Goal: Task Accomplishment & Management: Manage account settings

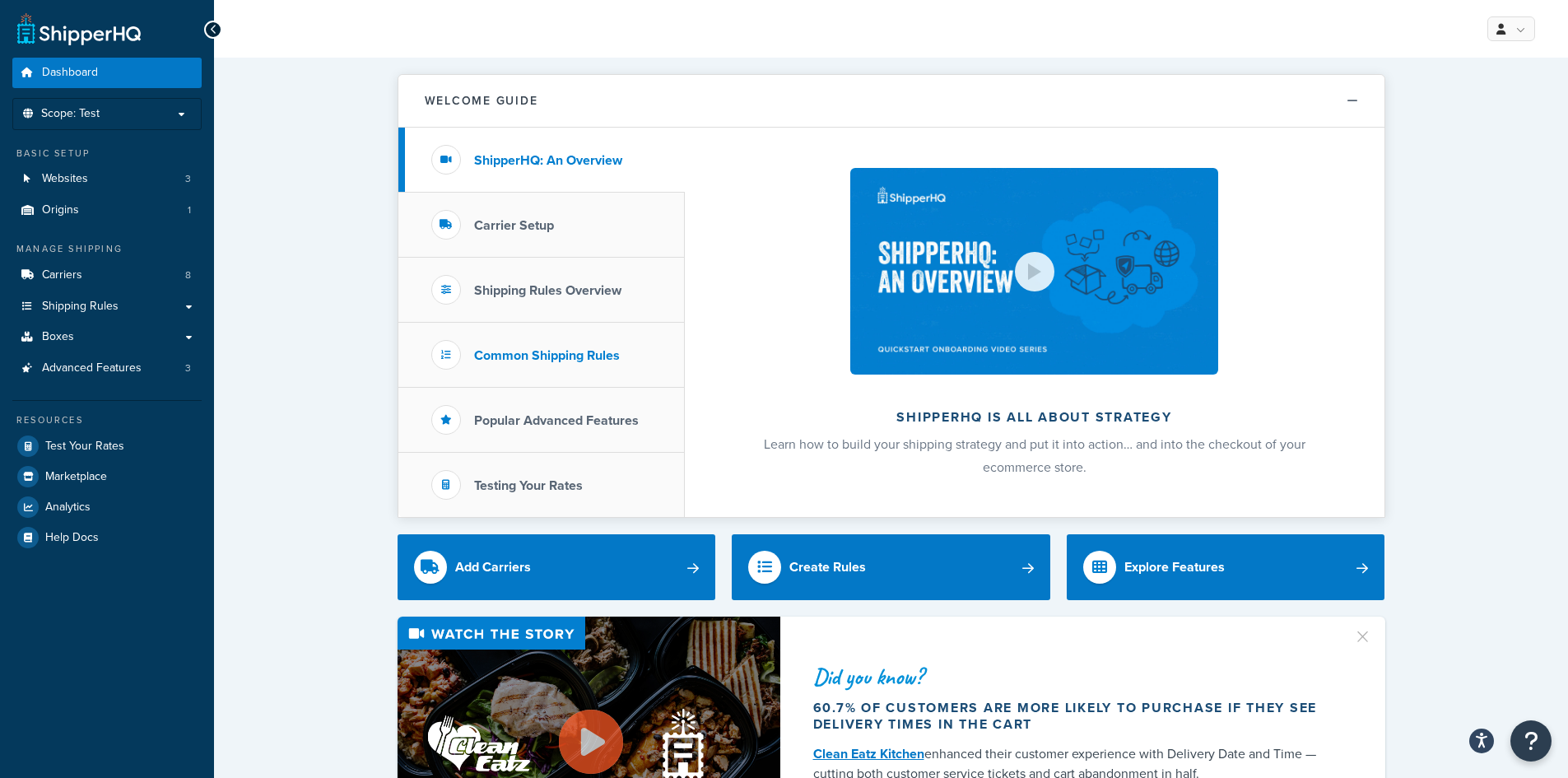
click at [522, 349] on h3 "Common Shipping Rules" at bounding box center [547, 354] width 146 height 15
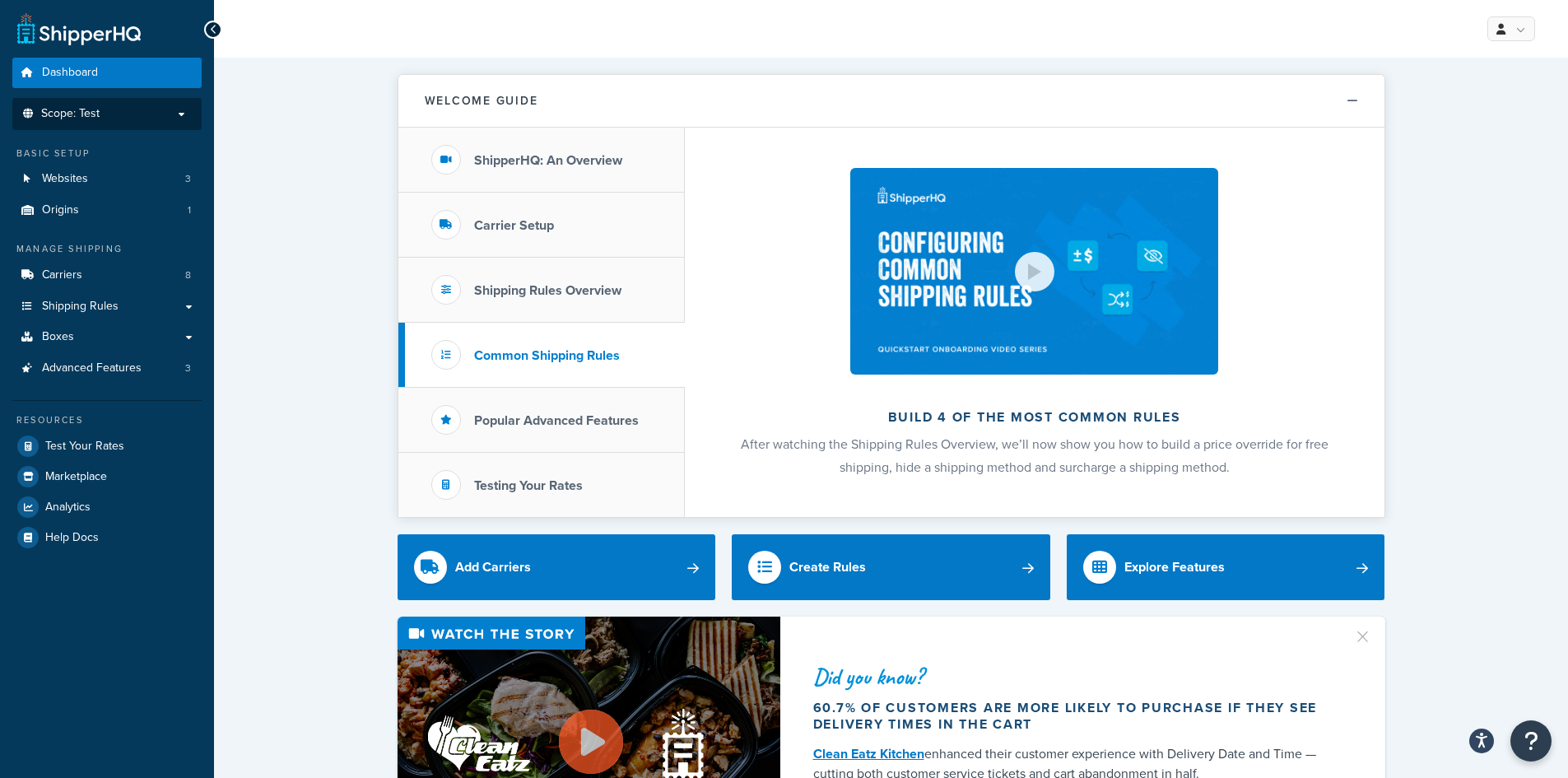
click at [177, 114] on p "Scope: Test" at bounding box center [106, 114] width 174 height 14
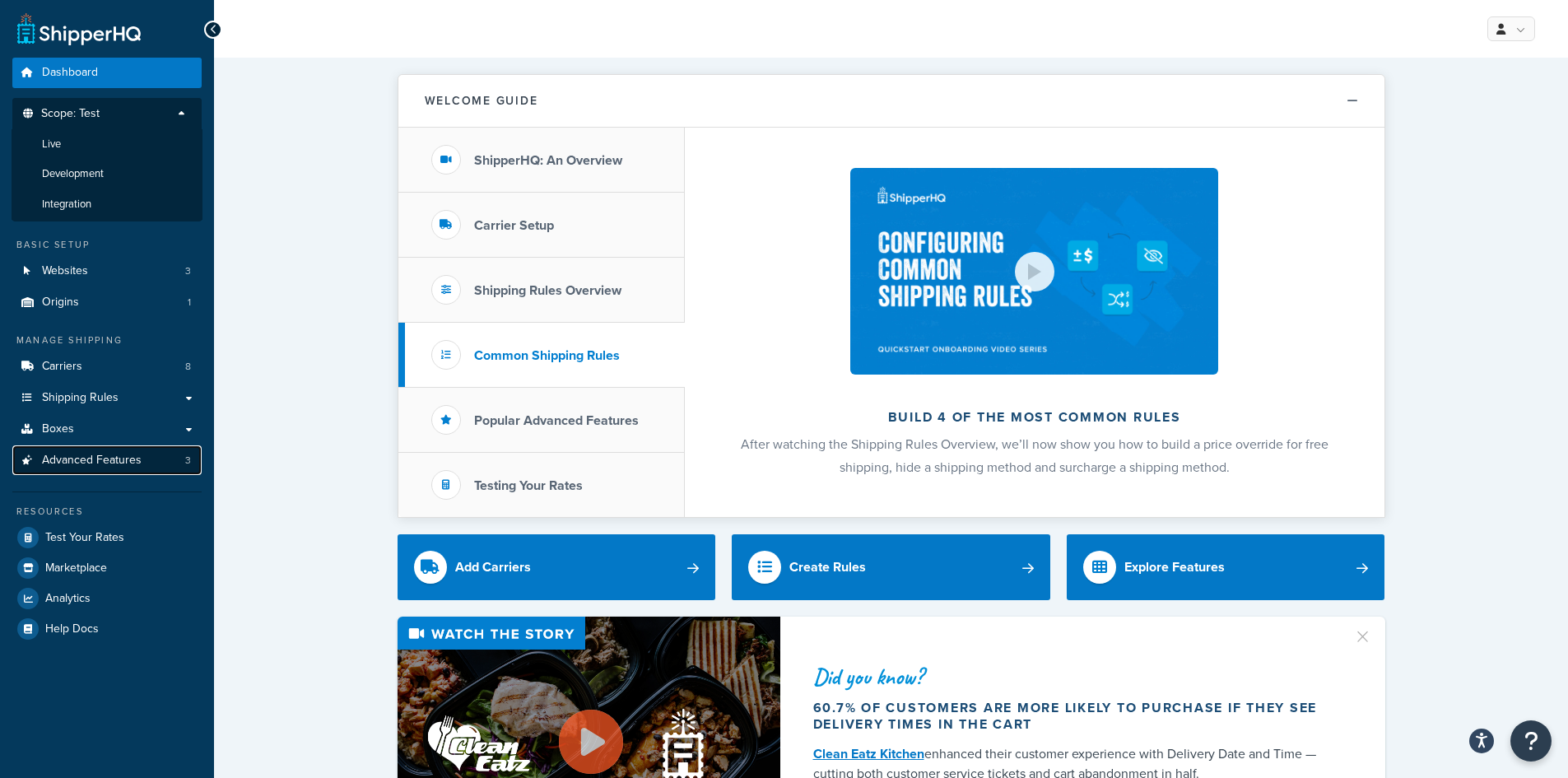
click at [102, 459] on span "Advanced Features" at bounding box center [92, 461] width 99 height 14
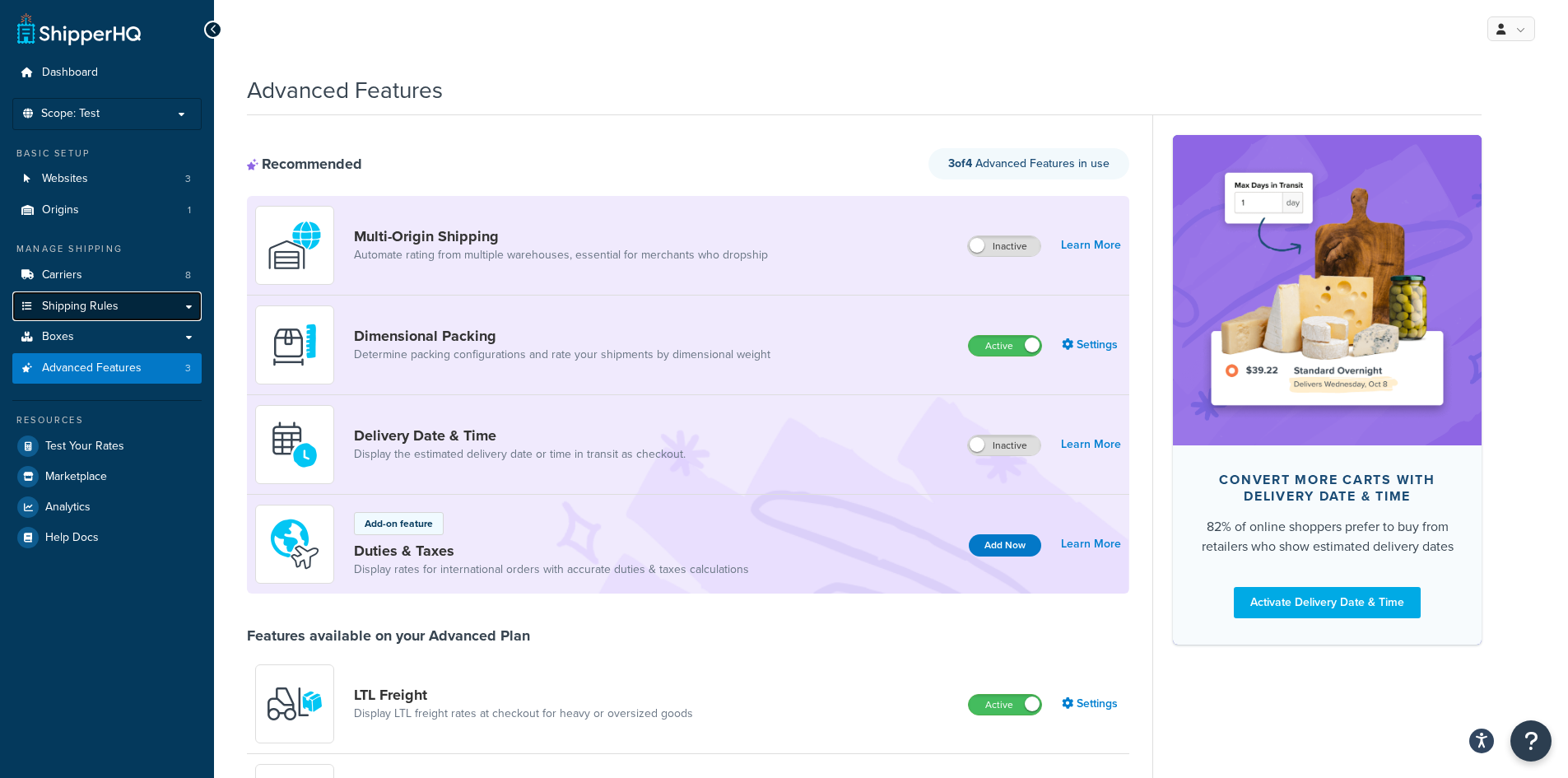
click at [111, 307] on span "Shipping Rules" at bounding box center [80, 307] width 77 height 14
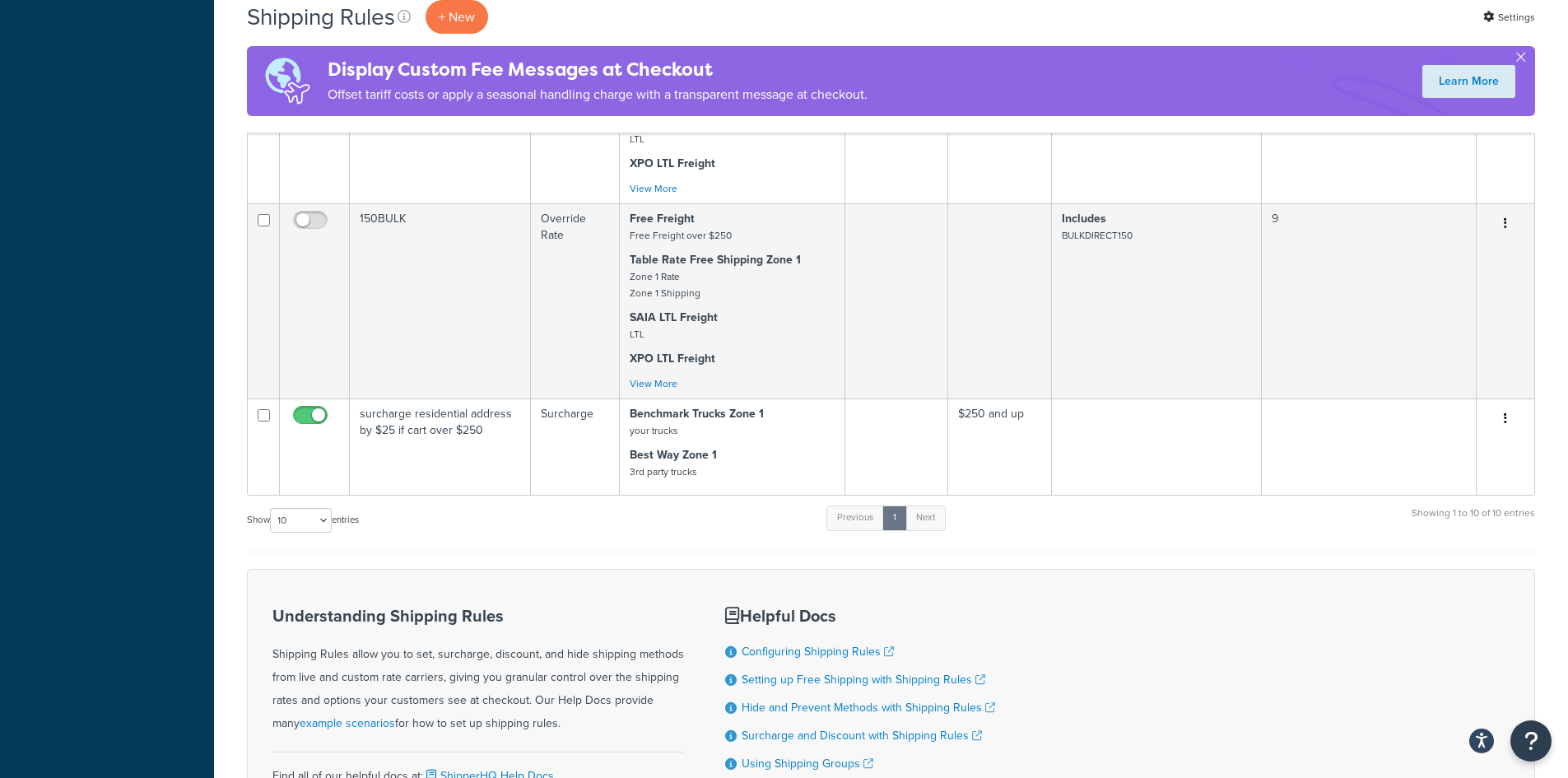
scroll to position [1399, 0]
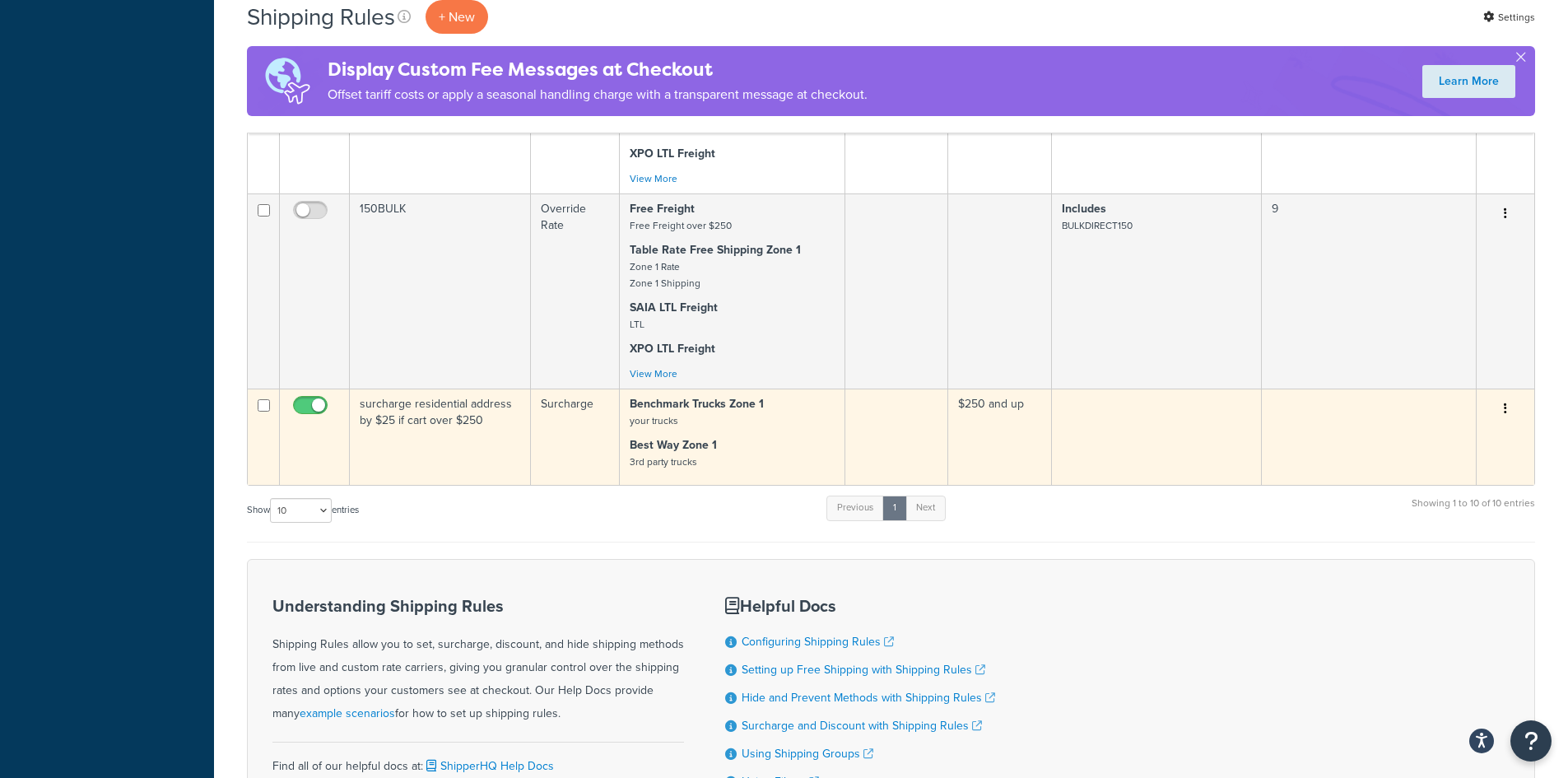
click at [1010, 389] on td "$250 and up" at bounding box center [999, 436] width 103 height 96
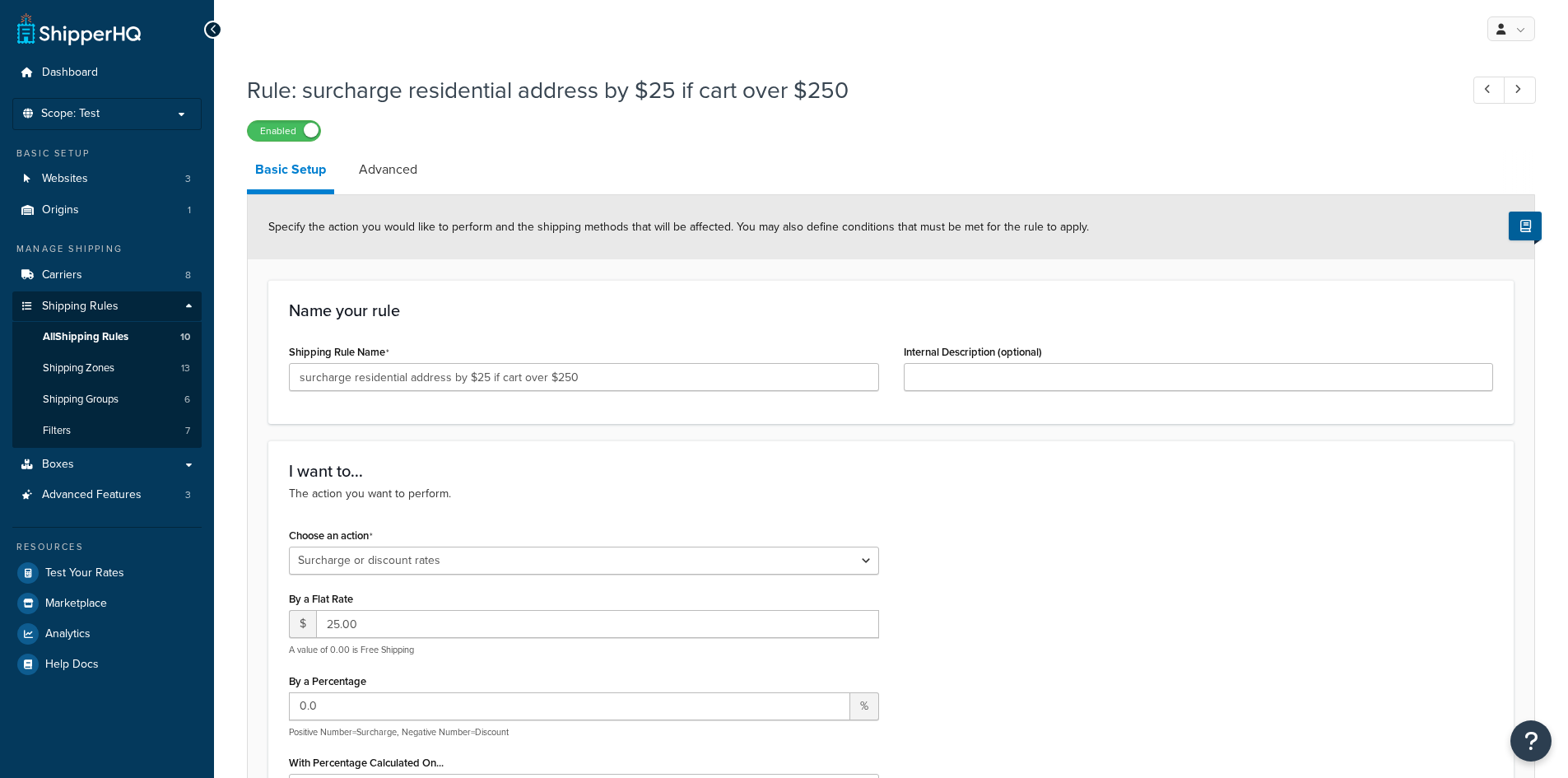
select select "SURCHARGE"
select select "ORDER"
click at [185, 115] on p "Scope: Test" at bounding box center [106, 114] width 174 height 14
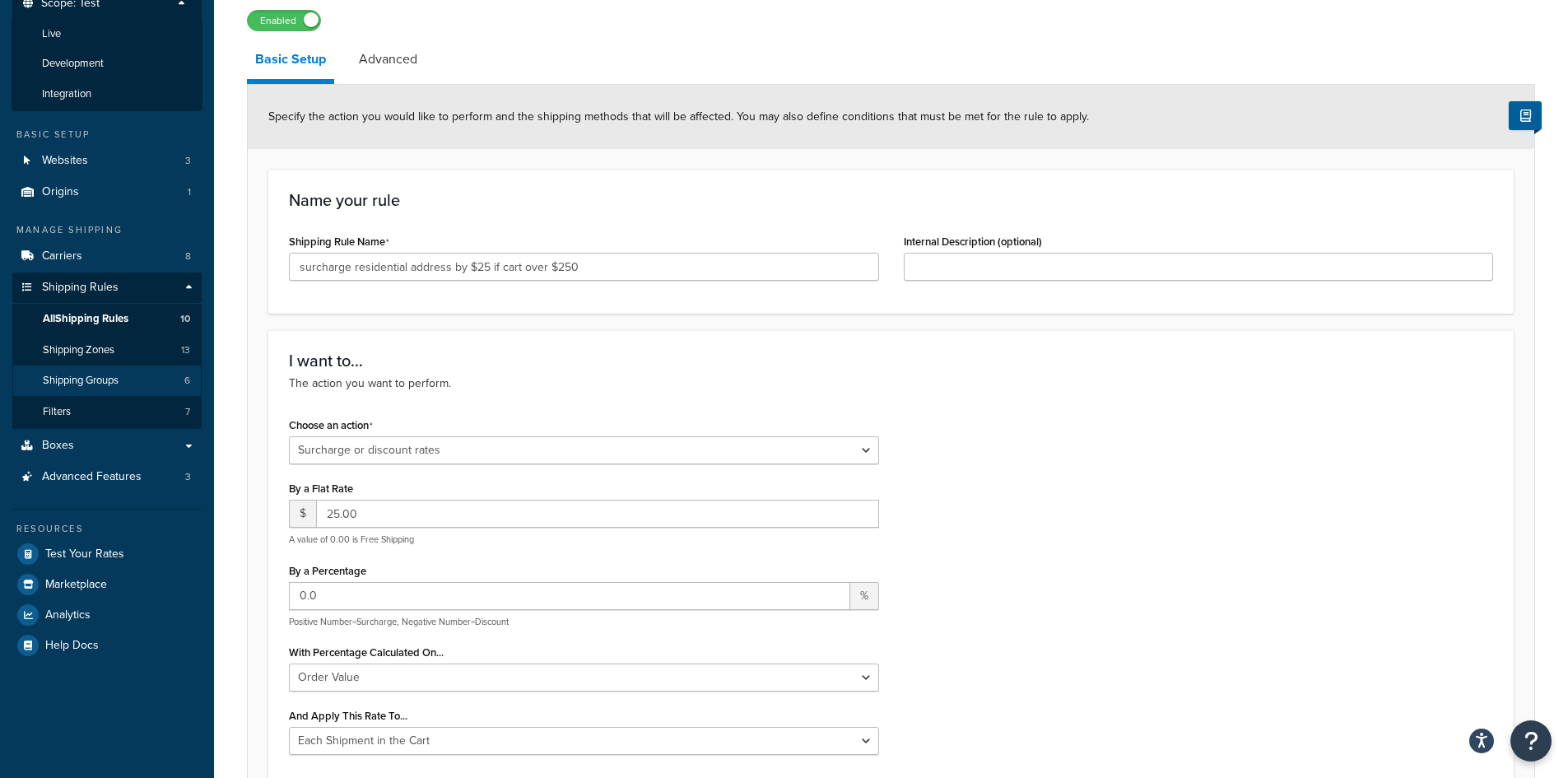
scroll to position [83, 0]
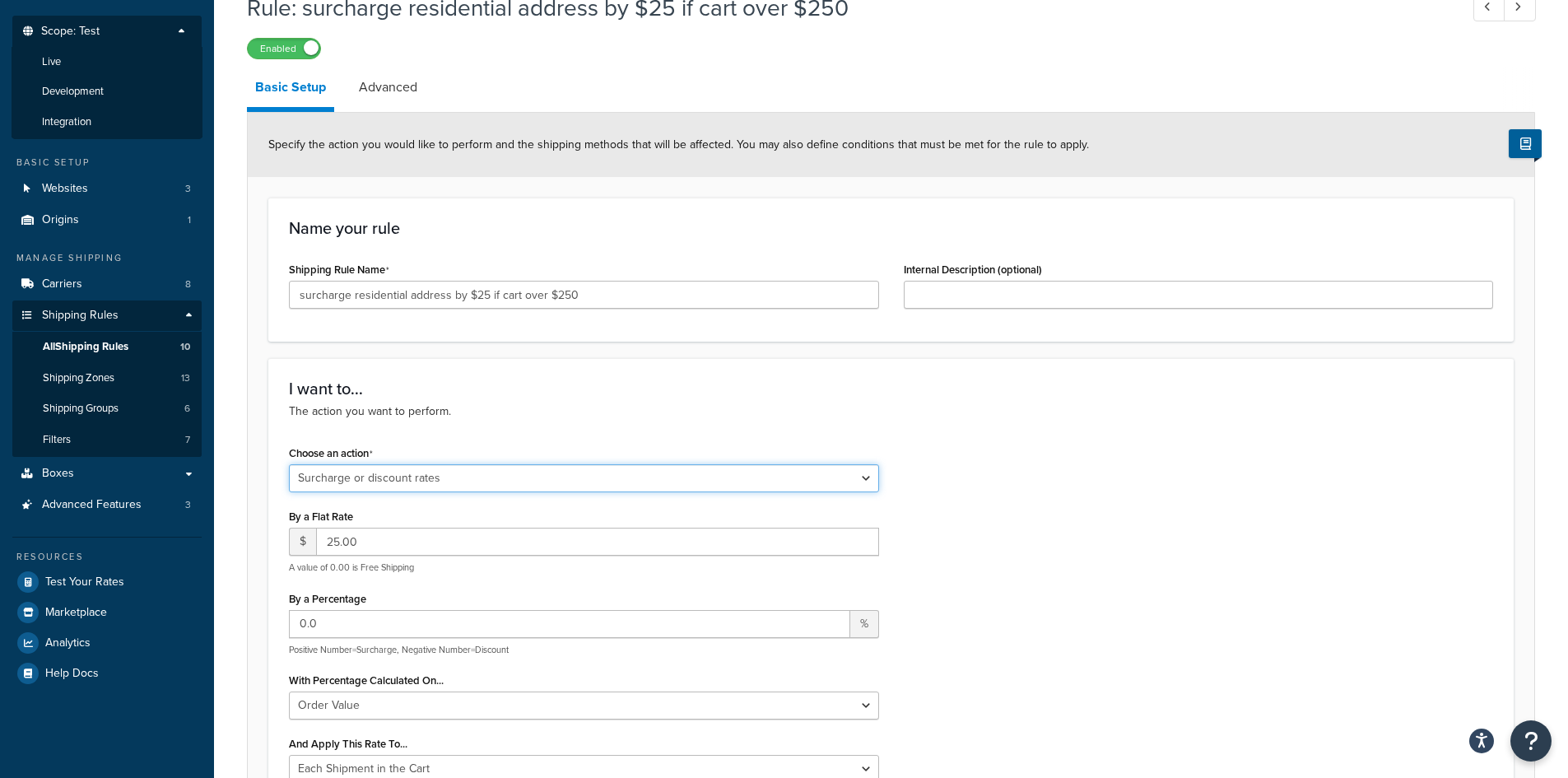
click at [487, 482] on select "Choose an action Override Rates Surcharge or discount rates Hide a shipping met…" at bounding box center [584, 478] width 590 height 28
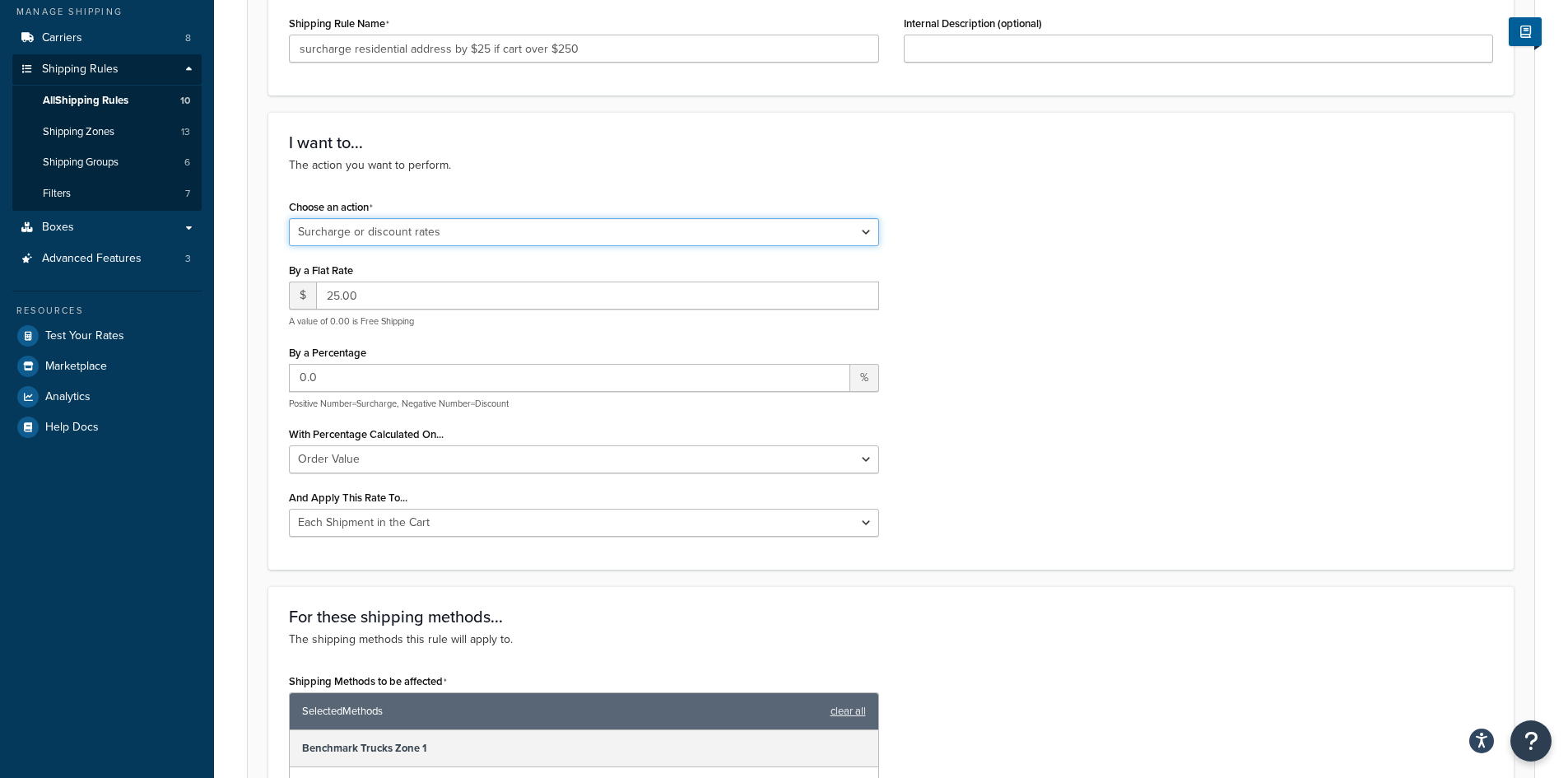
scroll to position [329, 0]
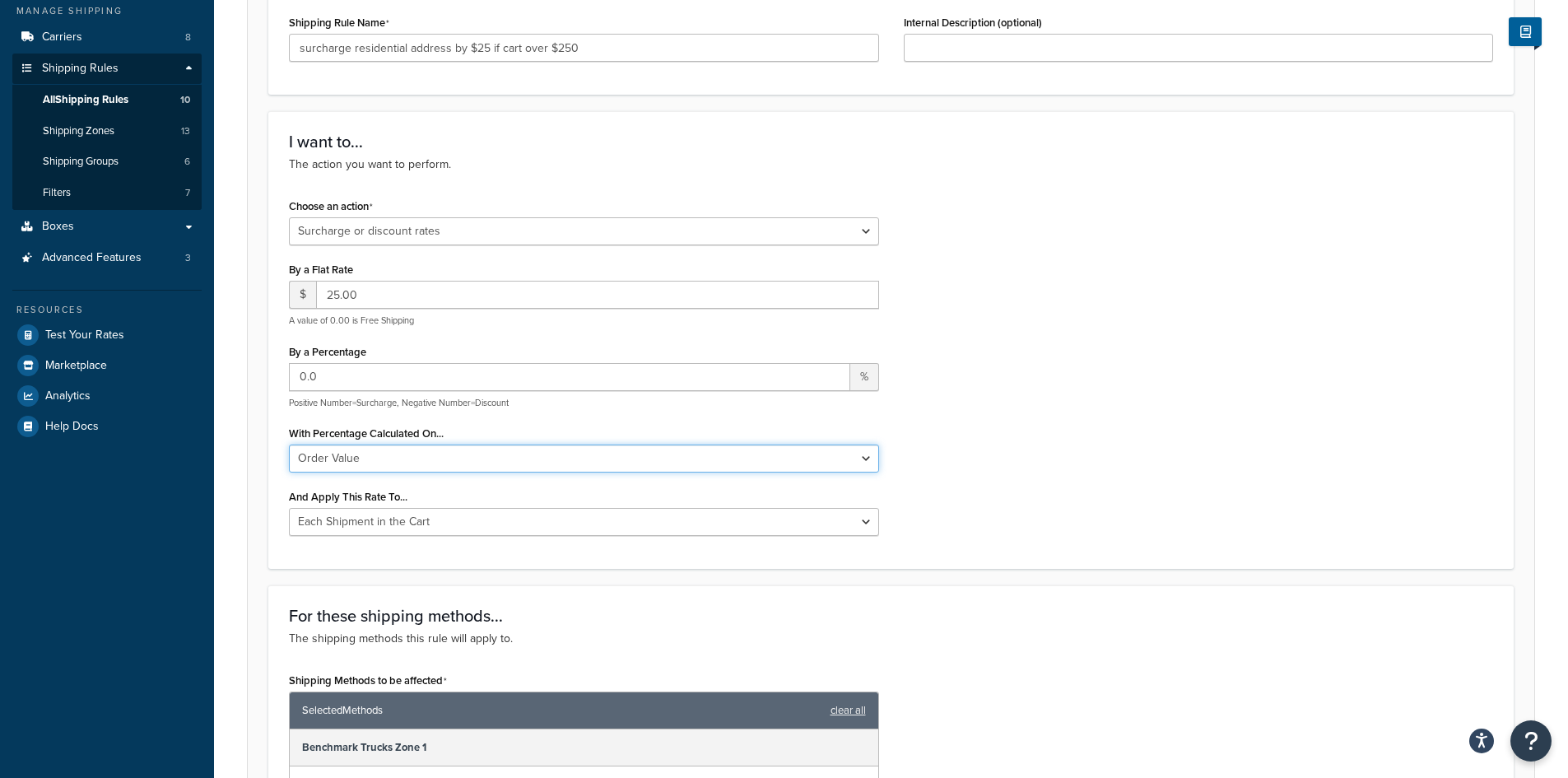
click at [417, 460] on select "Shipping Price Order Value" at bounding box center [584, 458] width 590 height 28
click at [480, 427] on div "With Percentage Calculated On... Shipping Price Order Value" at bounding box center [584, 447] width 590 height 51
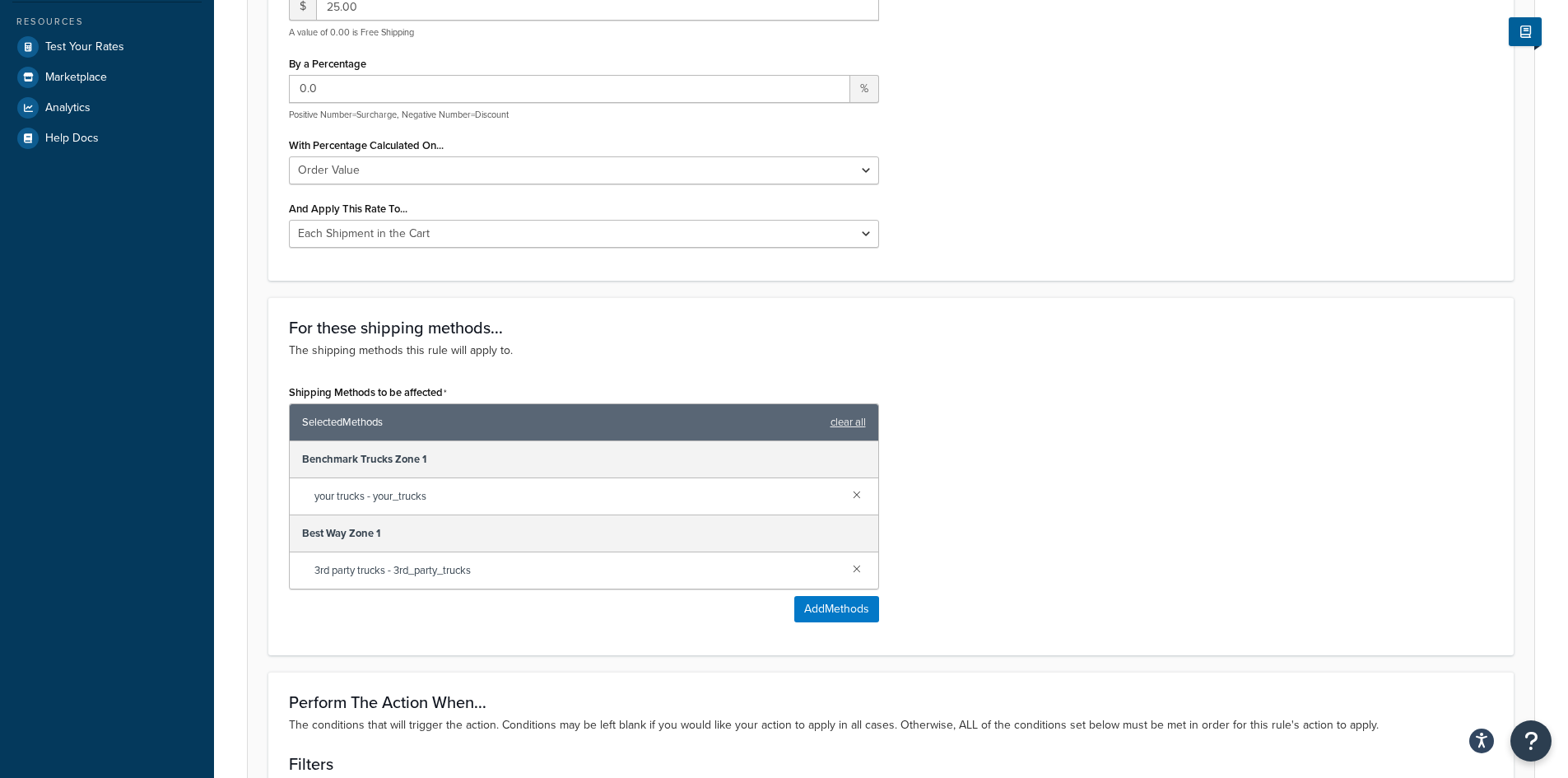
scroll to position [0, 0]
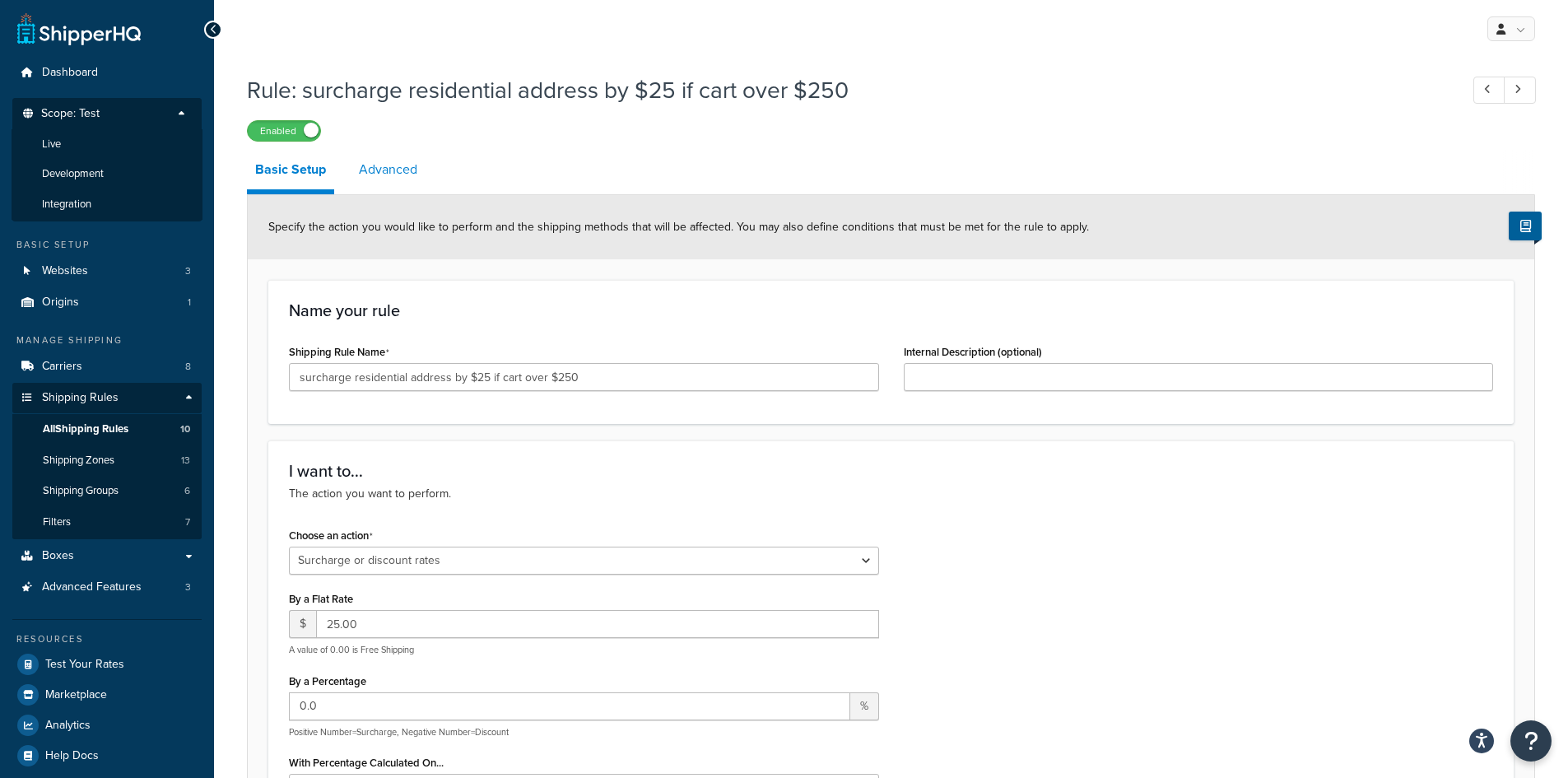
click at [407, 171] on link "Advanced" at bounding box center [388, 169] width 75 height 40
select select "residential"
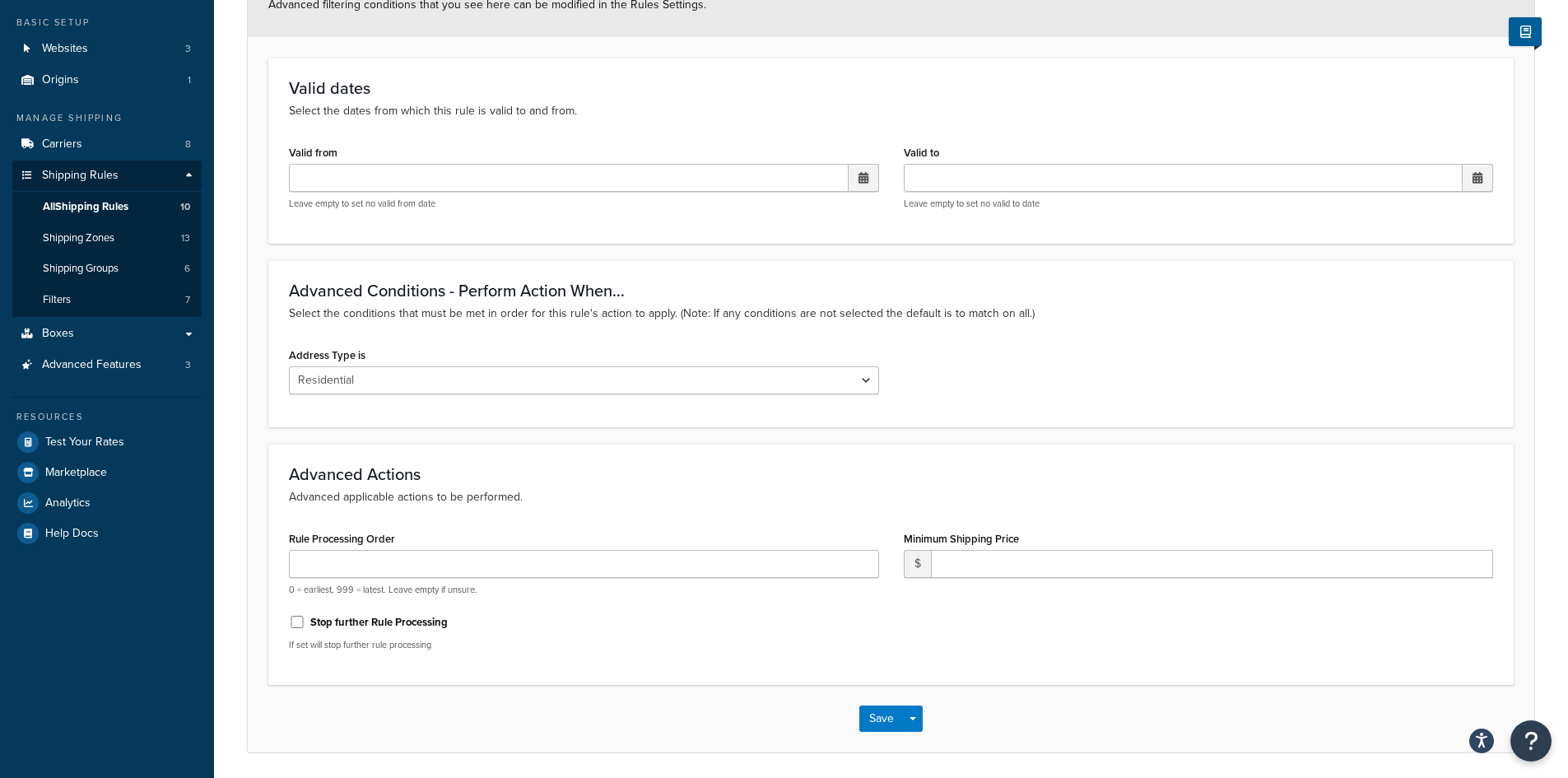
scroll to position [247, 0]
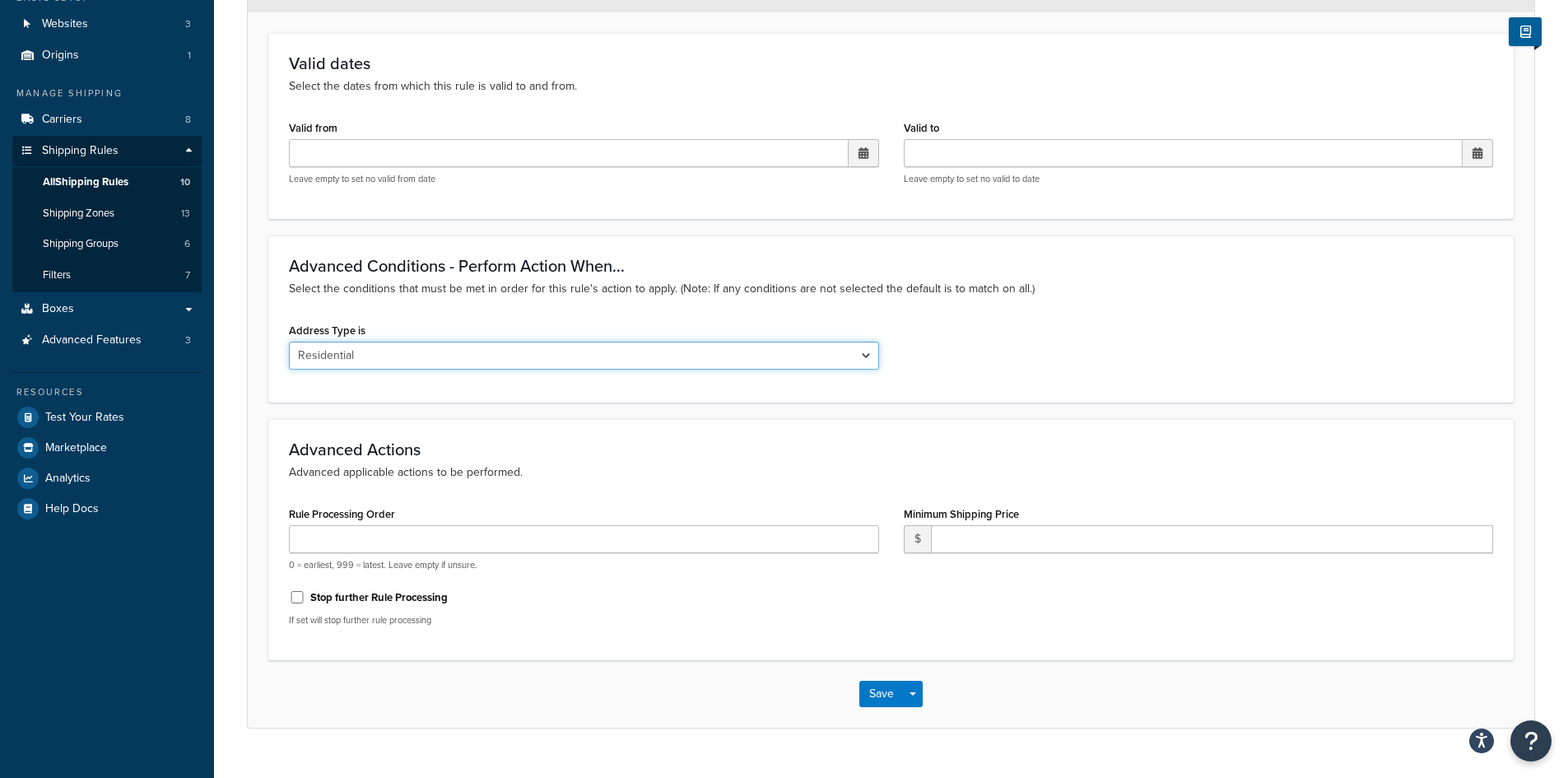
click at [869, 357] on select "N/A Business Residential" at bounding box center [584, 355] width 590 height 28
click at [992, 325] on div "Address Type is N/A Business Residential" at bounding box center [891, 350] width 1229 height 63
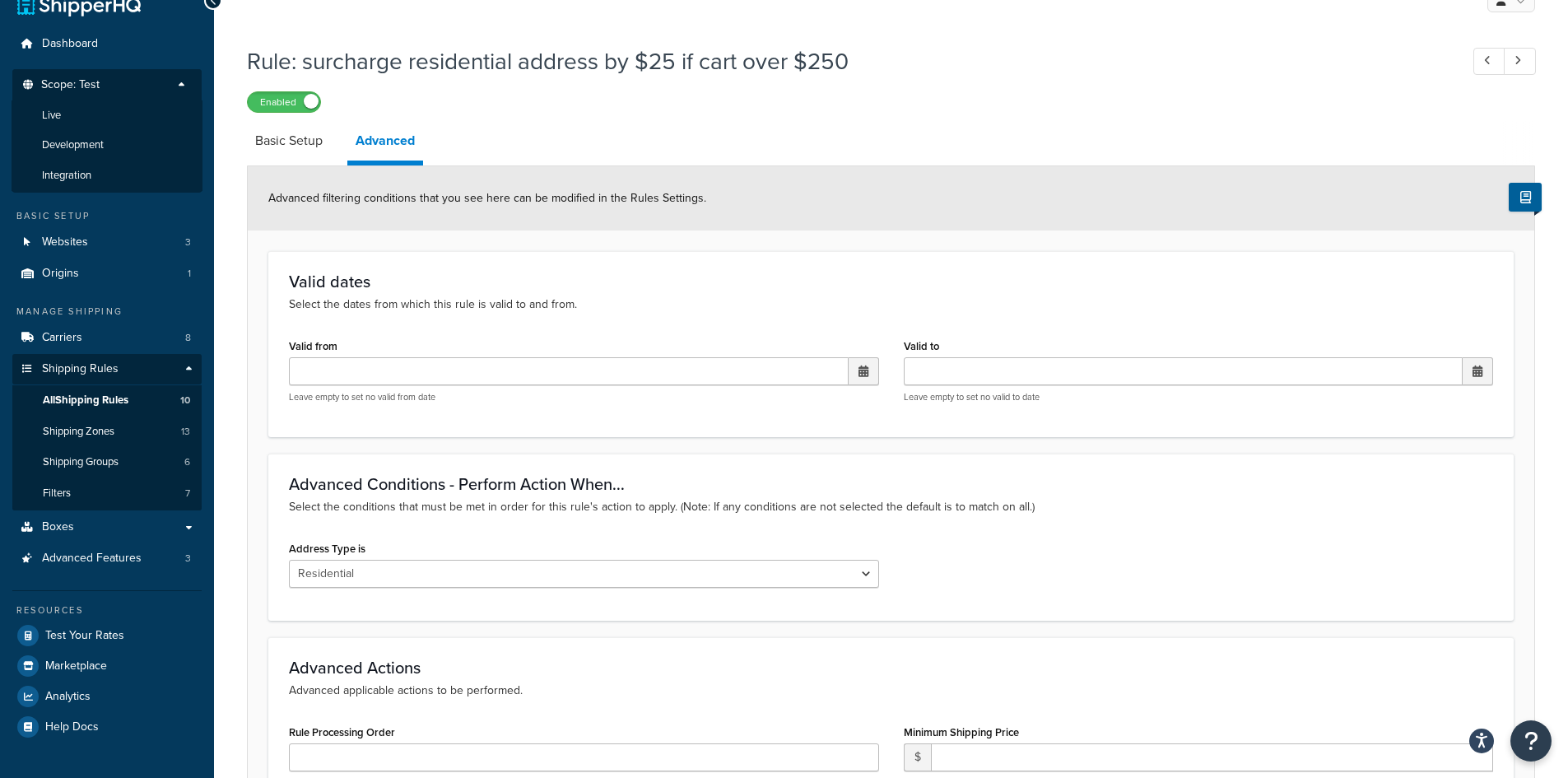
scroll to position [0, 0]
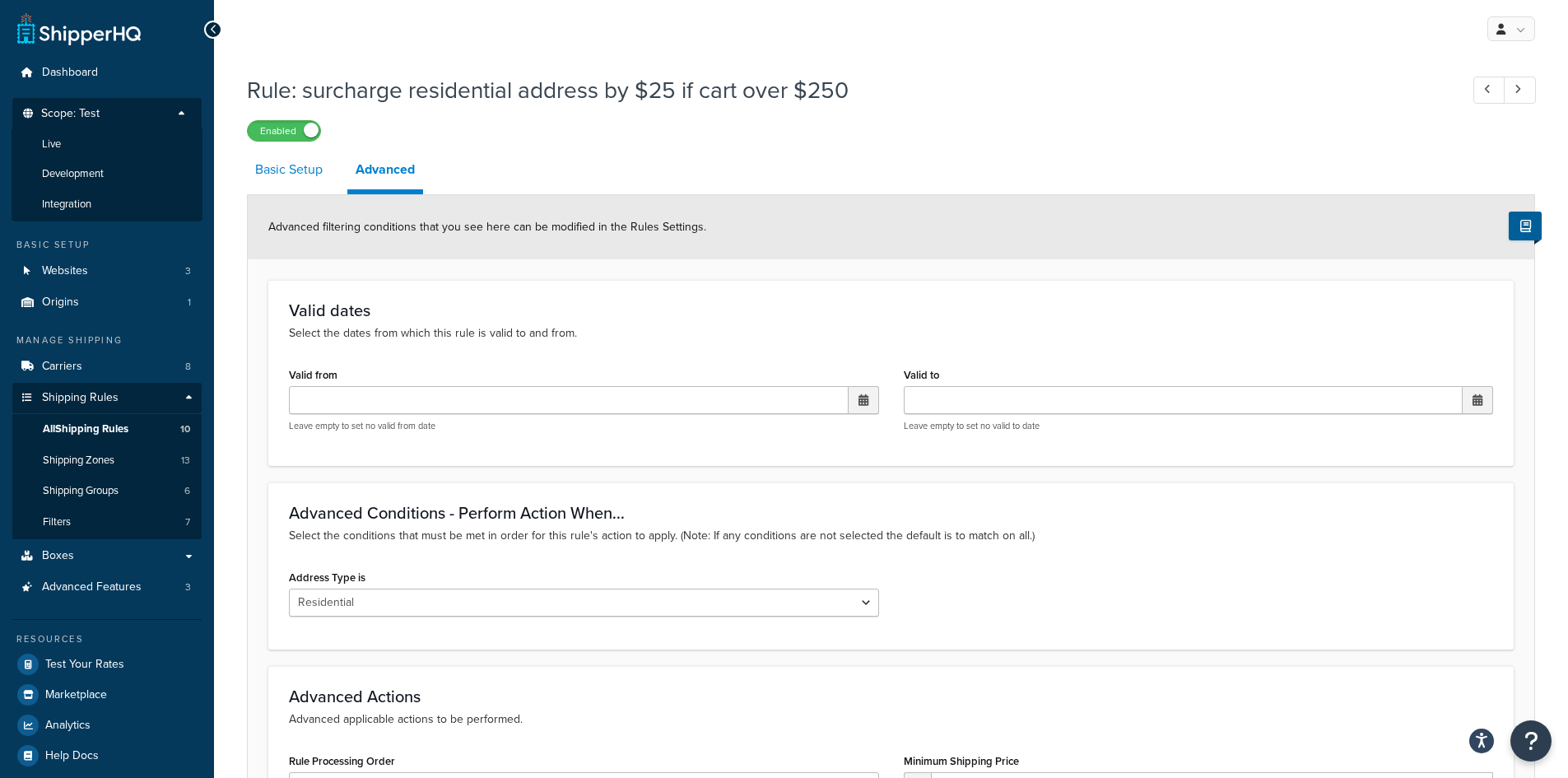
click at [298, 170] on link "Basic Setup" at bounding box center [289, 169] width 84 height 40
select select "SURCHARGE"
select select "ORDER"
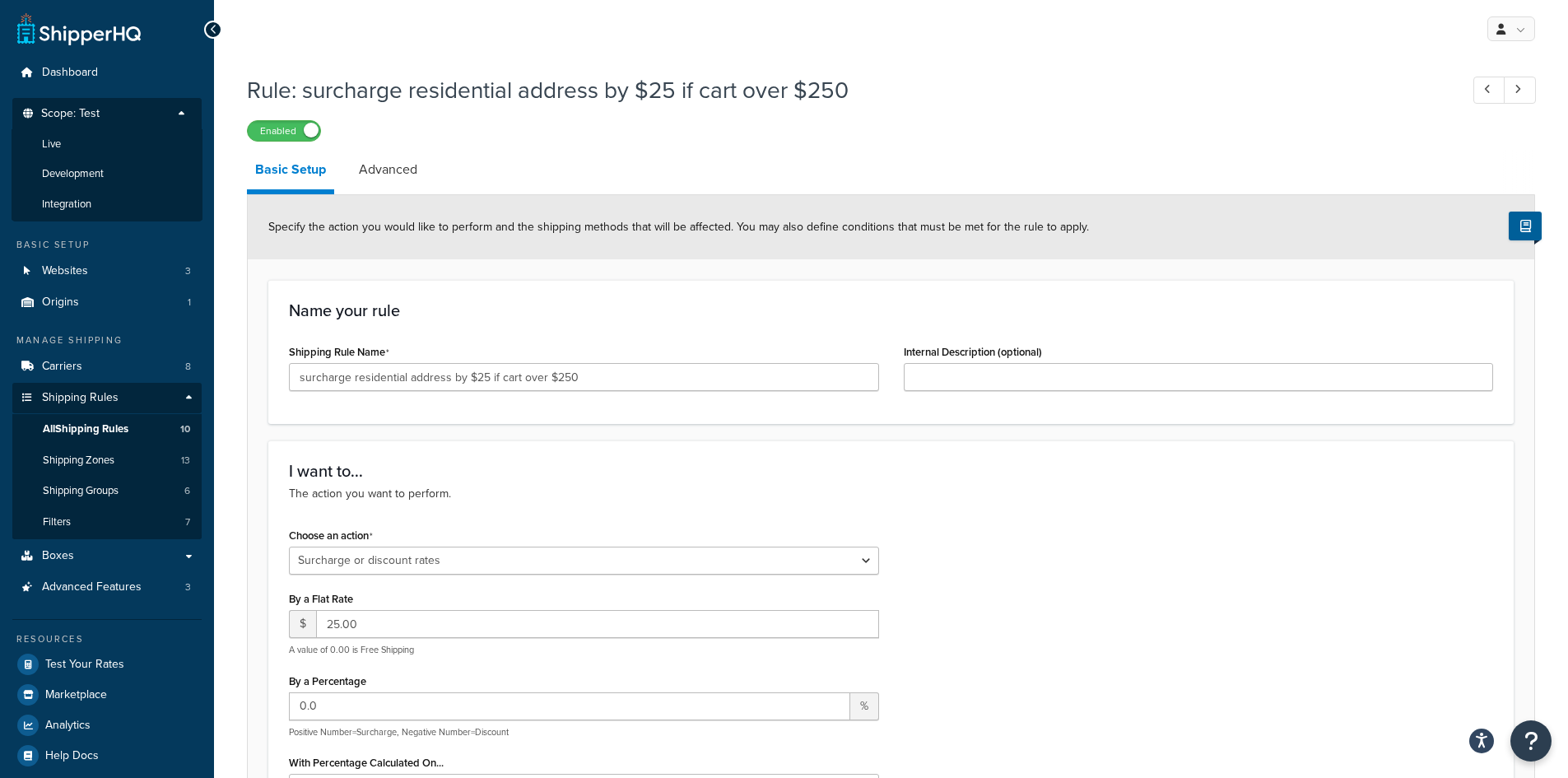
select select "residential"
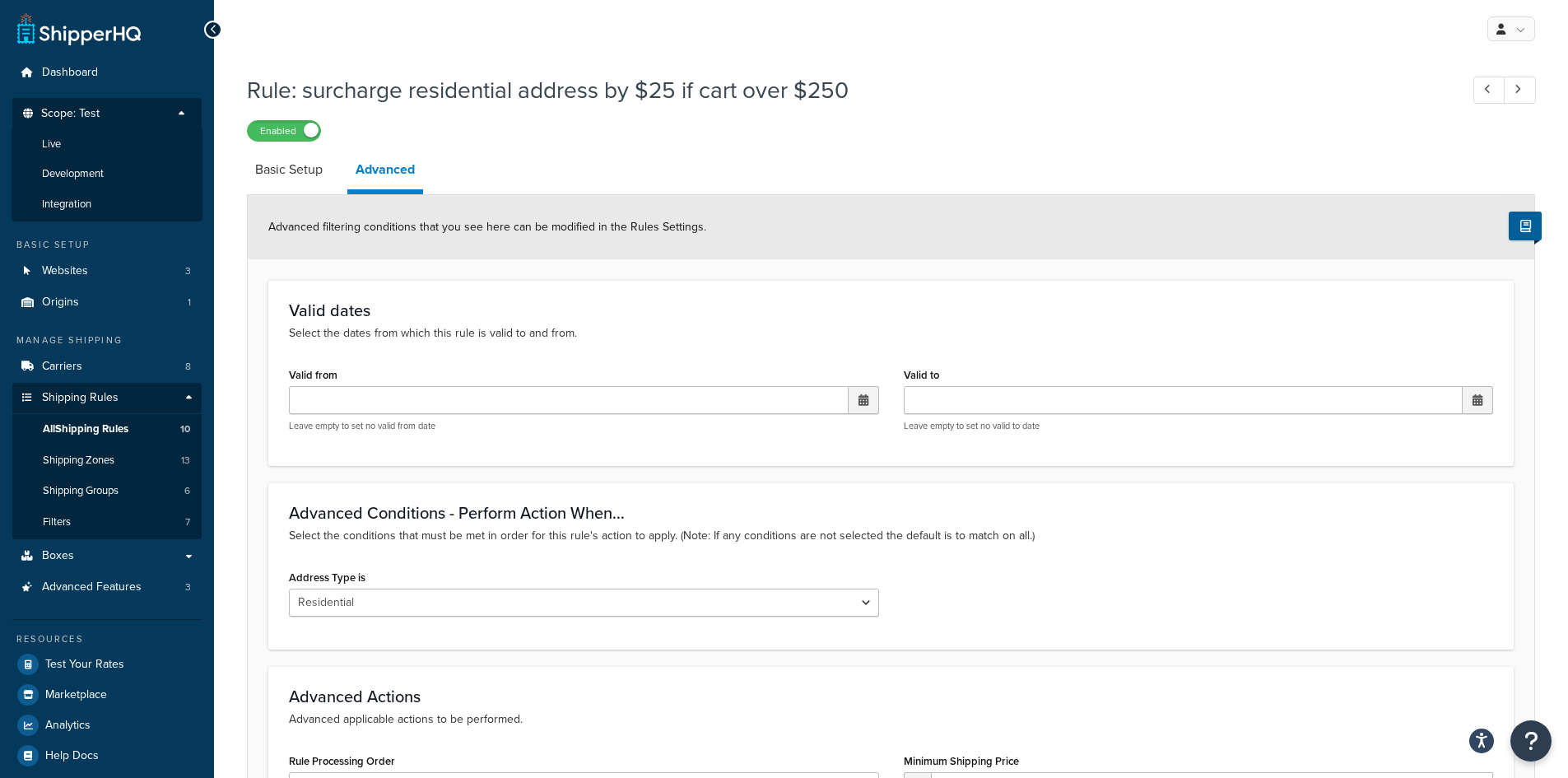
select select "SURCHARGE"
select select "ORDER"
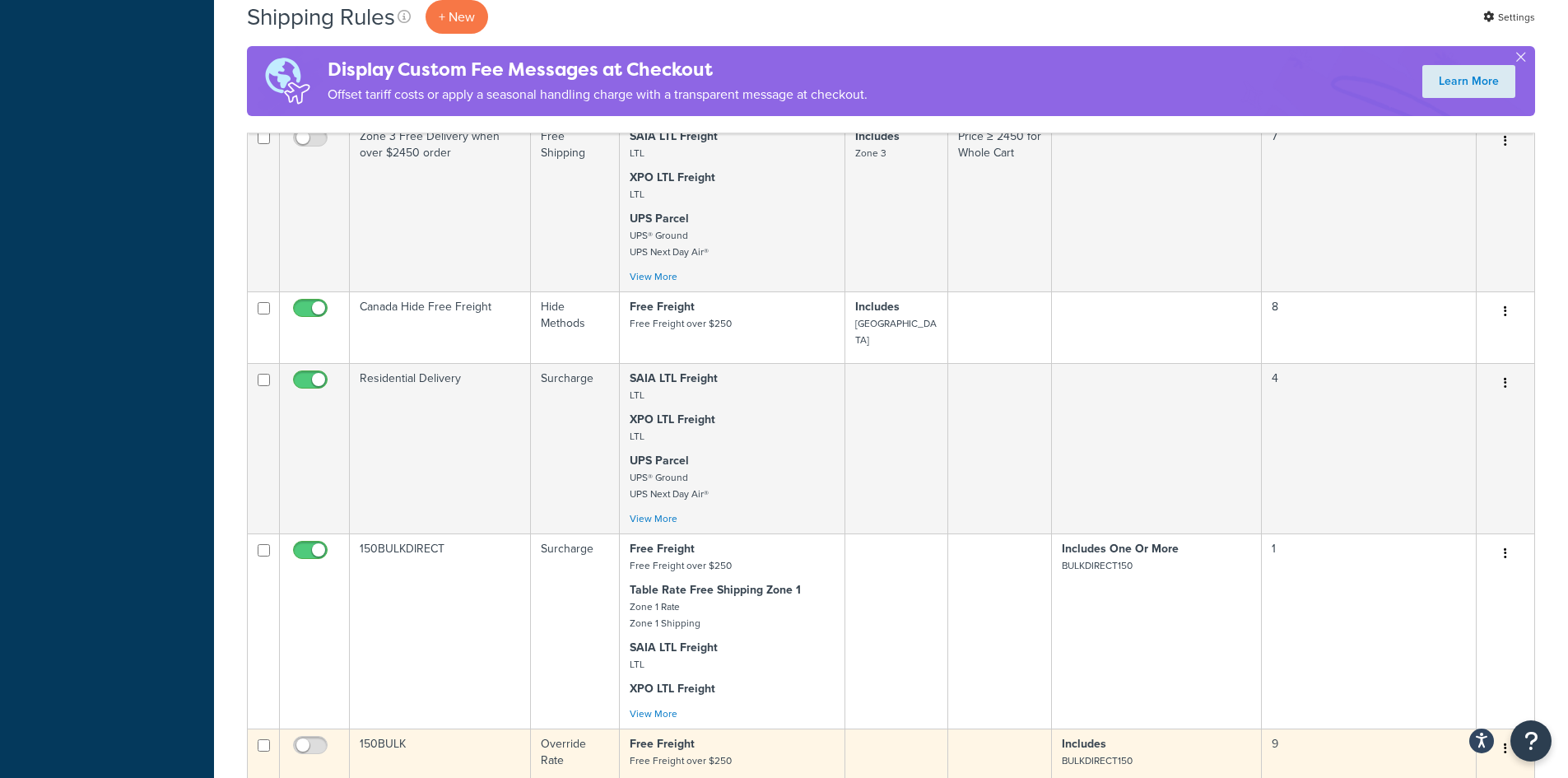
scroll to position [741, 0]
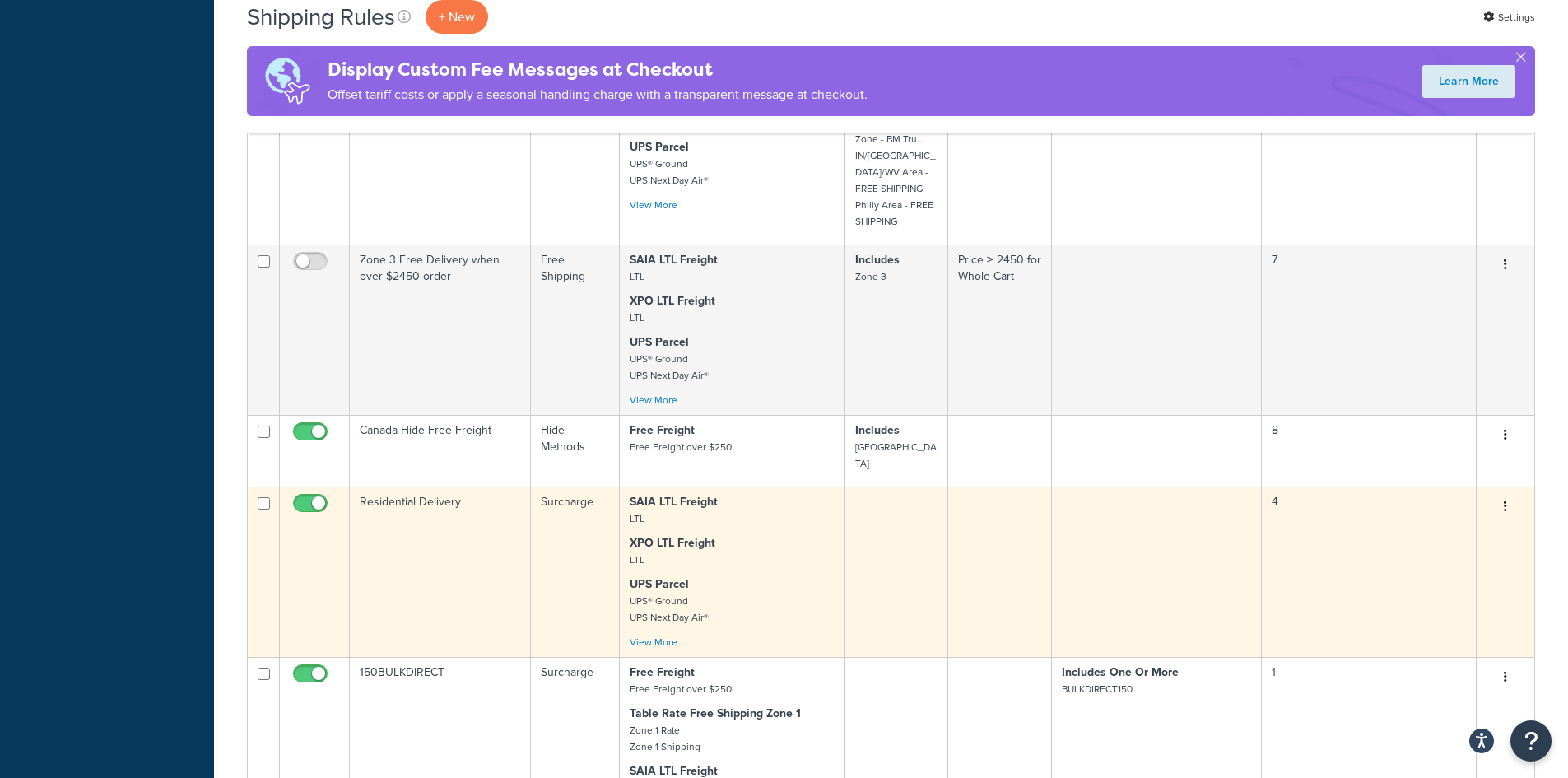
click at [455, 486] on td "Residential Delivery" at bounding box center [440, 571] width 181 height 170
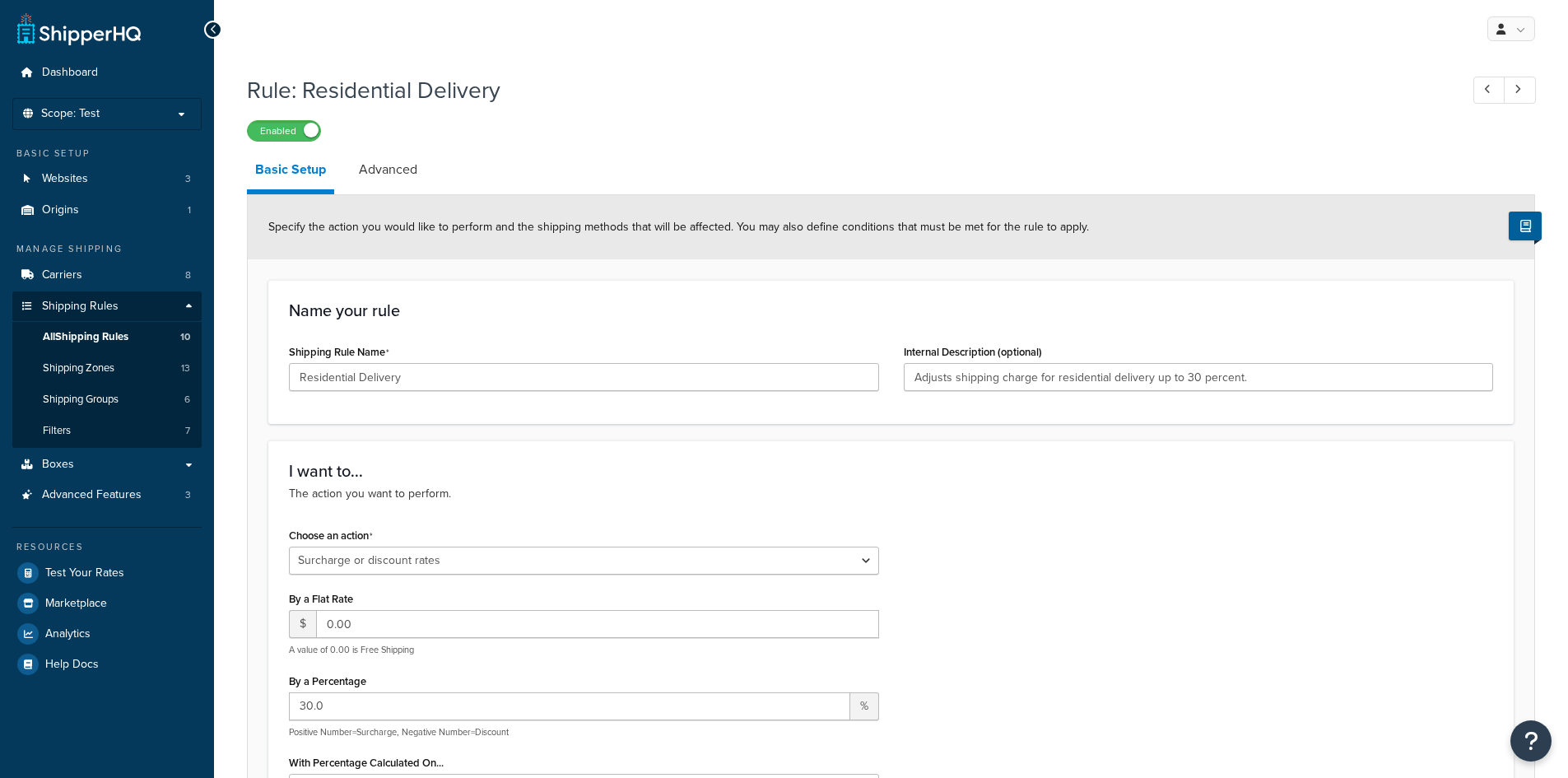
select select "SURCHARGE"
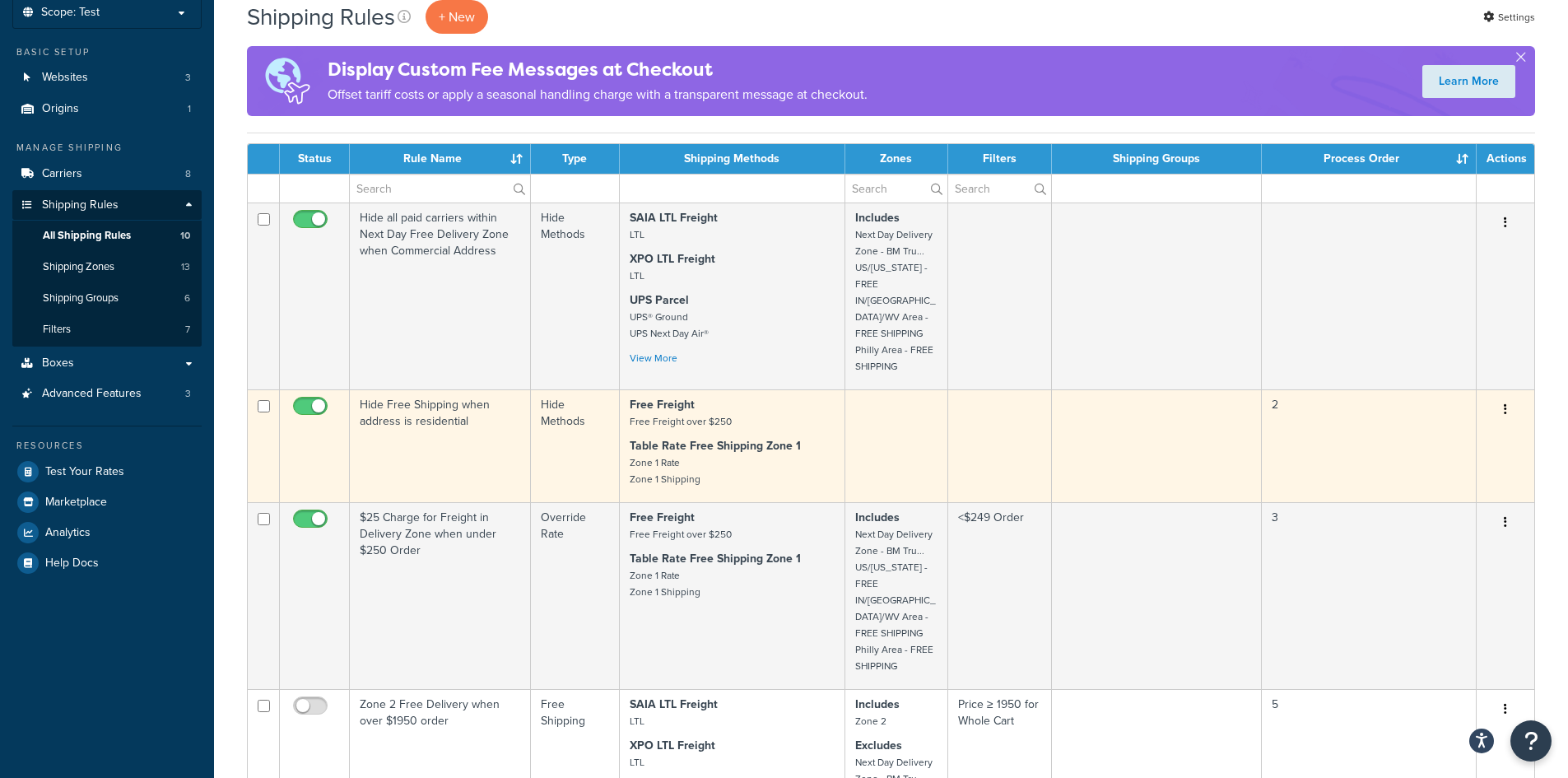
scroll to position [247, 0]
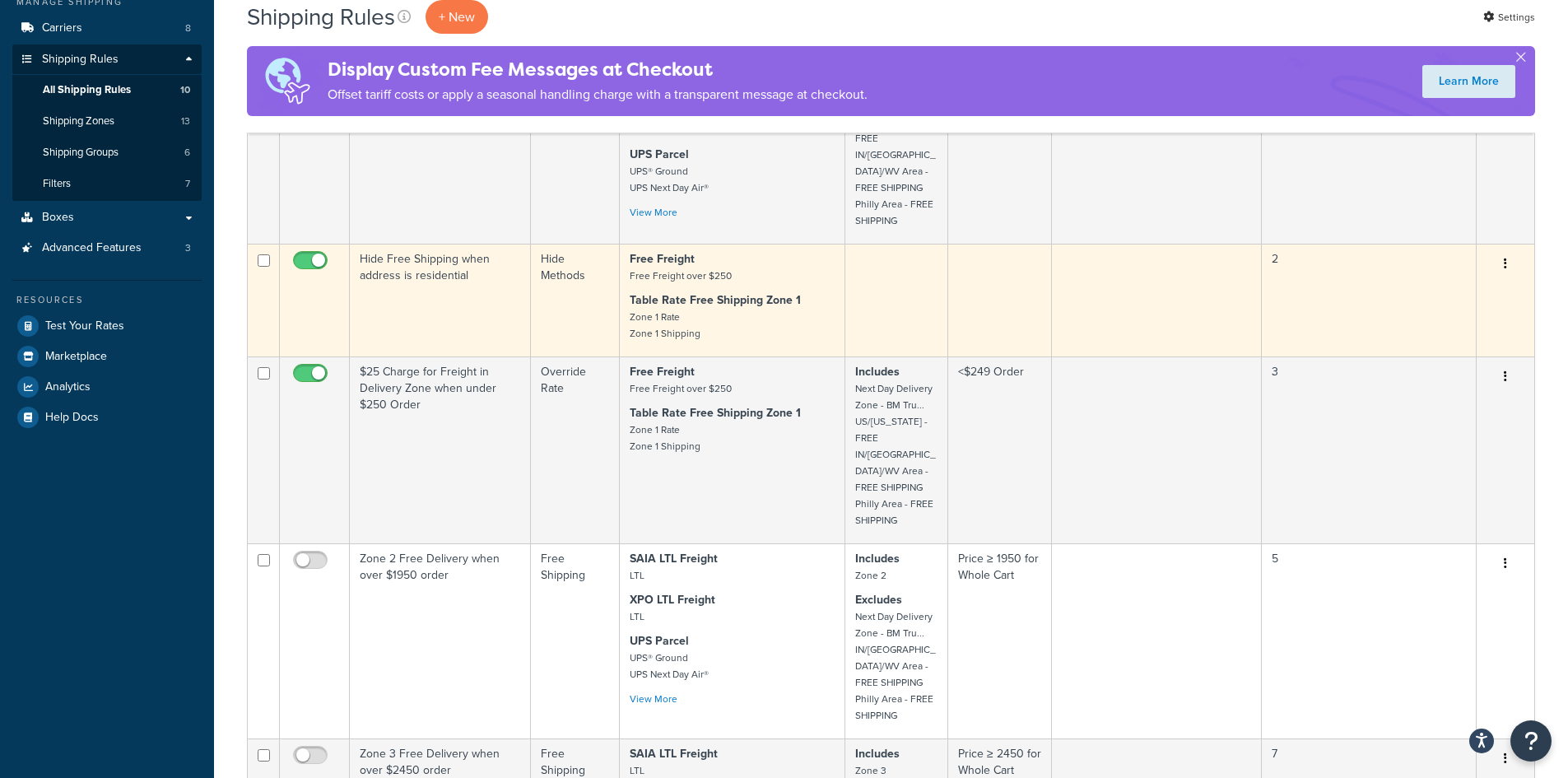
click at [497, 279] on td "Hide Free Shipping when address is residential" at bounding box center [440, 300] width 181 height 113
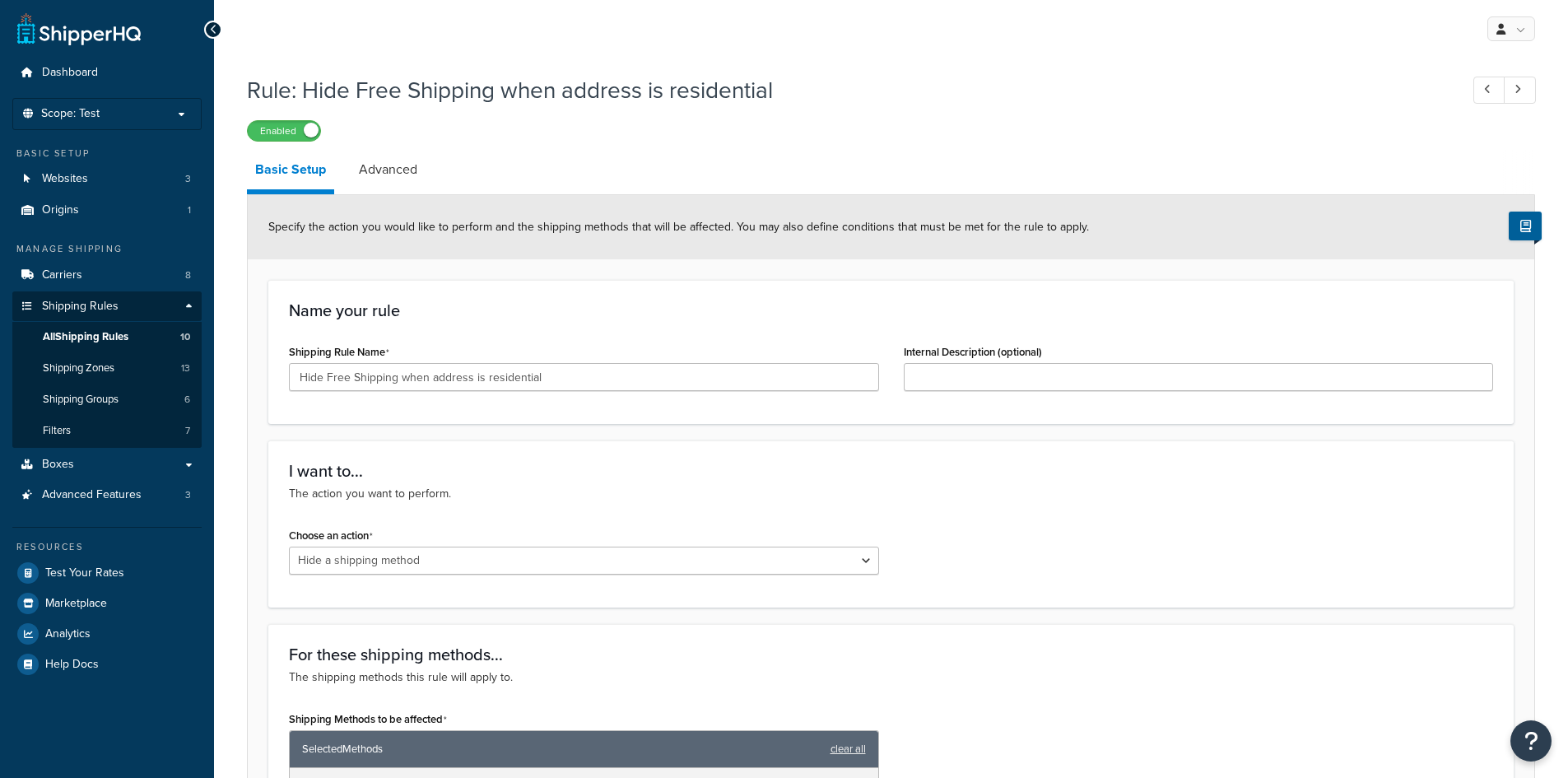
select select "HIDE"
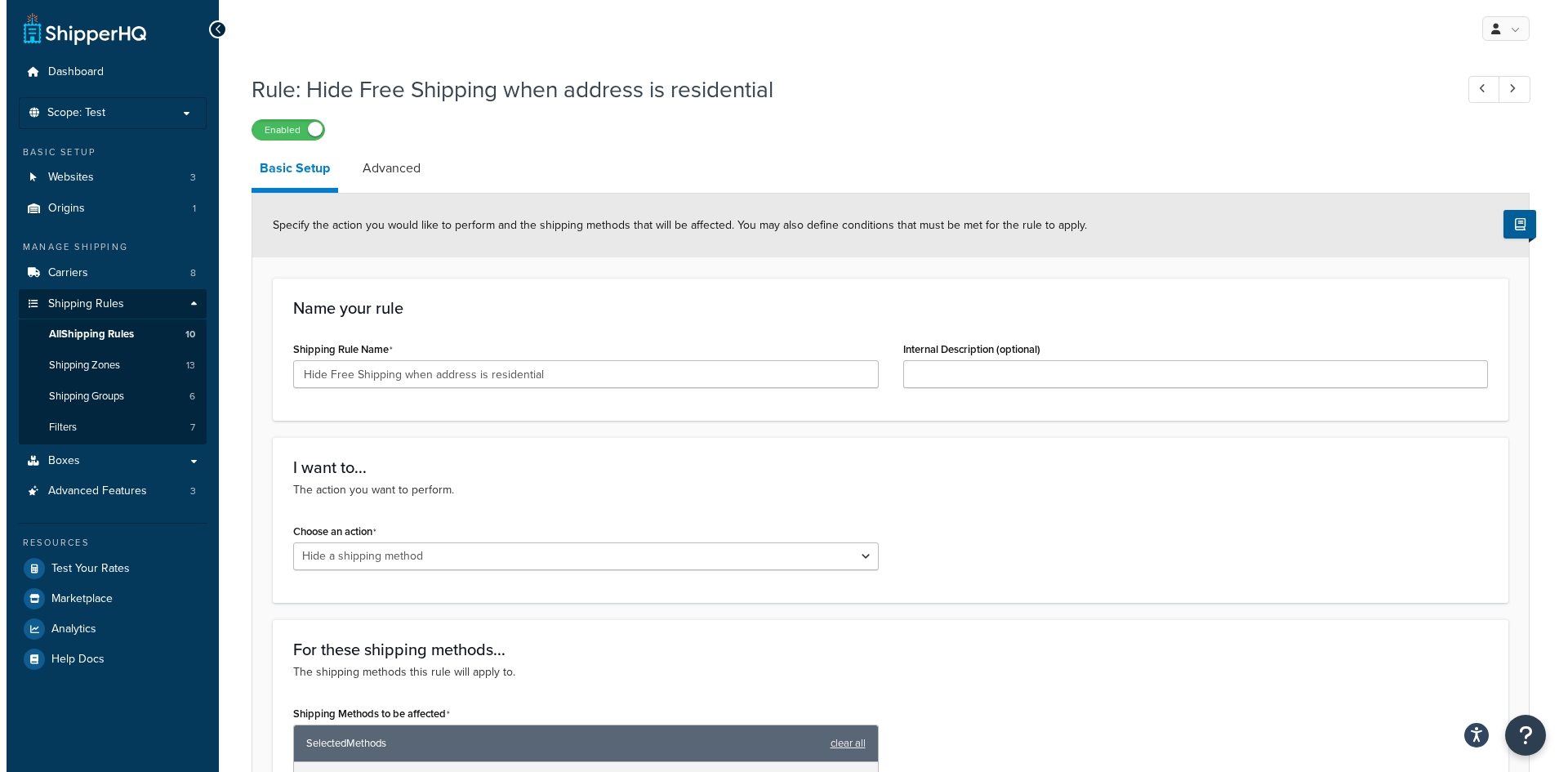
scroll to position [409, 0]
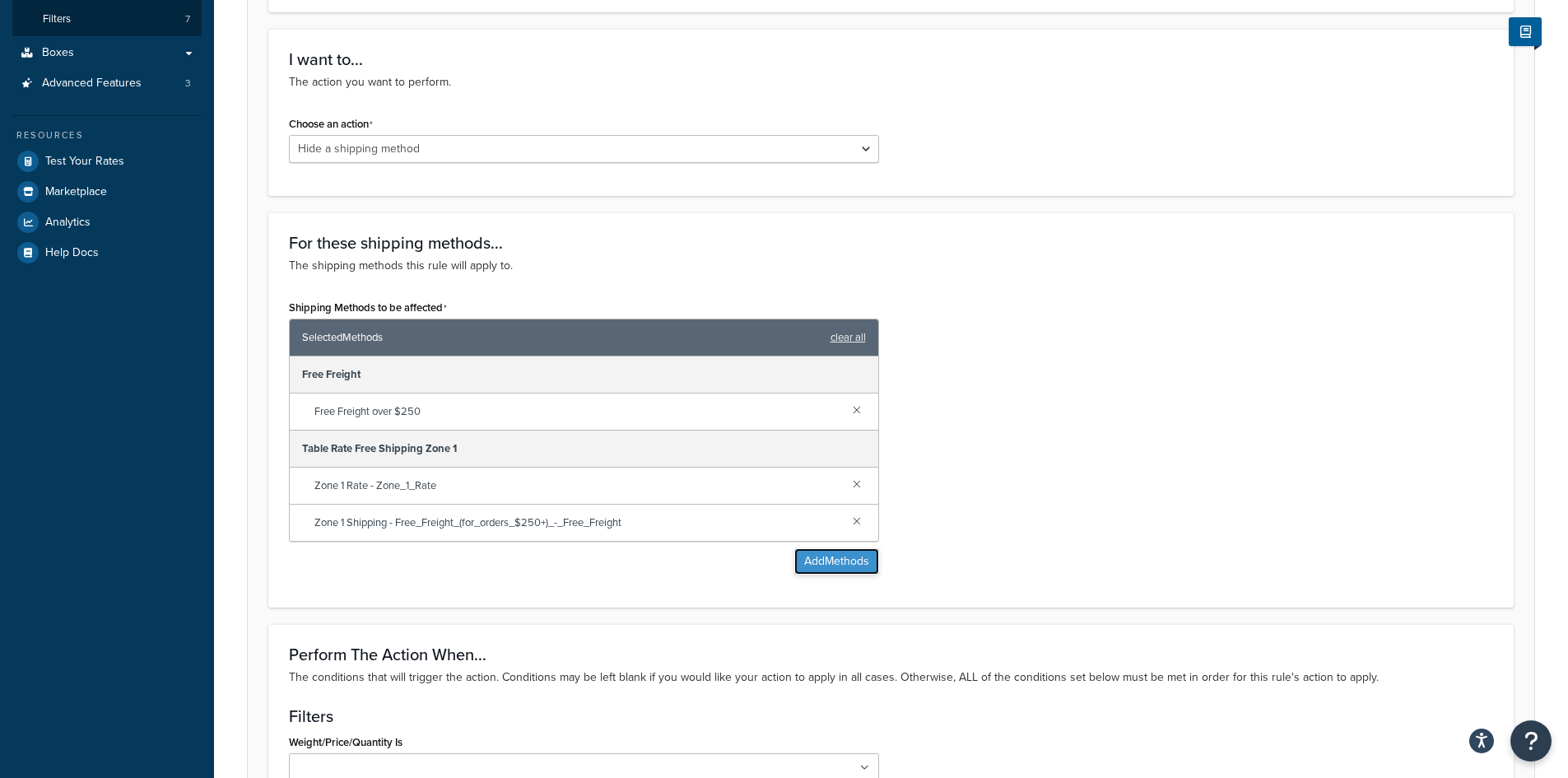
click at [843, 560] on button "Add Methods" at bounding box center [836, 561] width 85 height 26
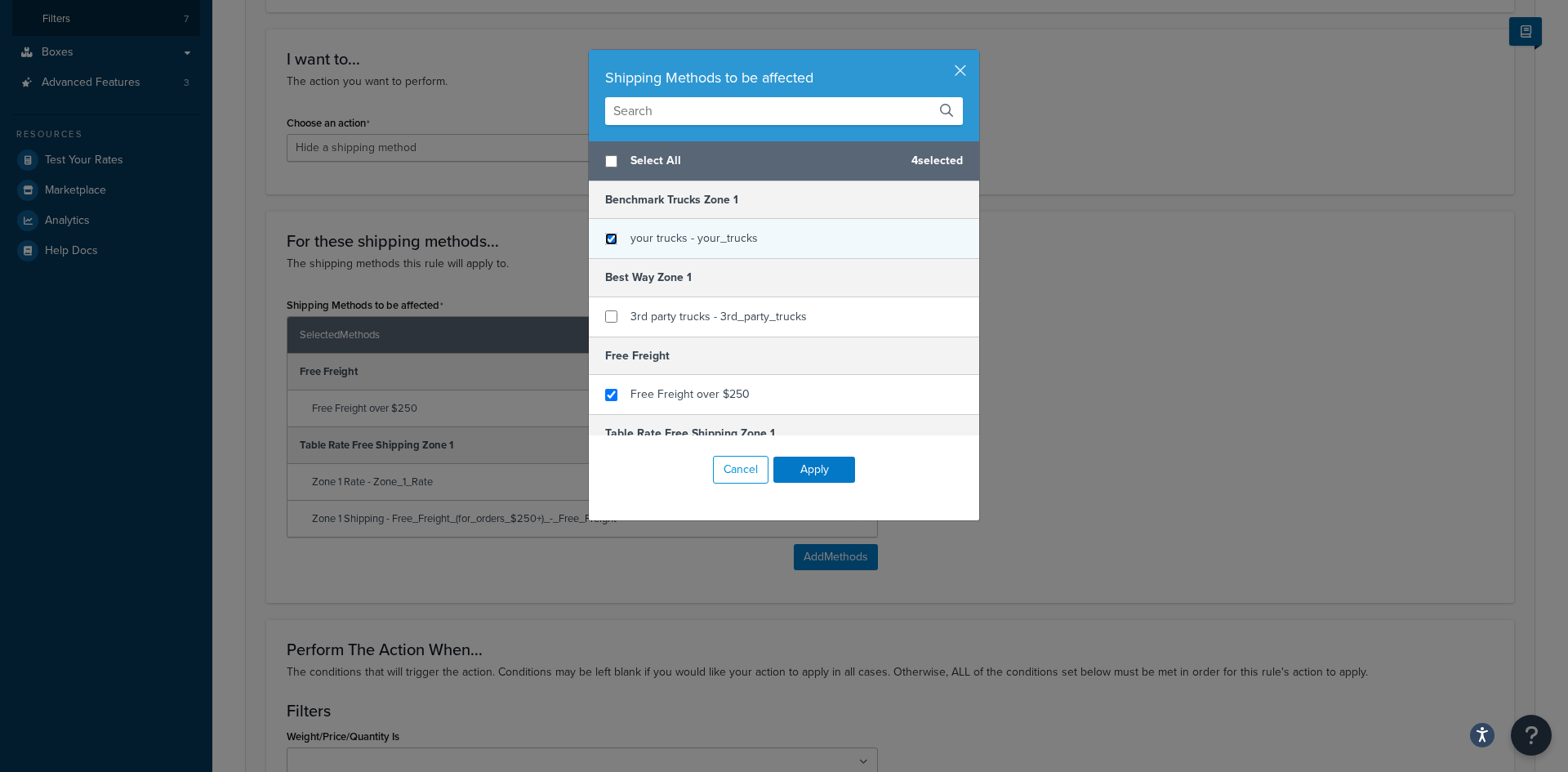
click at [606, 238] on input "checkbox" at bounding box center [611, 239] width 13 height 13
checkbox input "true"
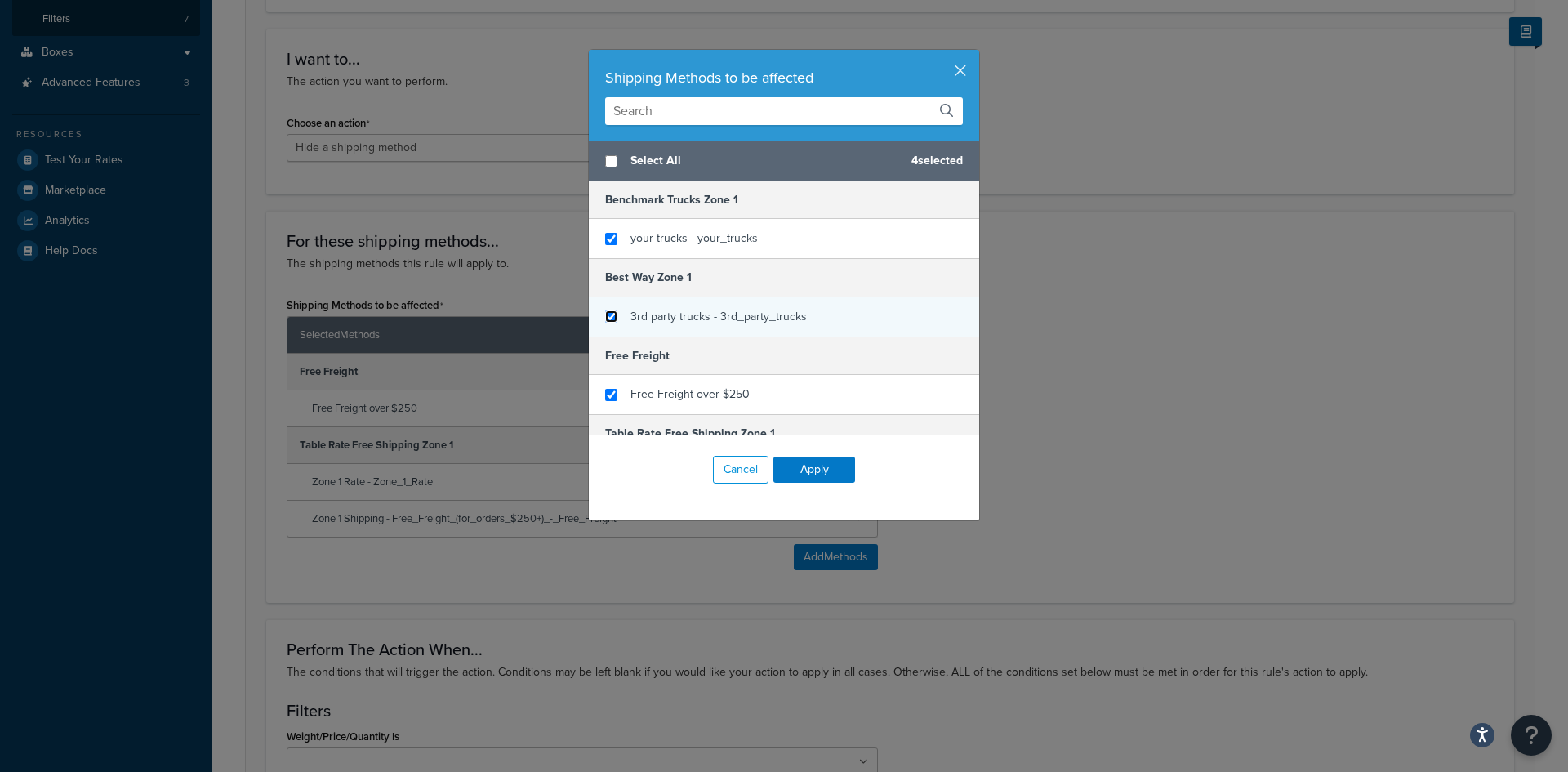
click at [605, 317] on input "checkbox" at bounding box center [611, 316] width 13 height 13
checkbox input "true"
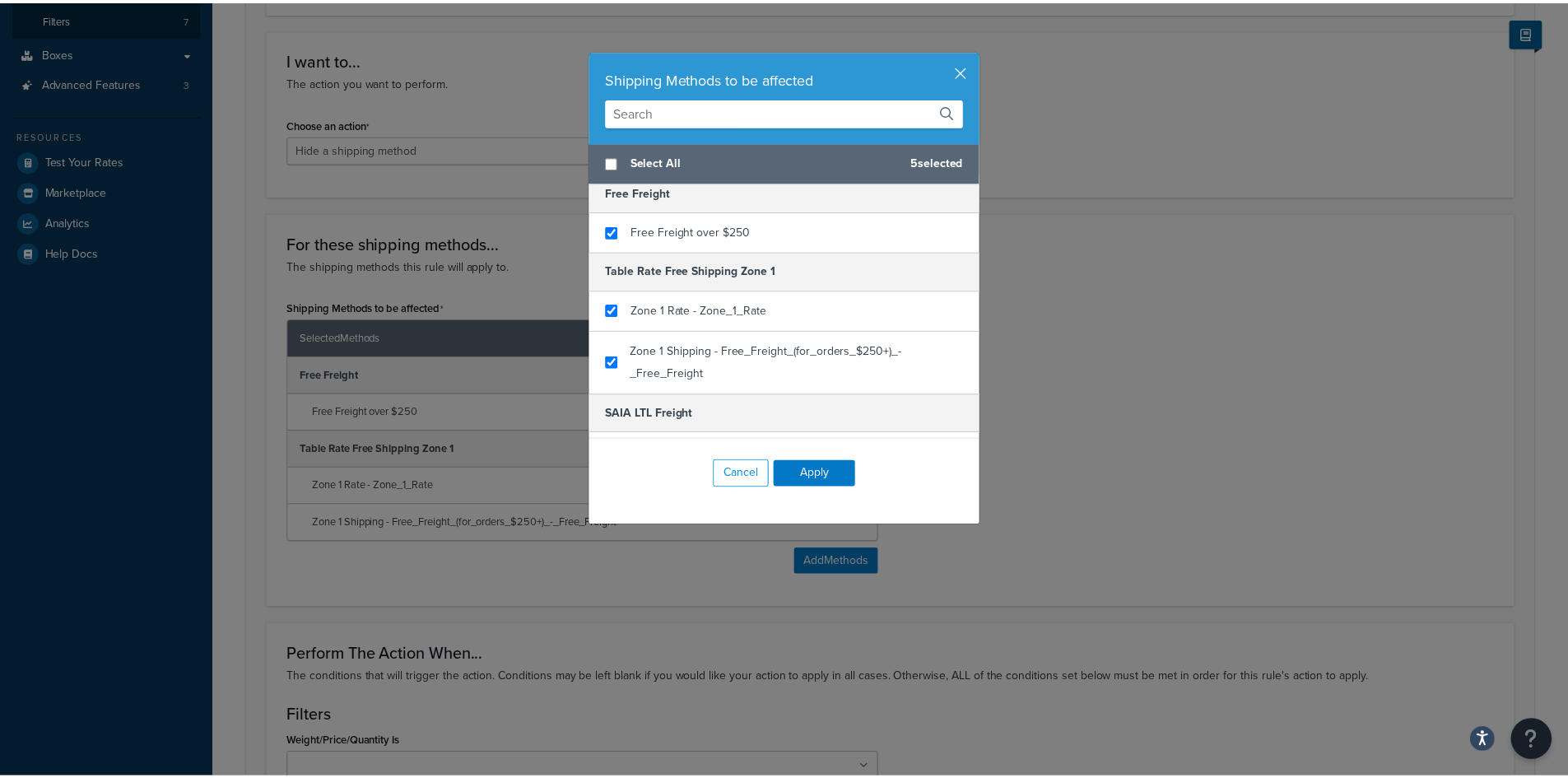
scroll to position [190, 0]
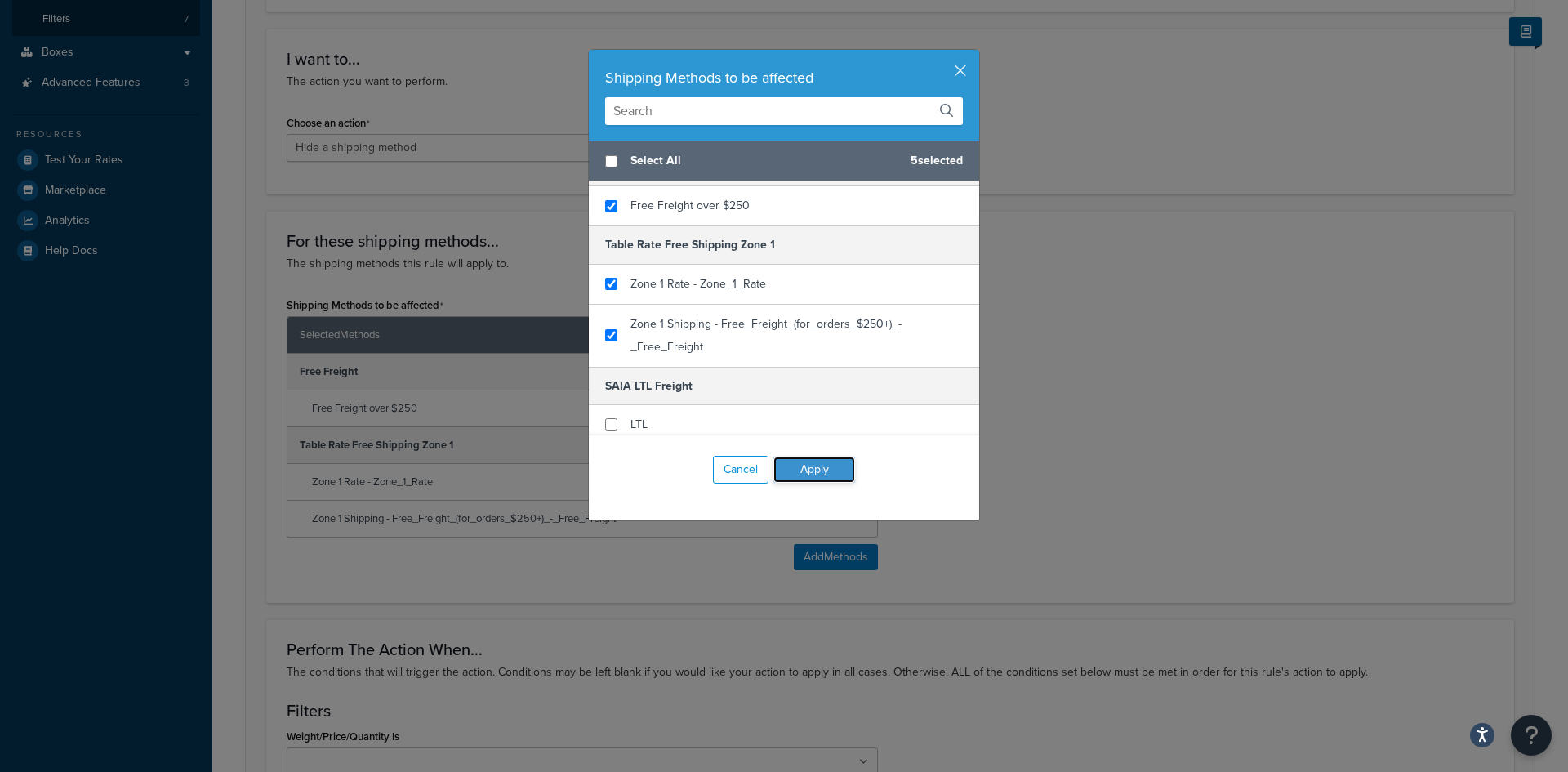
click at [820, 472] on button "Apply" at bounding box center [814, 469] width 82 height 26
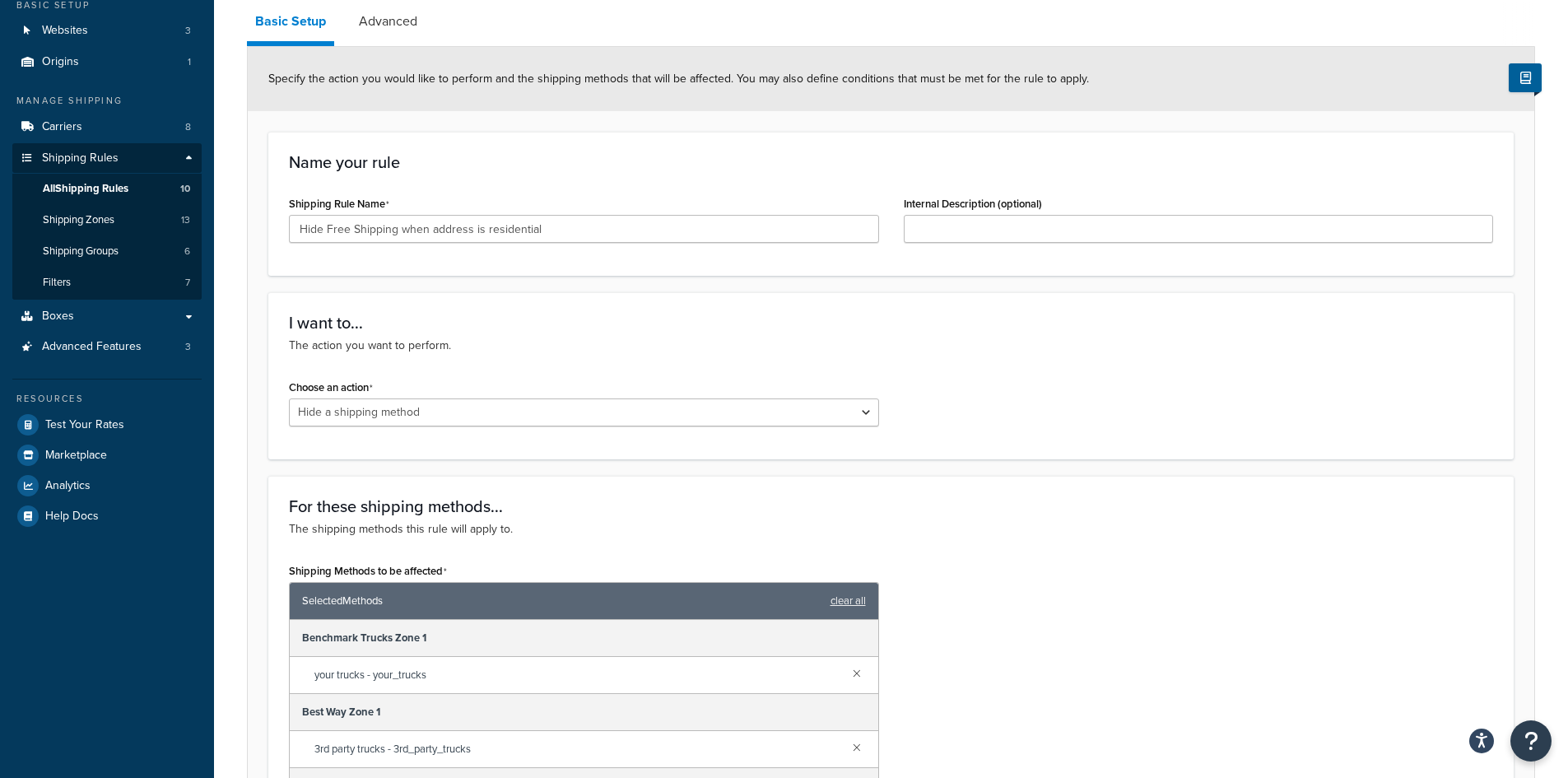
scroll to position [0, 0]
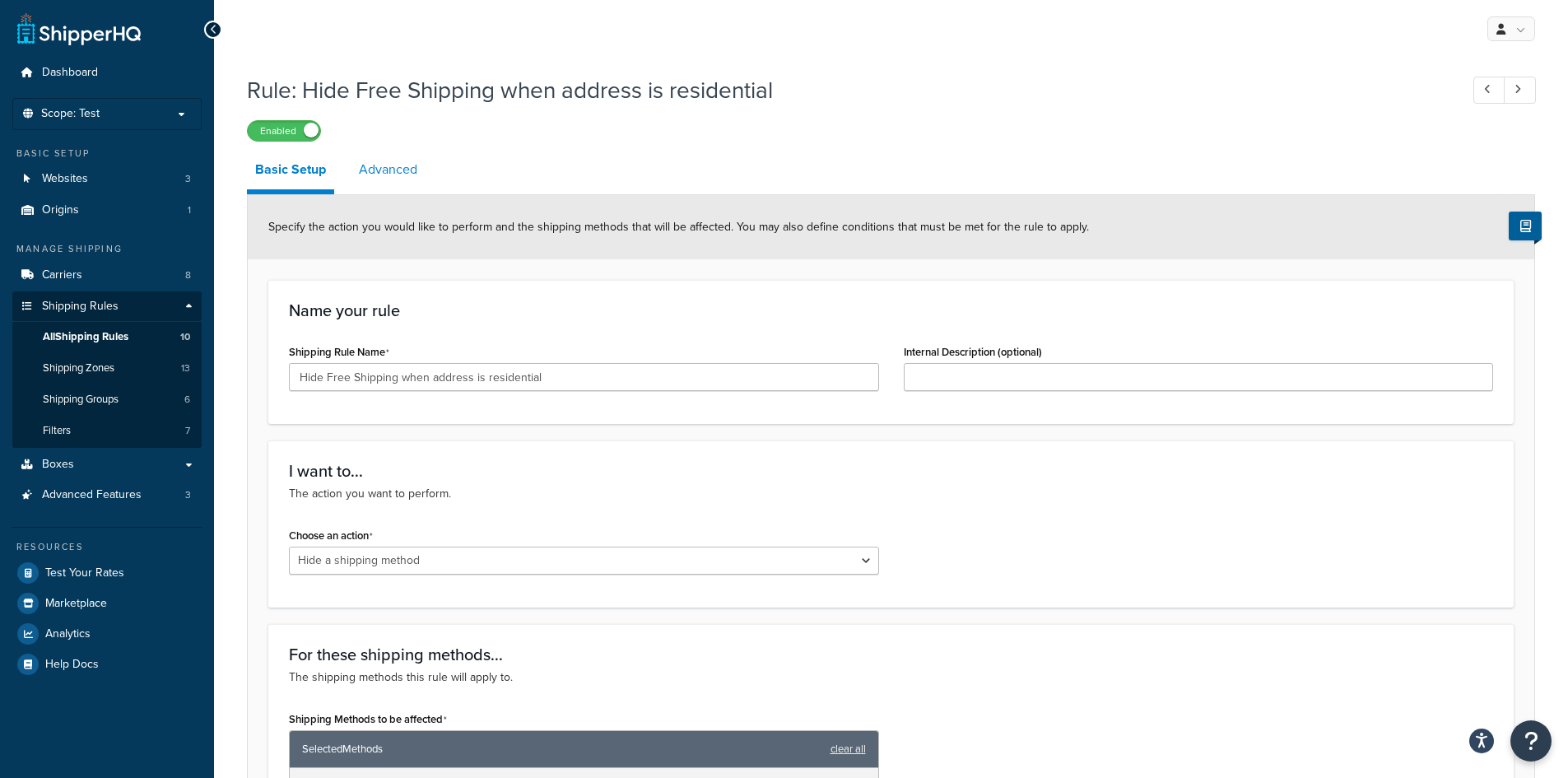
click at [404, 171] on link "Advanced" at bounding box center [388, 169] width 75 height 40
select select "residential"
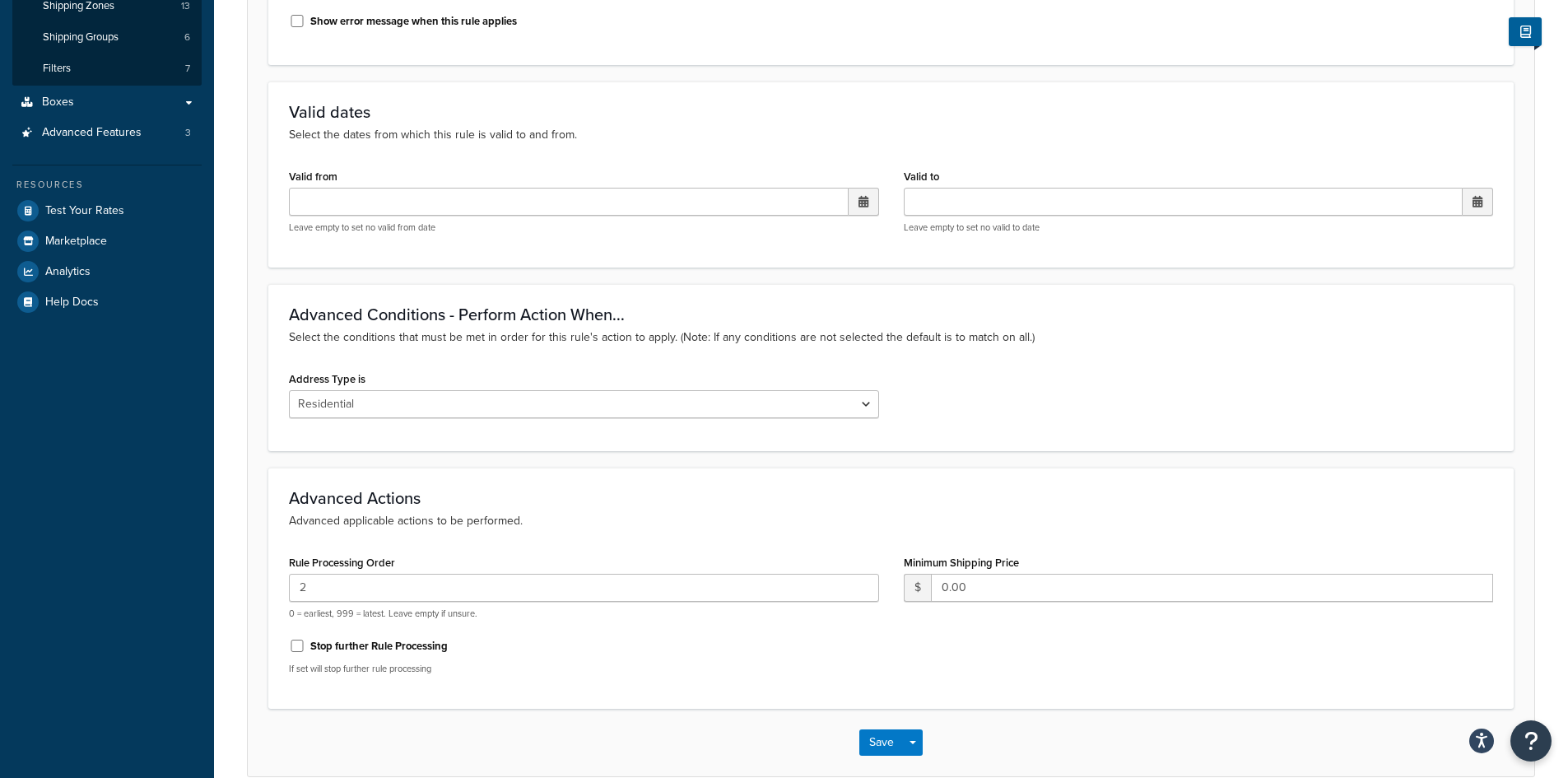
scroll to position [443, 0]
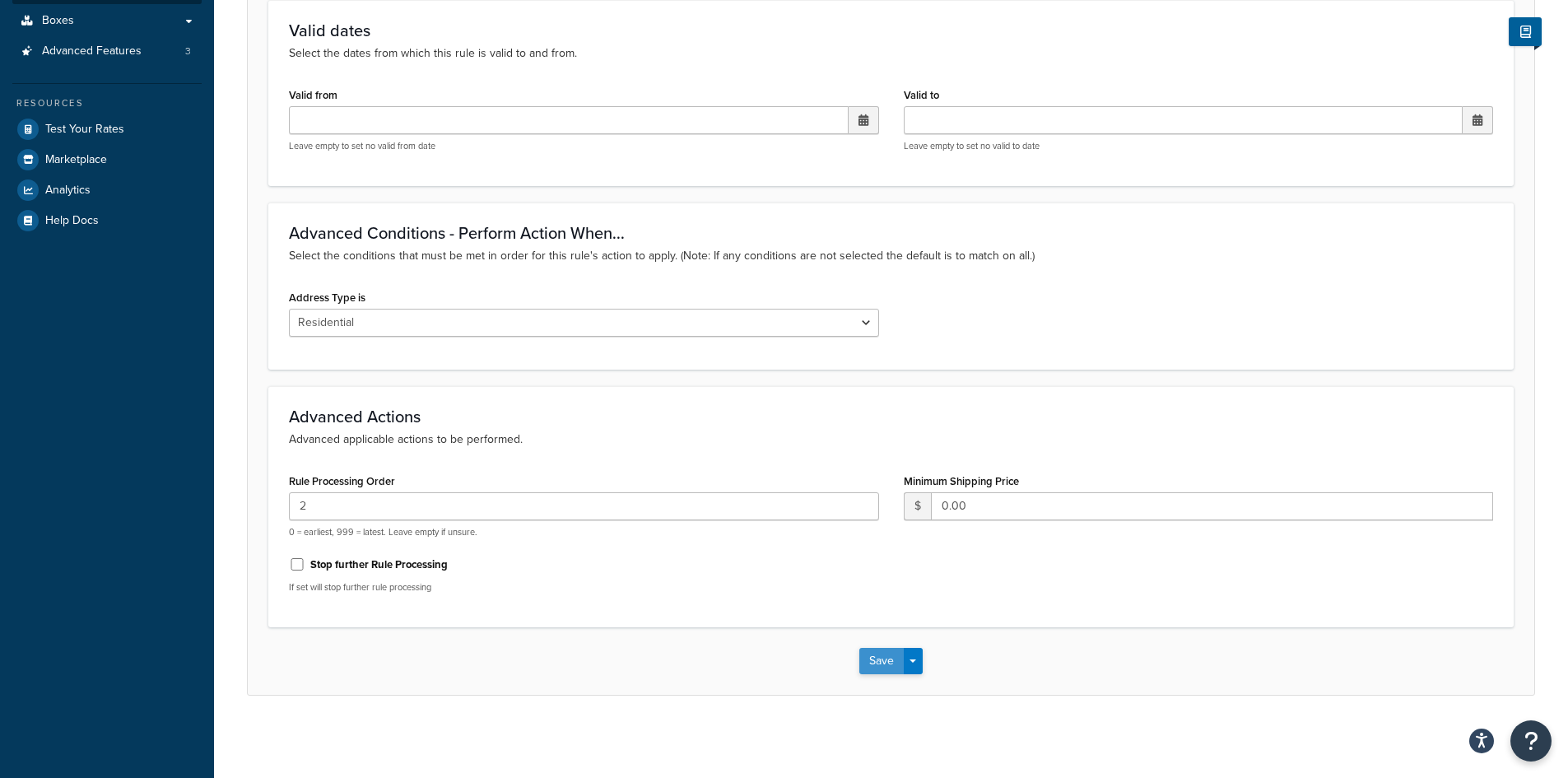
click at [883, 661] on button "Save" at bounding box center [881, 660] width 45 height 26
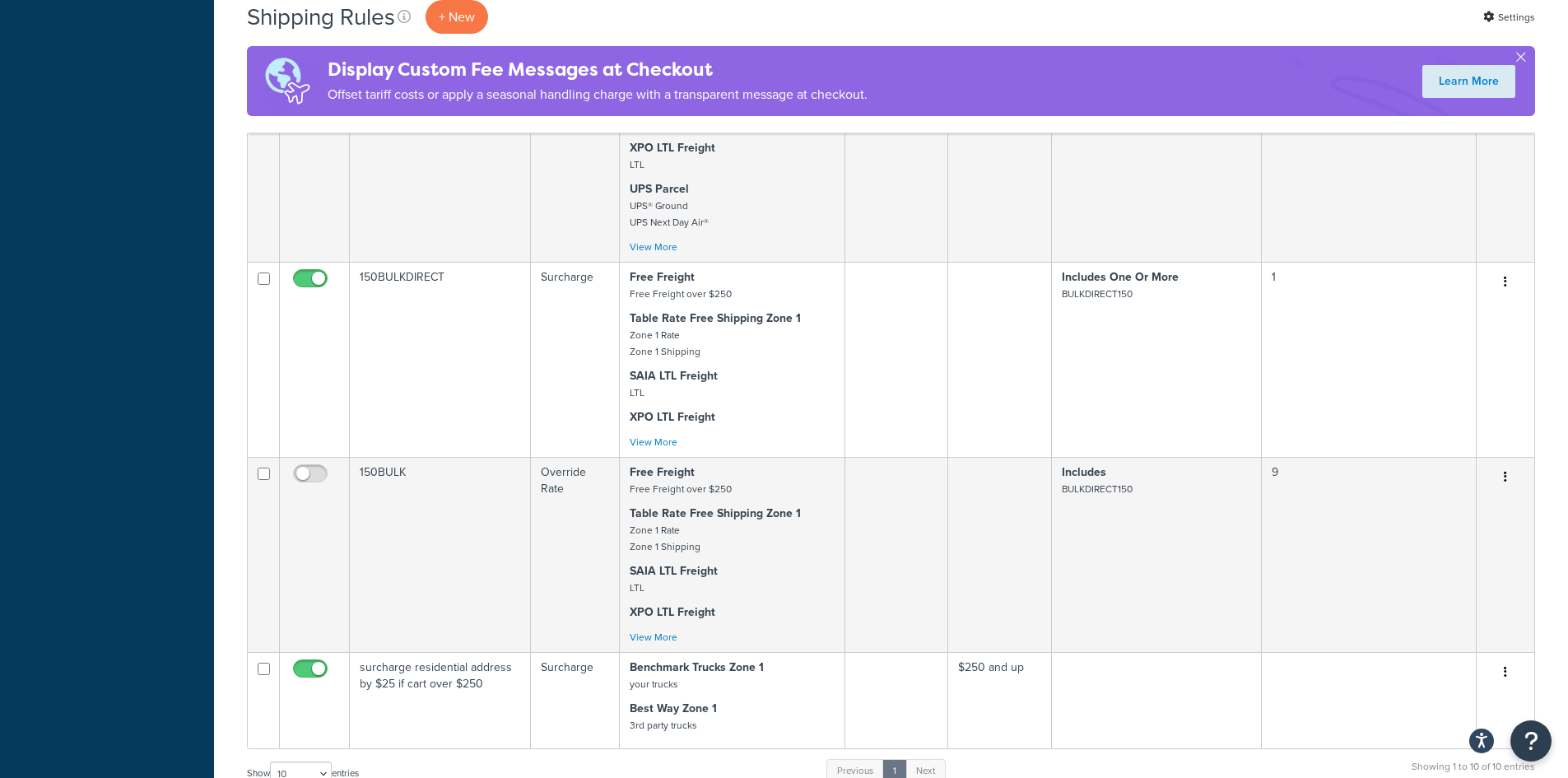
scroll to position [1316, 0]
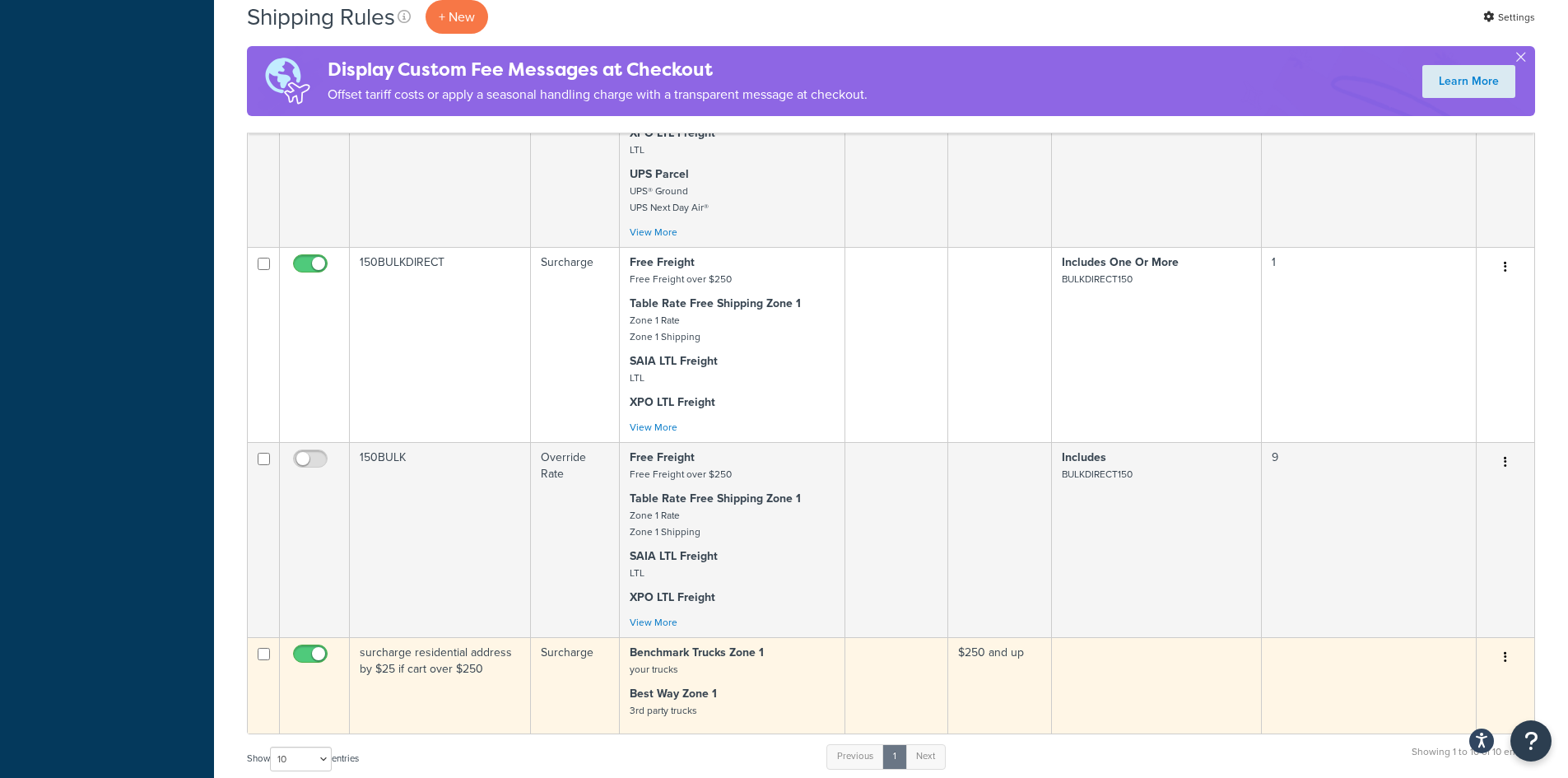
click at [306, 648] on input "checkbox" at bounding box center [312, 657] width 45 height 20
checkbox input "false"
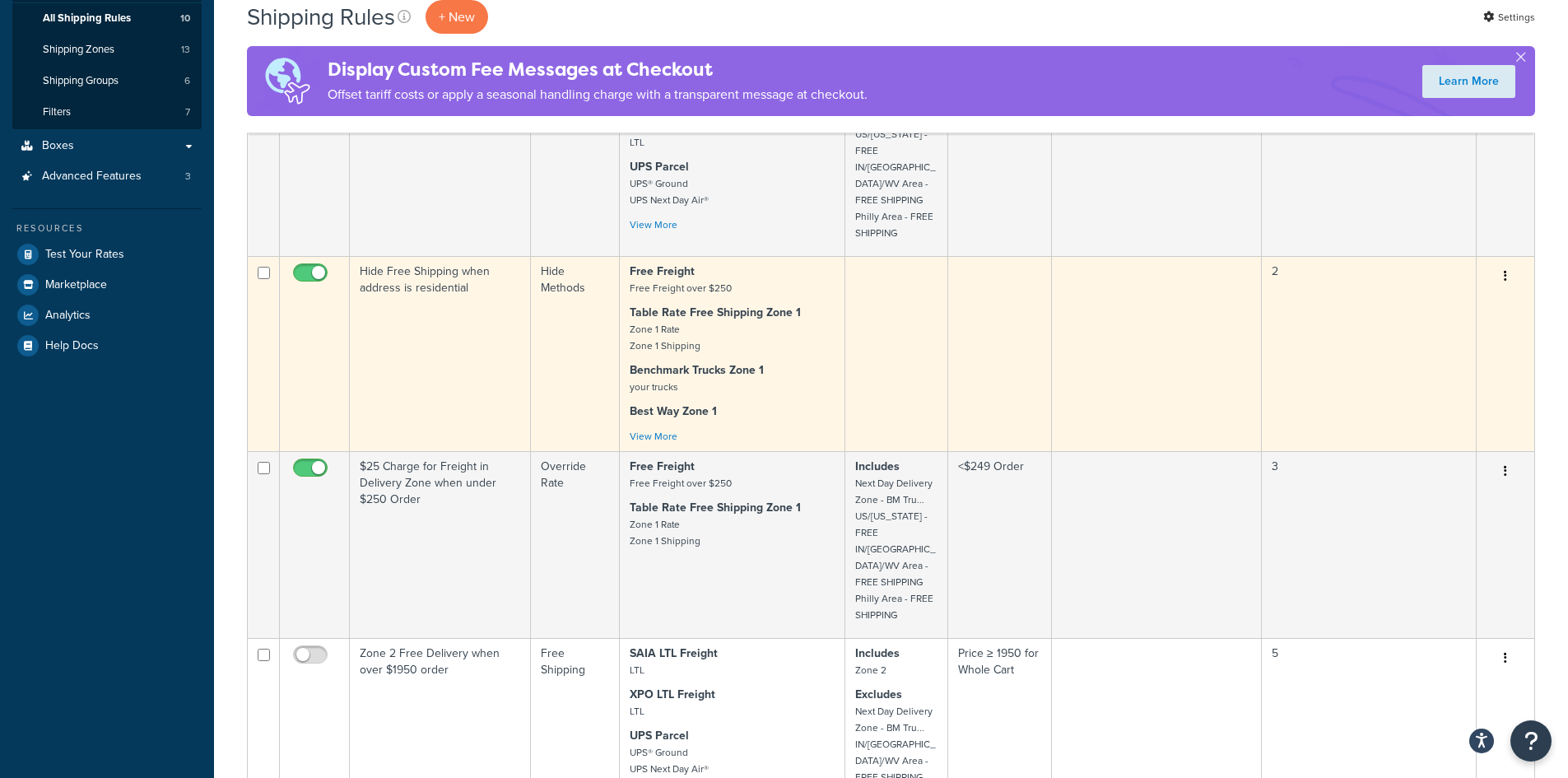
scroll to position [329, 0]
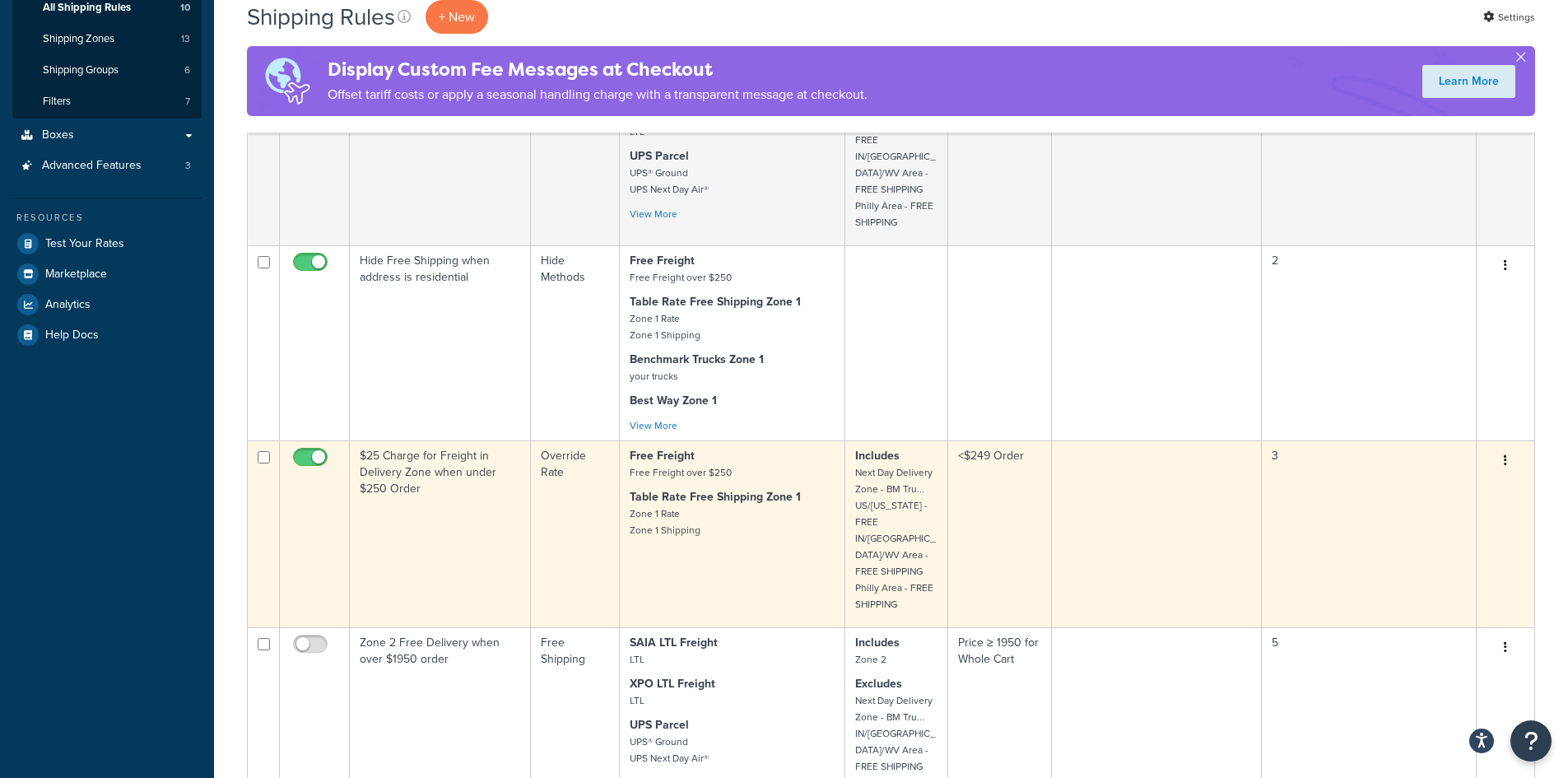
click at [473, 477] on td "$25 Charge for Freight in Delivery Zone when under $250 Order" at bounding box center [440, 534] width 181 height 187
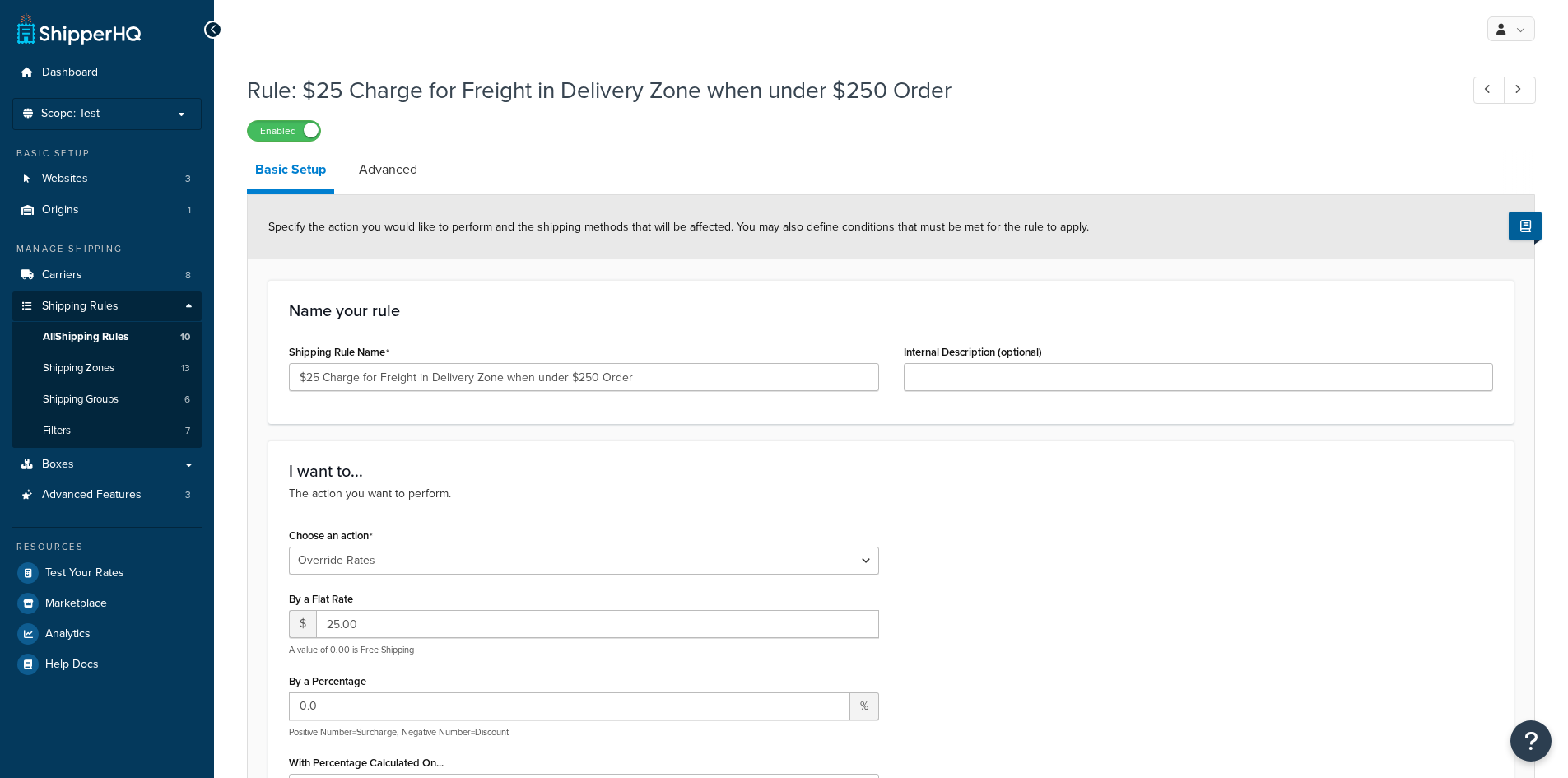
select select "OVERRIDE"
select select "LOCATION"
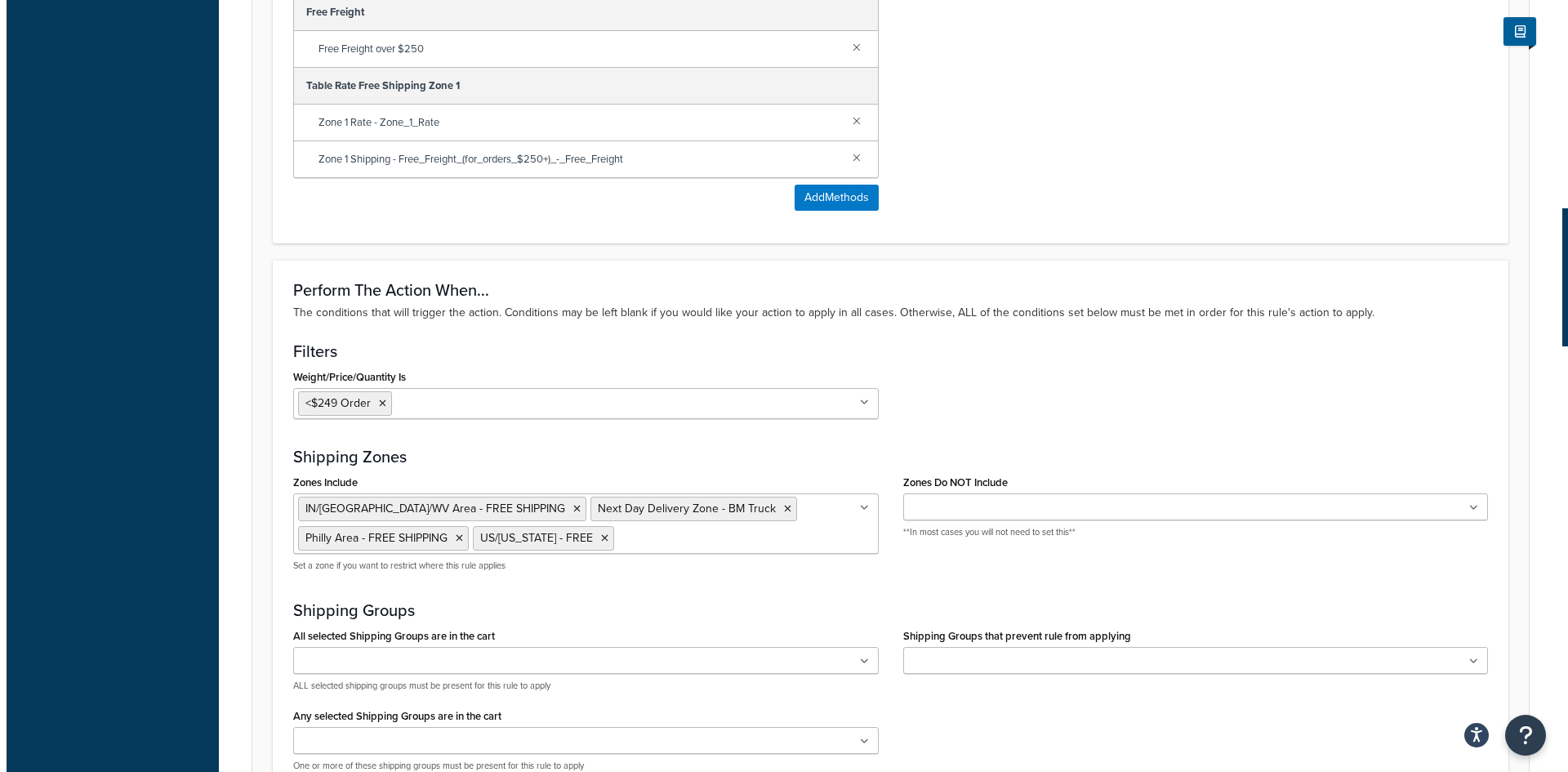
scroll to position [1062, 0]
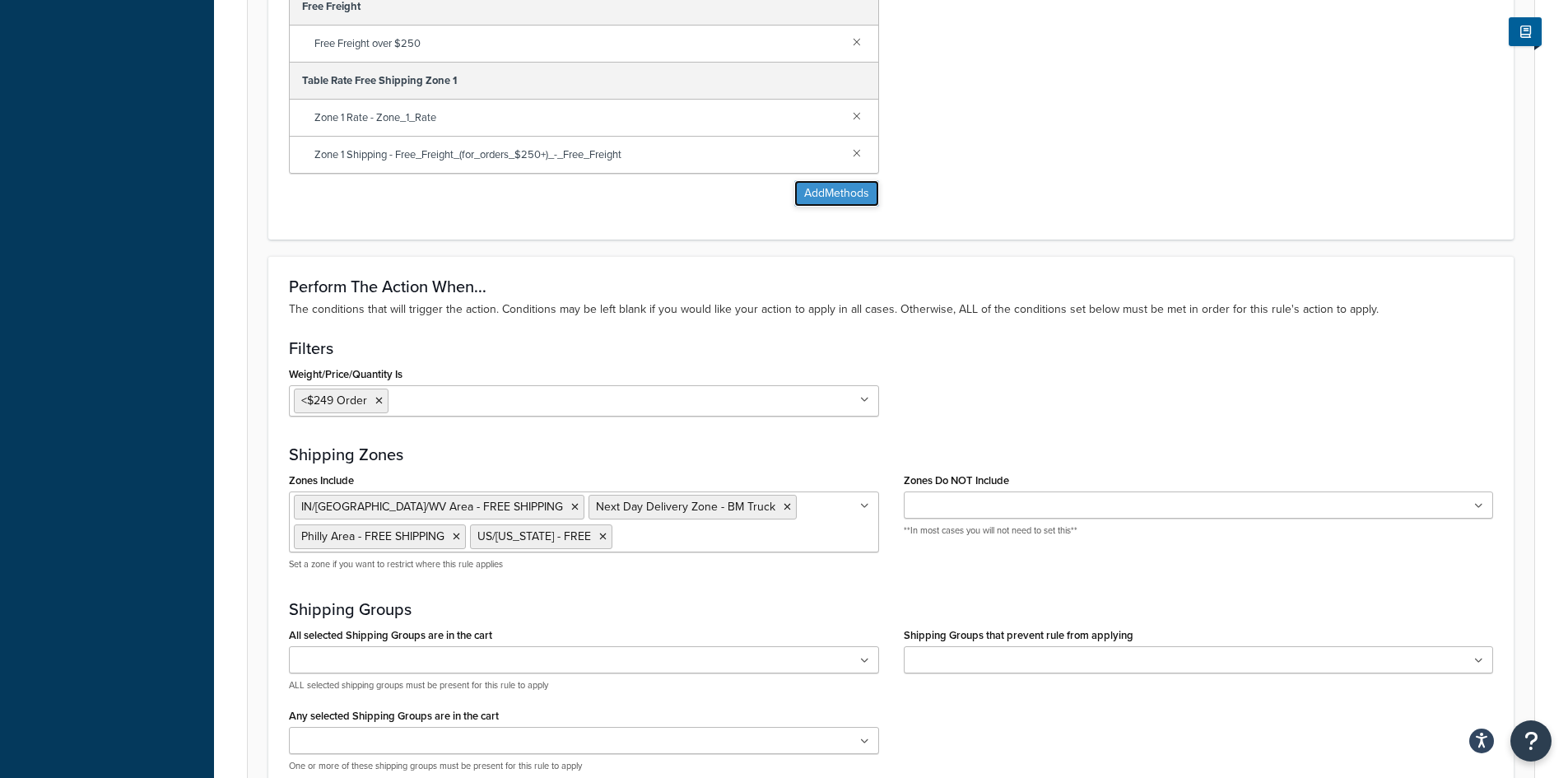
click at [839, 193] on button "Add Methods" at bounding box center [836, 193] width 85 height 26
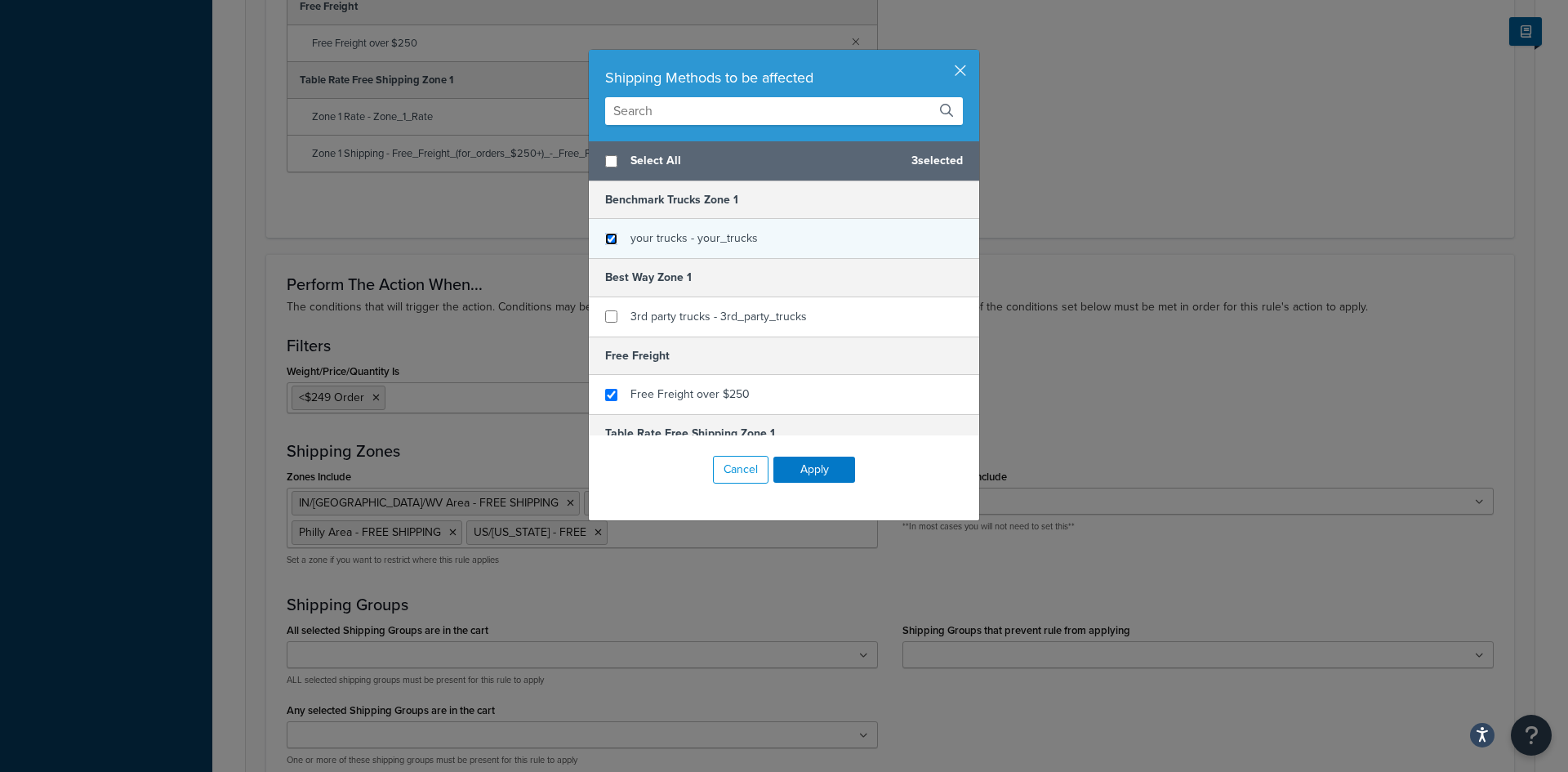
click at [605, 240] on input "checkbox" at bounding box center [611, 239] width 13 height 13
click at [606, 243] on input "checkbox" at bounding box center [611, 239] width 13 height 13
click at [605, 235] on input "checkbox" at bounding box center [611, 239] width 13 height 13
checkbox input "true"
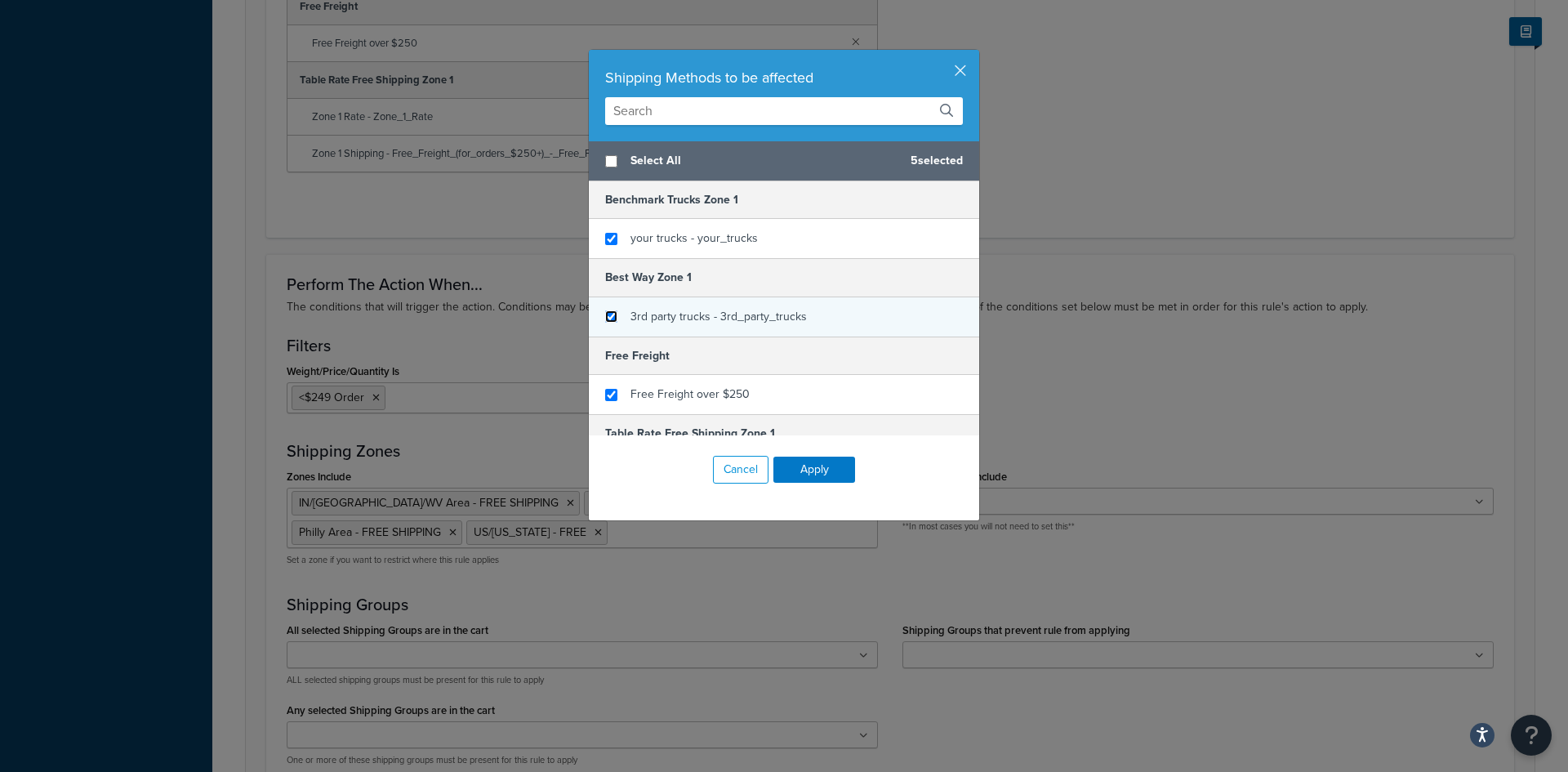
click at [608, 316] on input "checkbox" at bounding box center [611, 316] width 13 height 13
checkbox input "true"
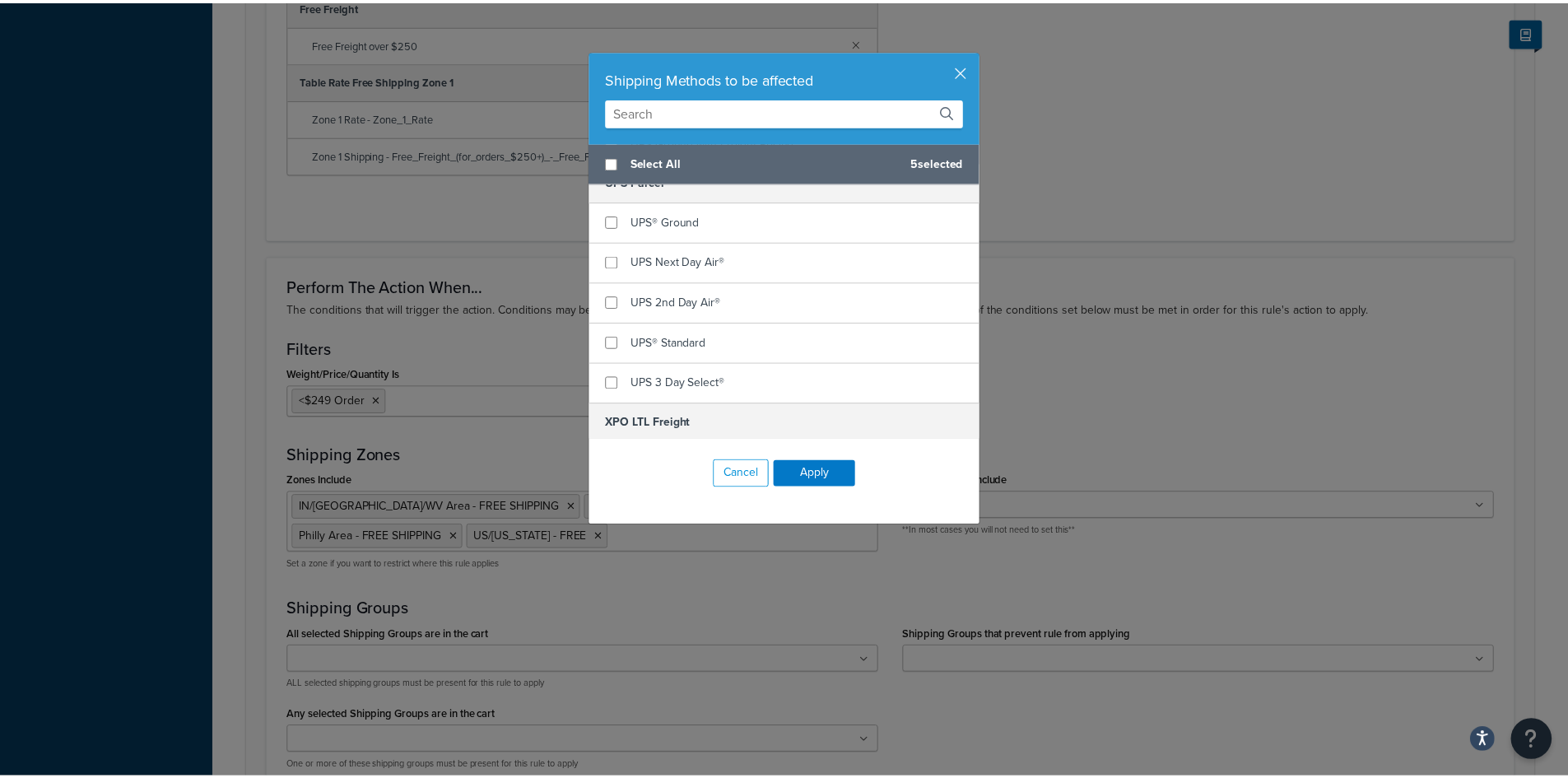
scroll to position [596, 0]
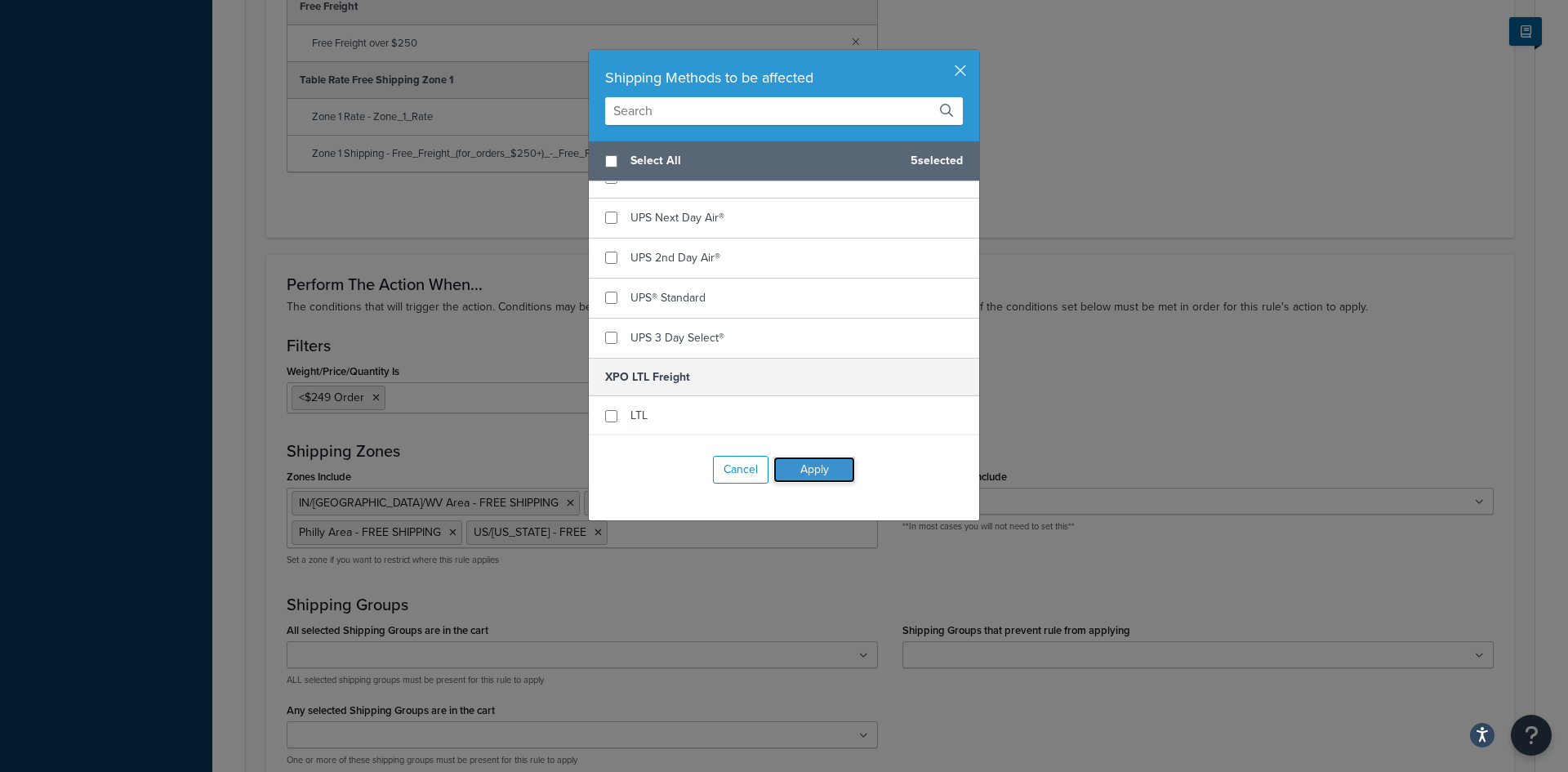
click at [832, 469] on button "Apply" at bounding box center [814, 469] width 82 height 26
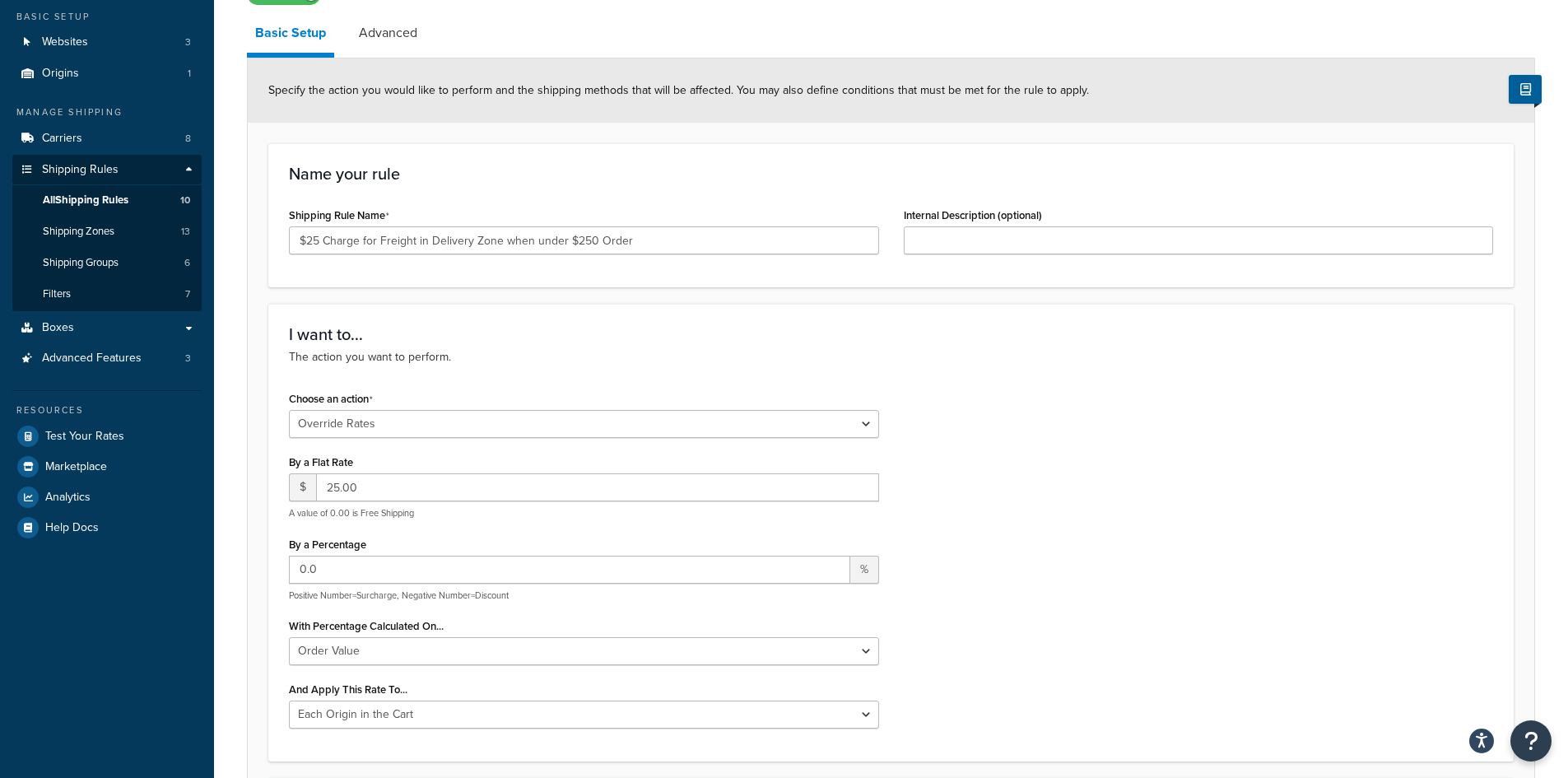
scroll to position [0, 0]
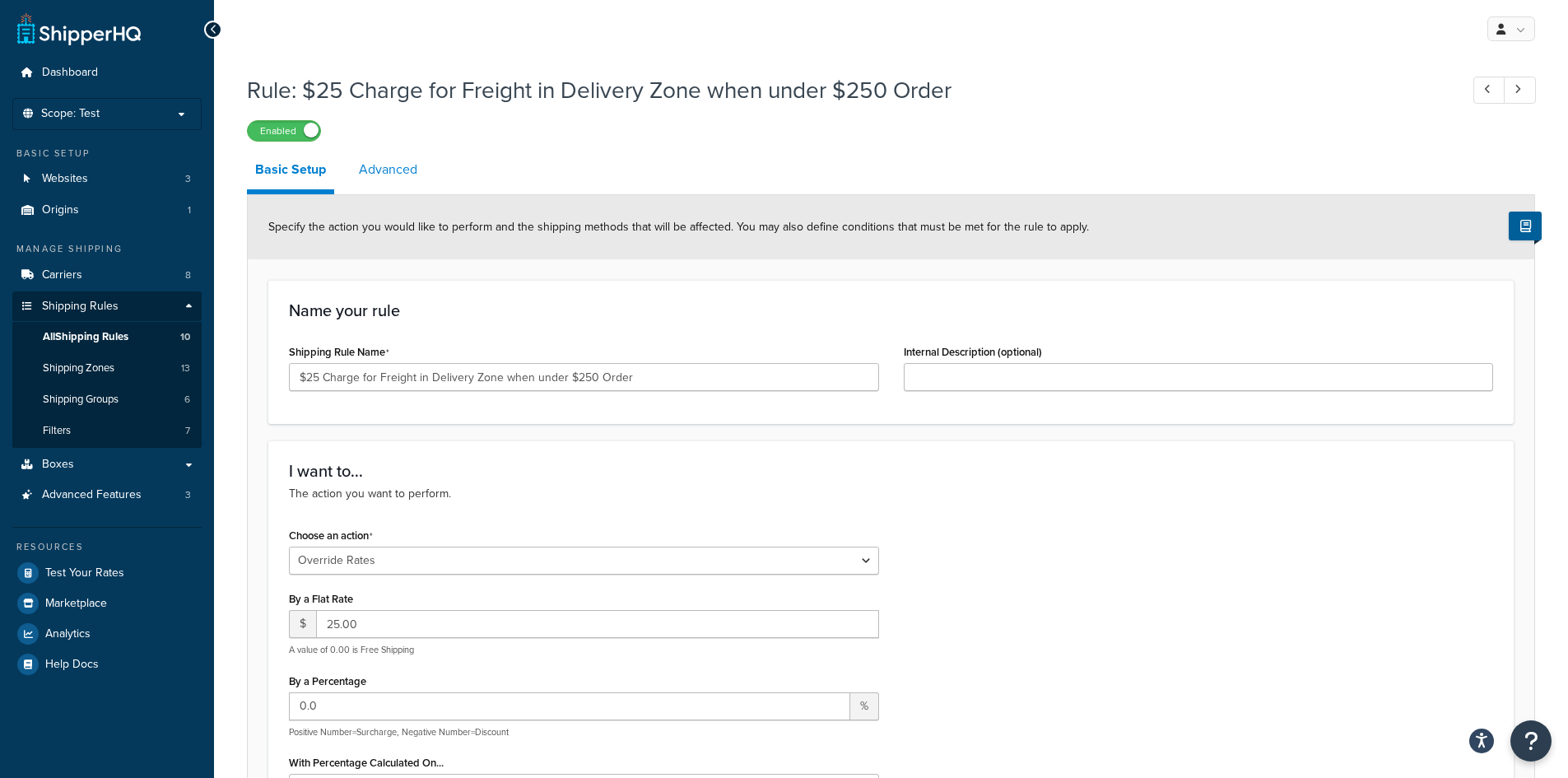
click at [372, 170] on link "Advanced" at bounding box center [388, 169] width 75 height 40
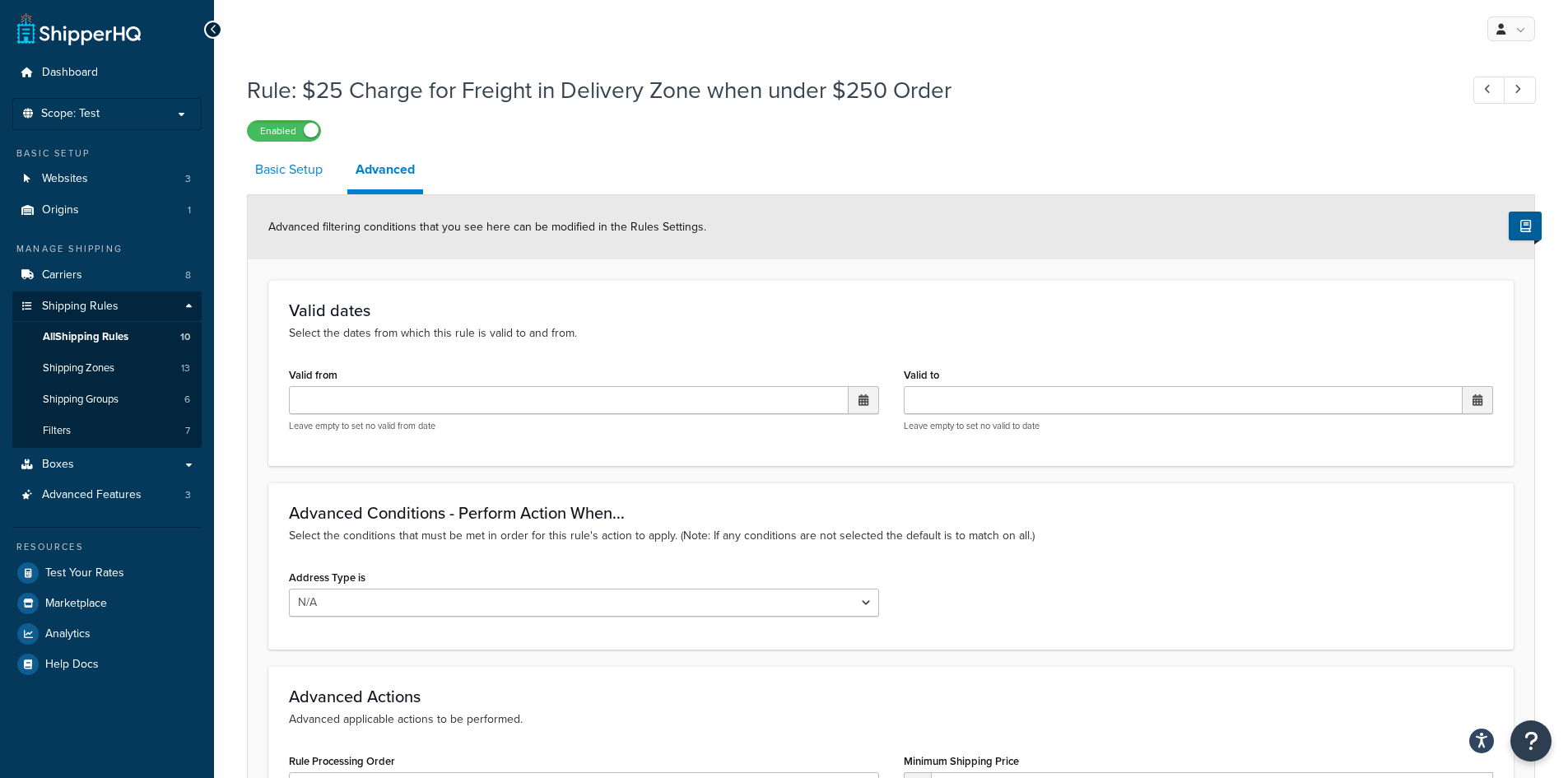
click at [311, 167] on link "Basic Setup" at bounding box center [289, 169] width 84 height 40
select select "OVERRIDE"
select select "LOCATION"
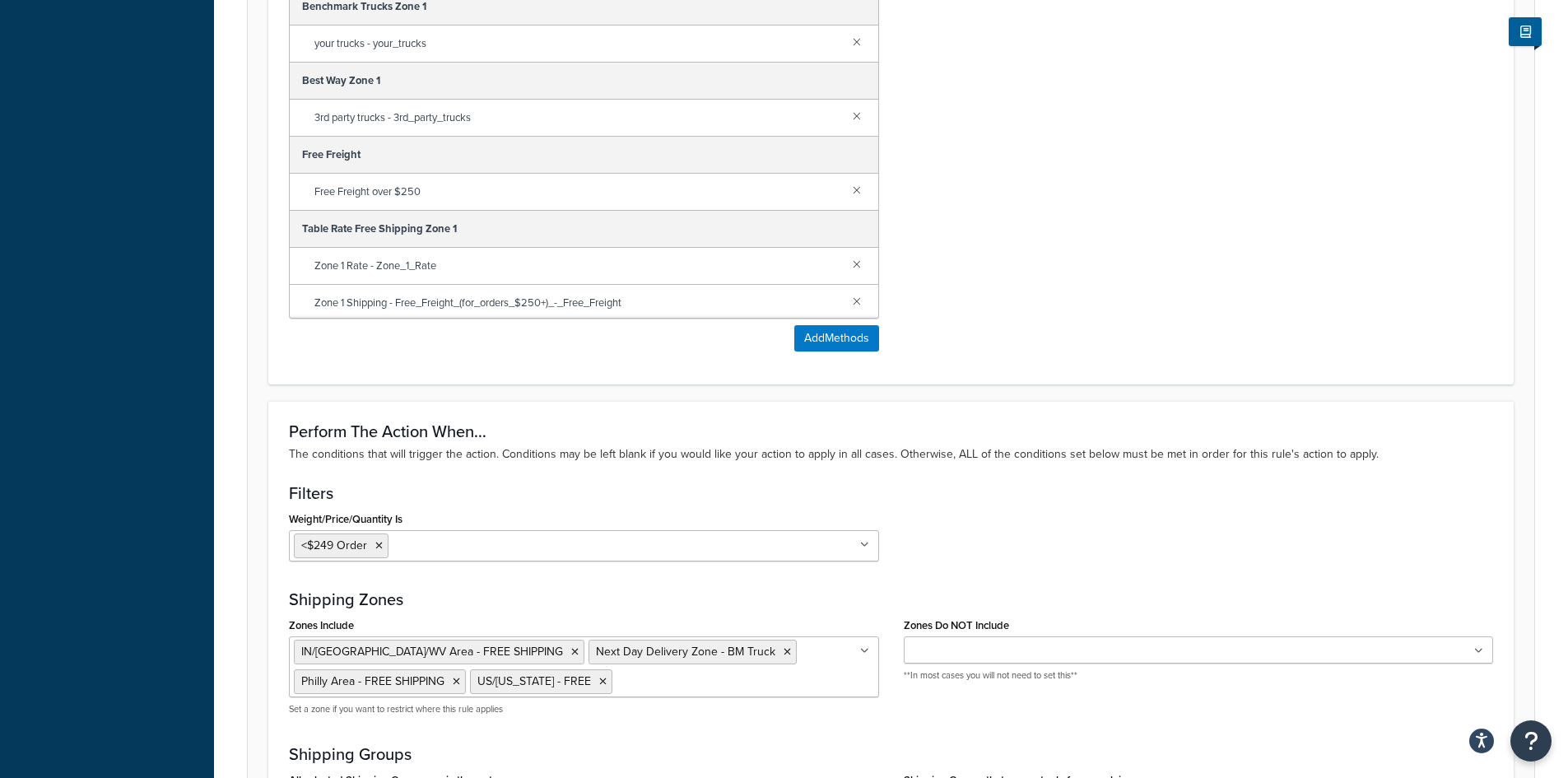
scroll to position [1409, 0]
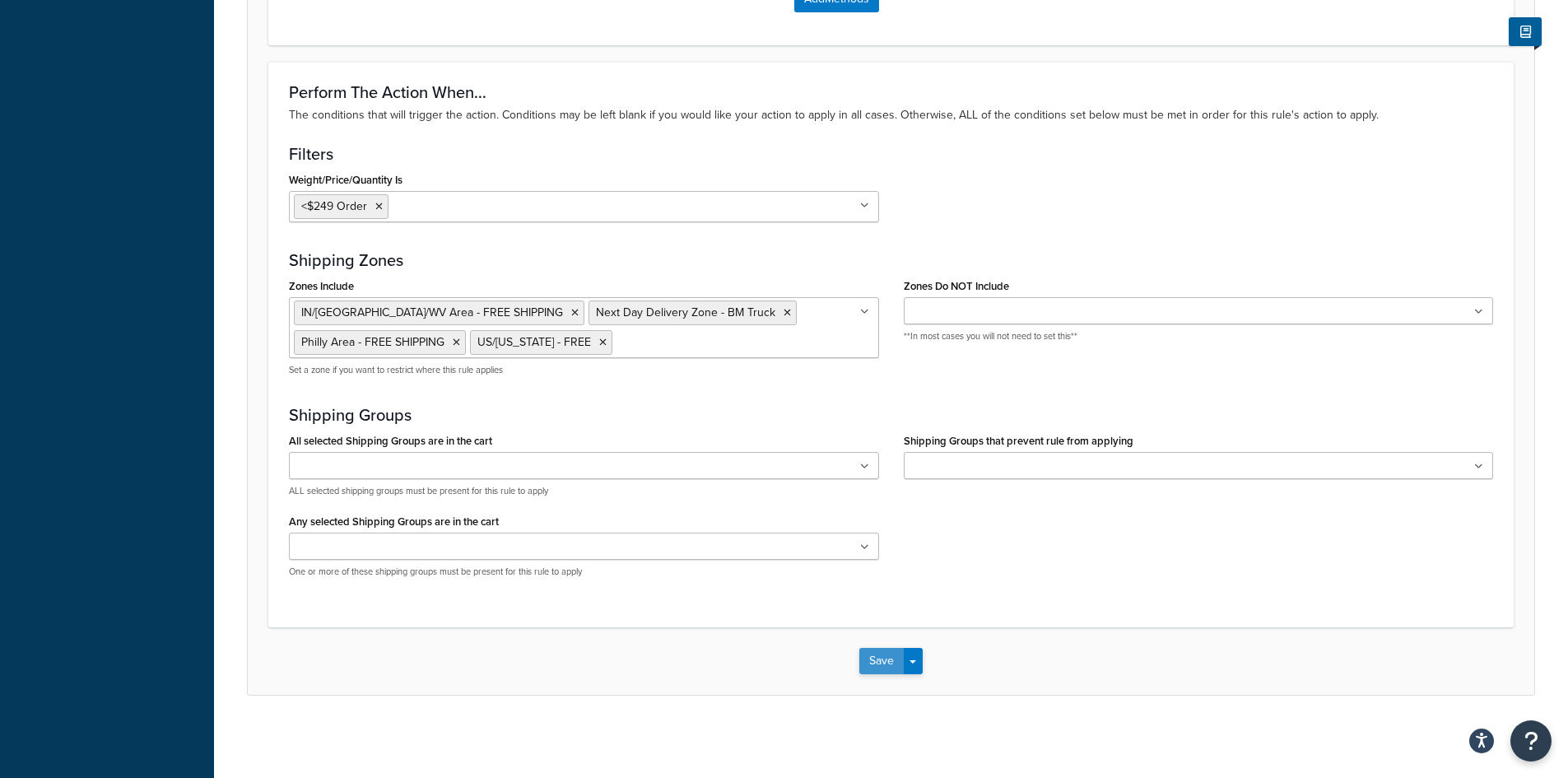
click at [874, 661] on button "Save" at bounding box center [881, 660] width 45 height 26
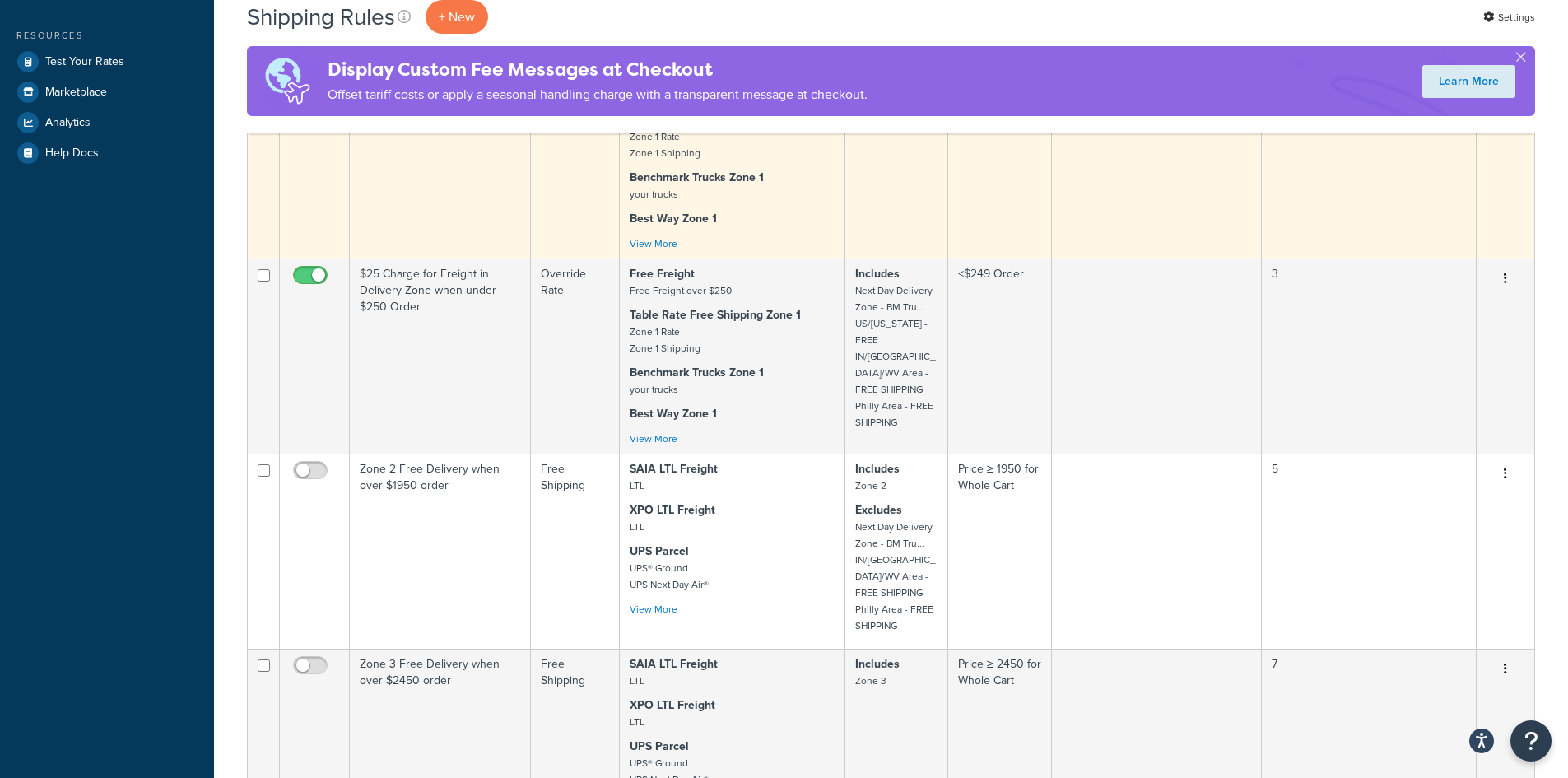
scroll to position [576, 0]
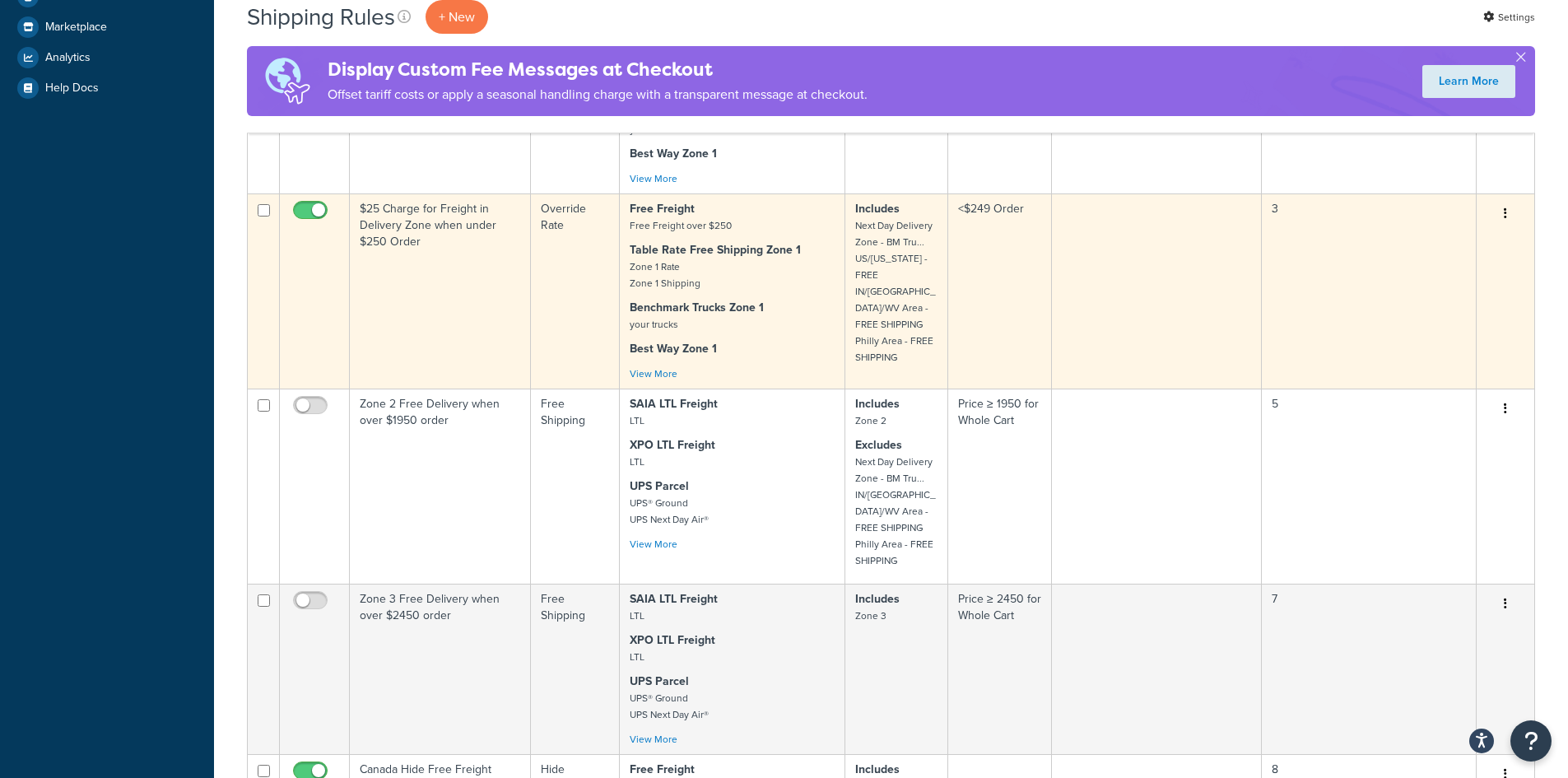
click at [469, 263] on td "$25 Charge for Freight in Delivery Zone when under $250 Order" at bounding box center [440, 291] width 181 height 195
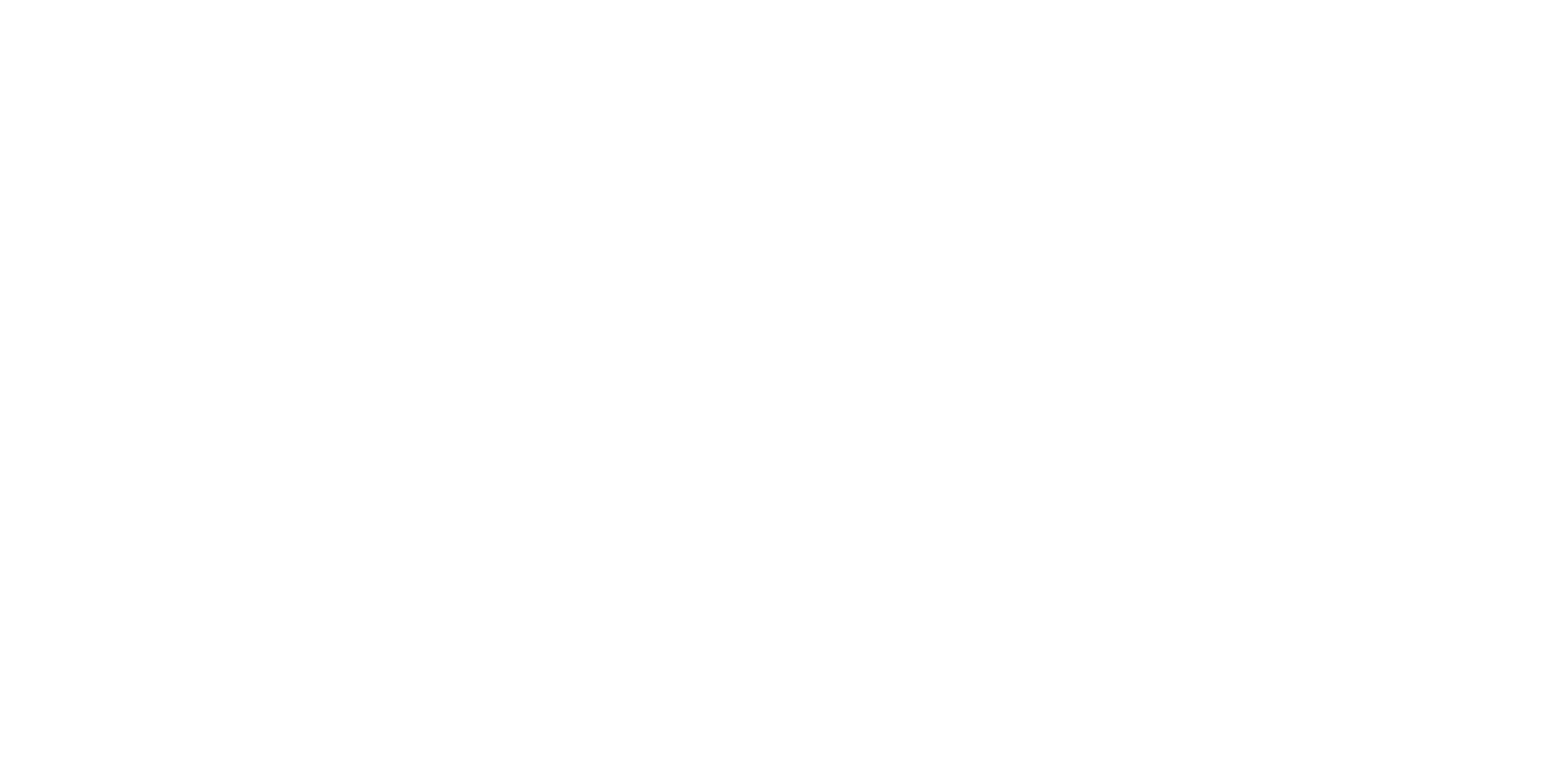
select select "OVERRIDE"
select select "LOCATION"
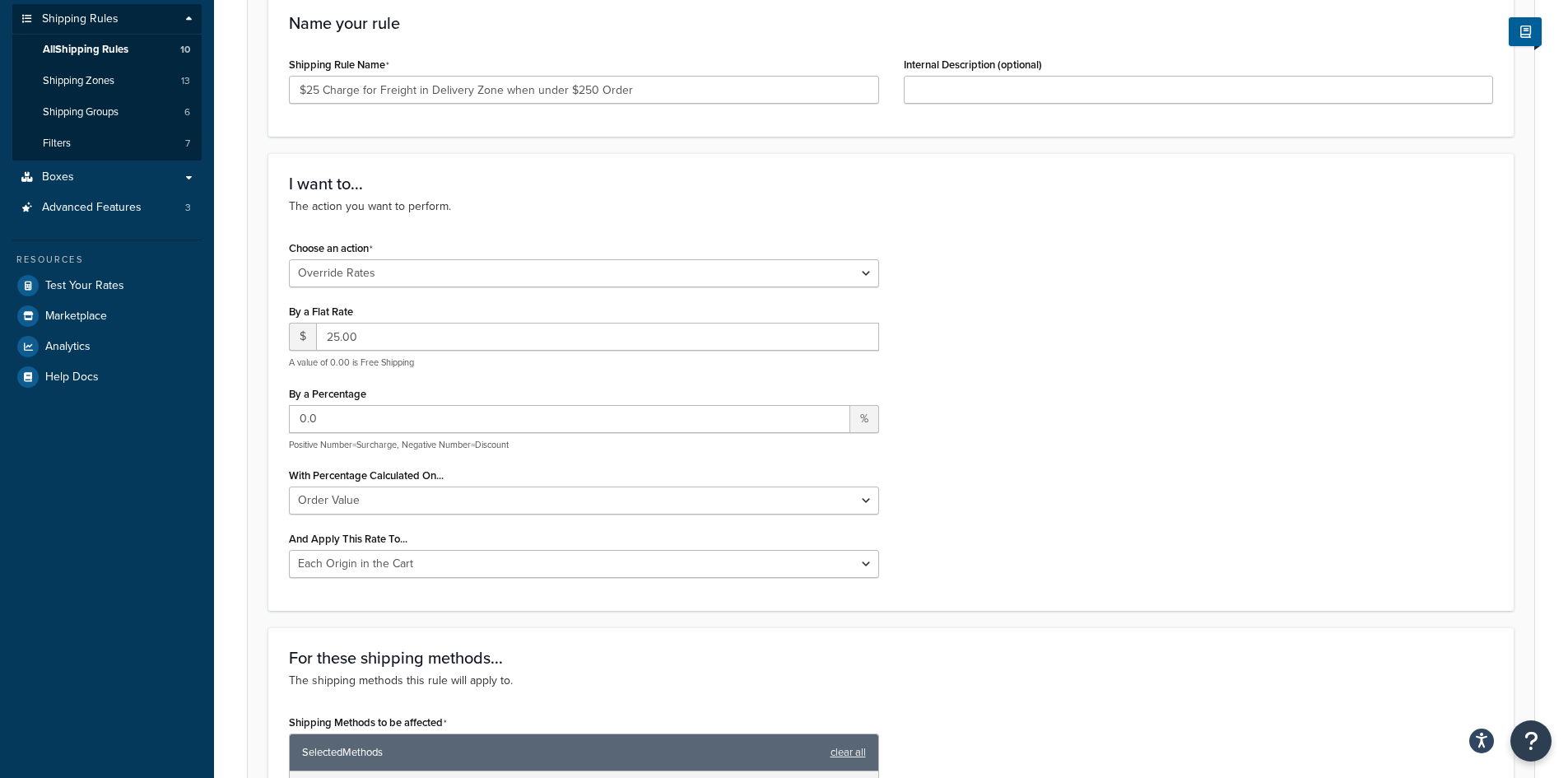
scroll to position [329, 0]
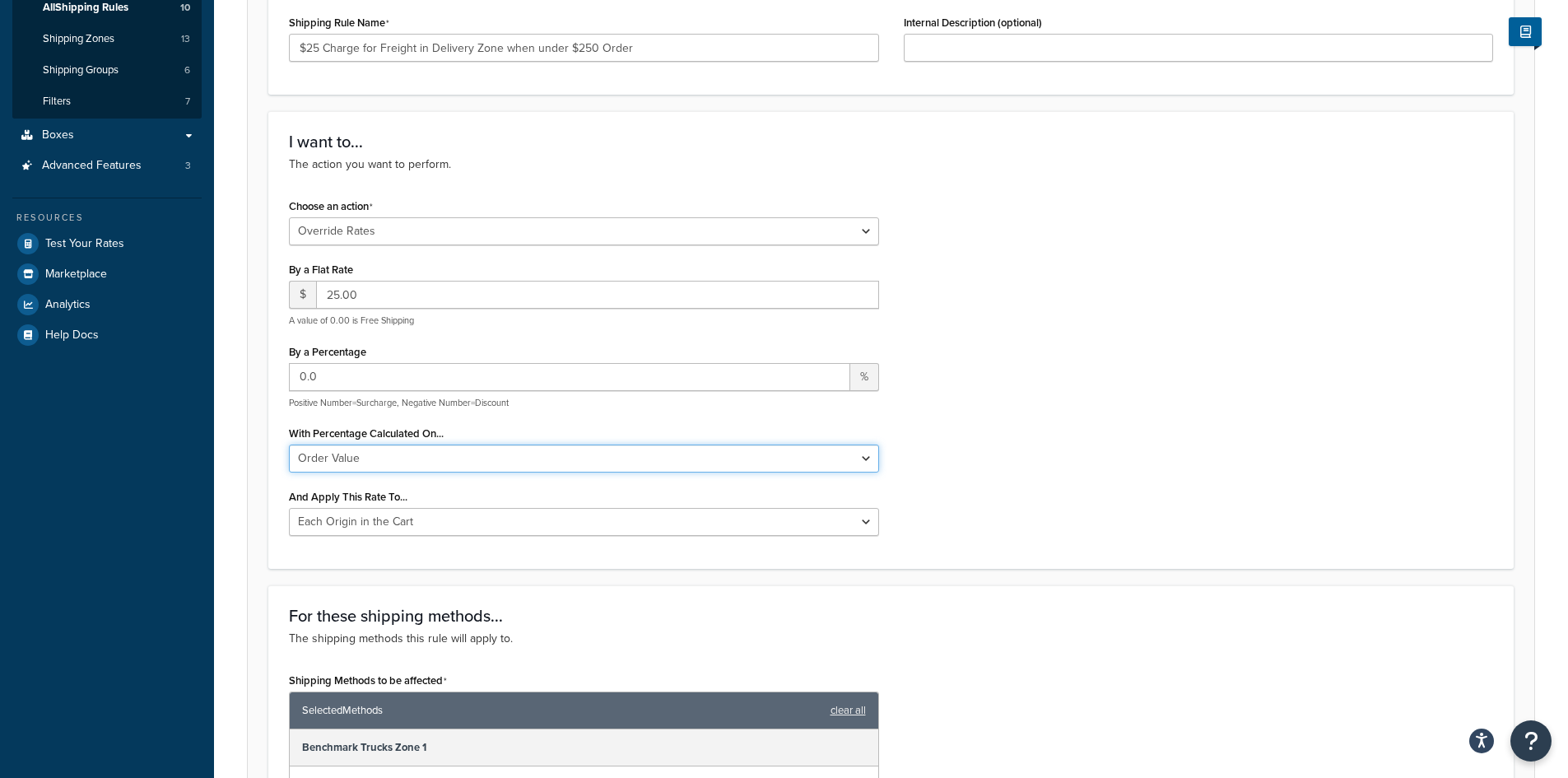
click at [673, 463] on select "Order Value" at bounding box center [584, 458] width 590 height 28
click at [673, 462] on select "Order Value" at bounding box center [584, 458] width 590 height 28
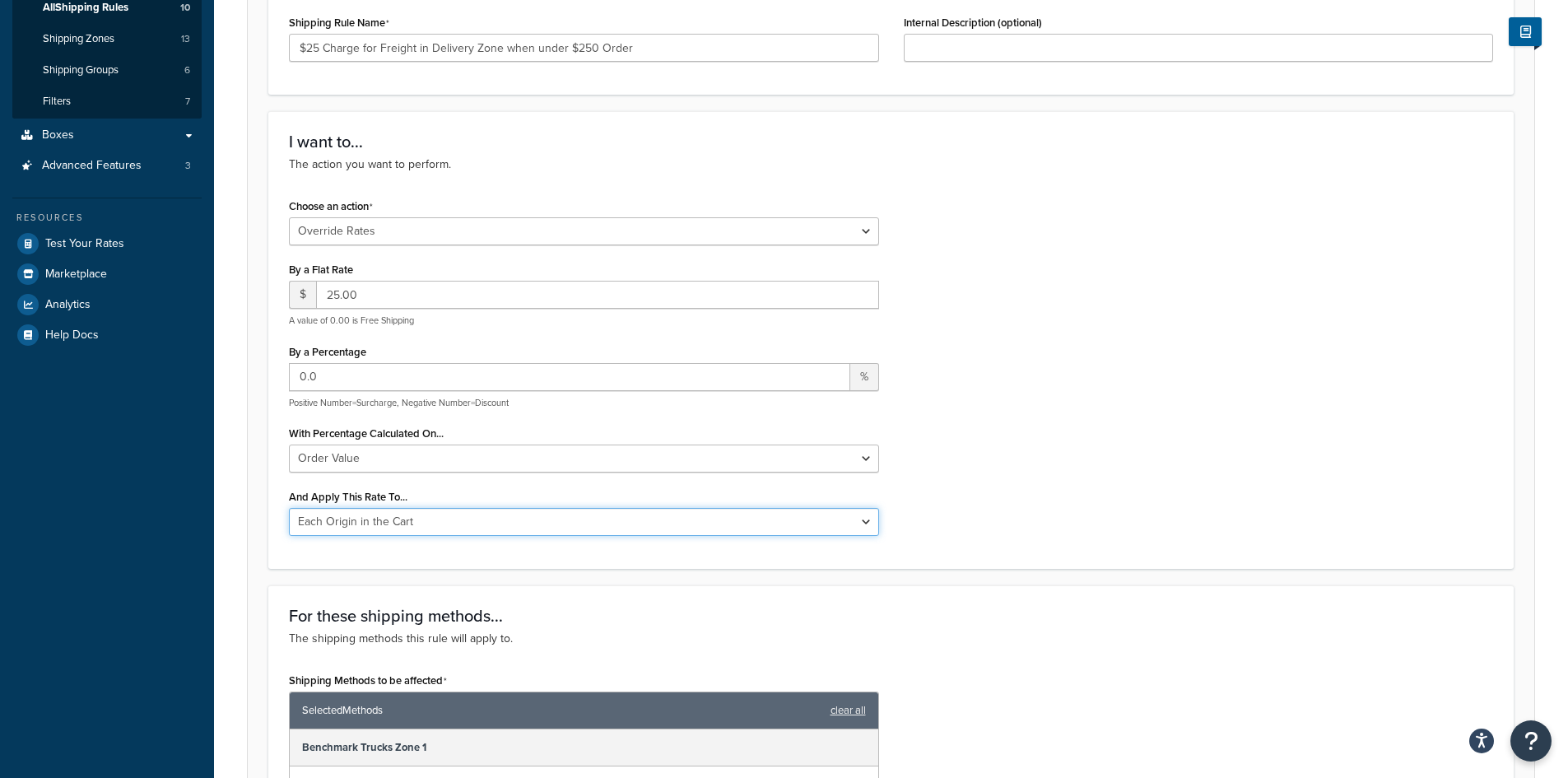
click at [683, 522] on select "Each Shipment in the Cart Each Origin in the Cart Each Shipping Group in the Ca…" at bounding box center [584, 521] width 590 height 28
click at [1073, 464] on div "Choose an action Choose an action Override Rates Surcharge or discount rates Hi…" at bounding box center [891, 370] width 1229 height 353
click at [803, 523] on select "Each Shipment in the Cart Each Origin in the Cart Each Shipping Group in the Ca…" at bounding box center [584, 521] width 590 height 28
click at [1080, 523] on div "Choose an action Choose an action Override Rates Surcharge or discount rates Hi…" at bounding box center [891, 370] width 1229 height 353
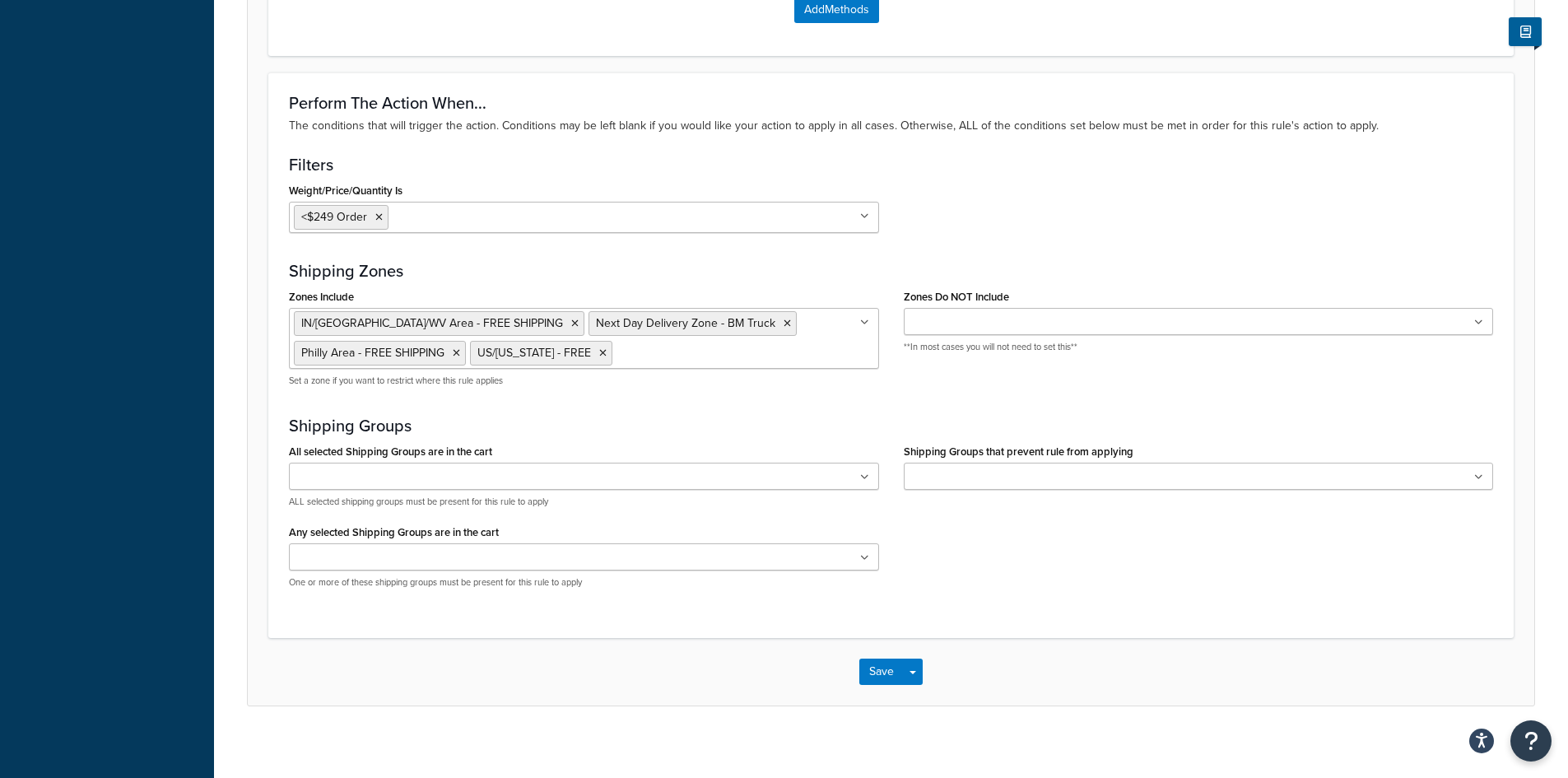
scroll to position [1399, 0]
click at [867, 322] on icon at bounding box center [864, 321] width 9 height 10
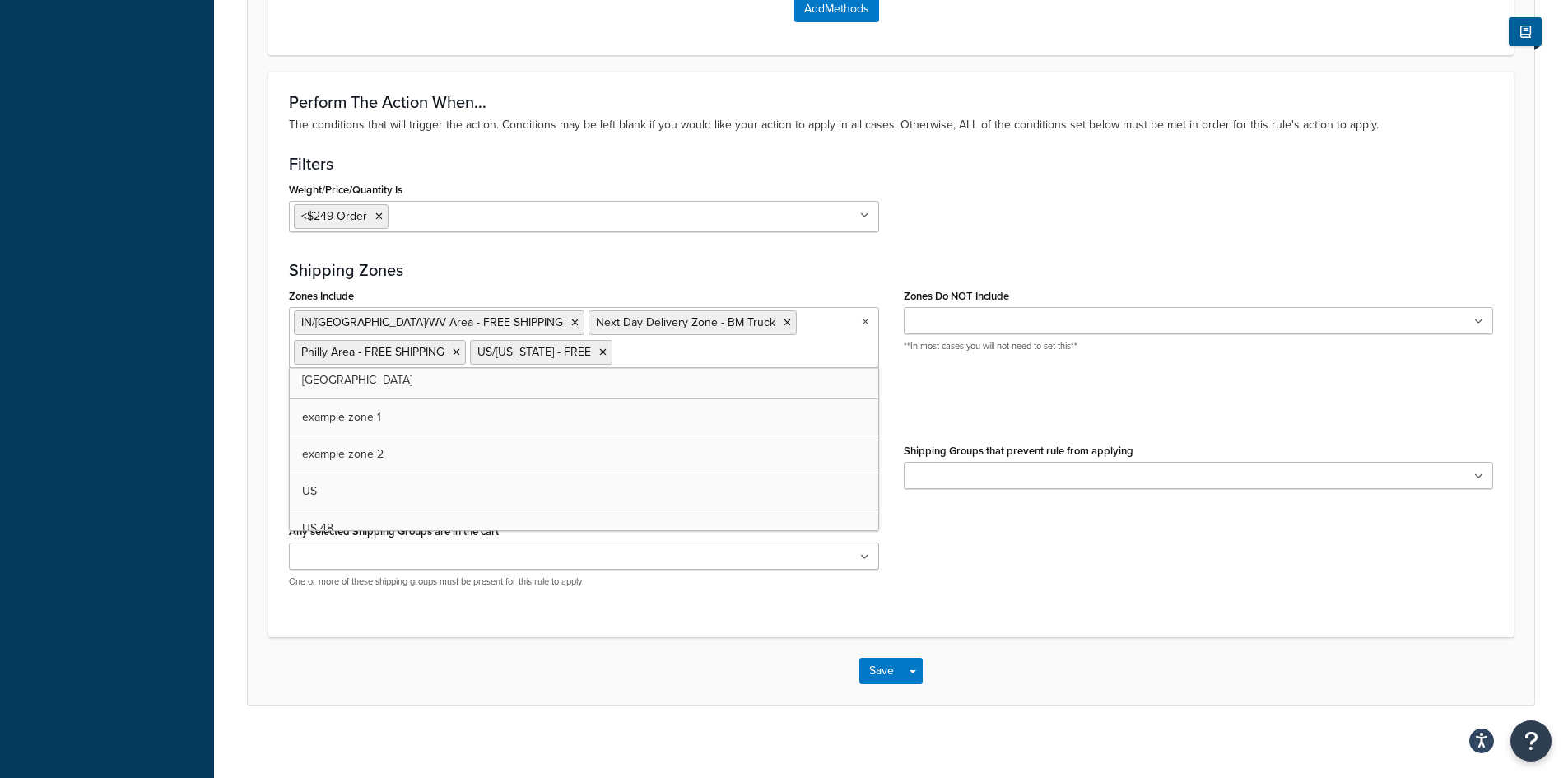
scroll to position [0, 0]
click at [911, 395] on div "Zones Include IN/KY/WV Area - FREE SHIPPING Next Day Delivery Zone - BM Truck P…" at bounding box center [891, 341] width 1229 height 114
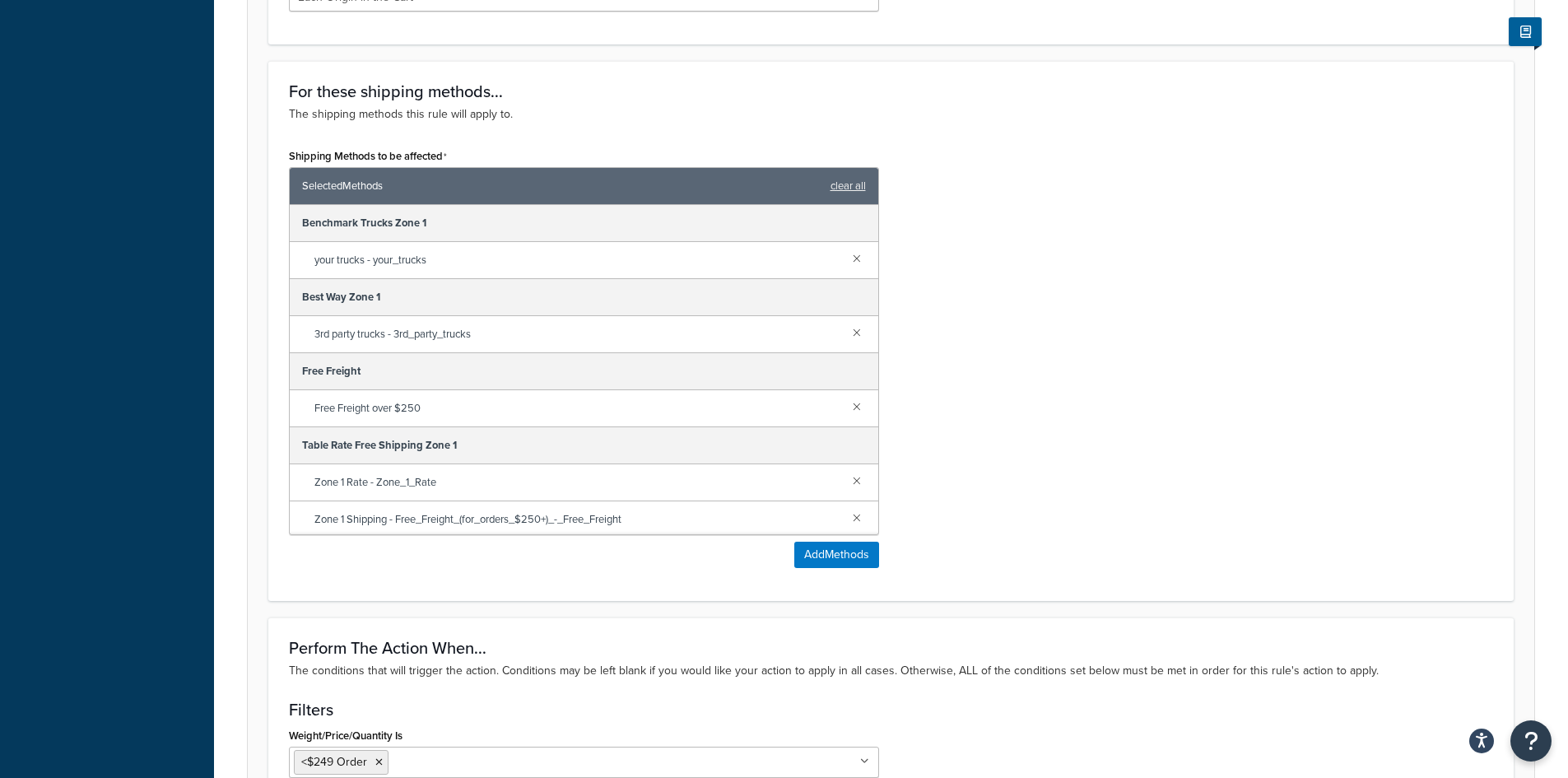
scroll to position [906, 0]
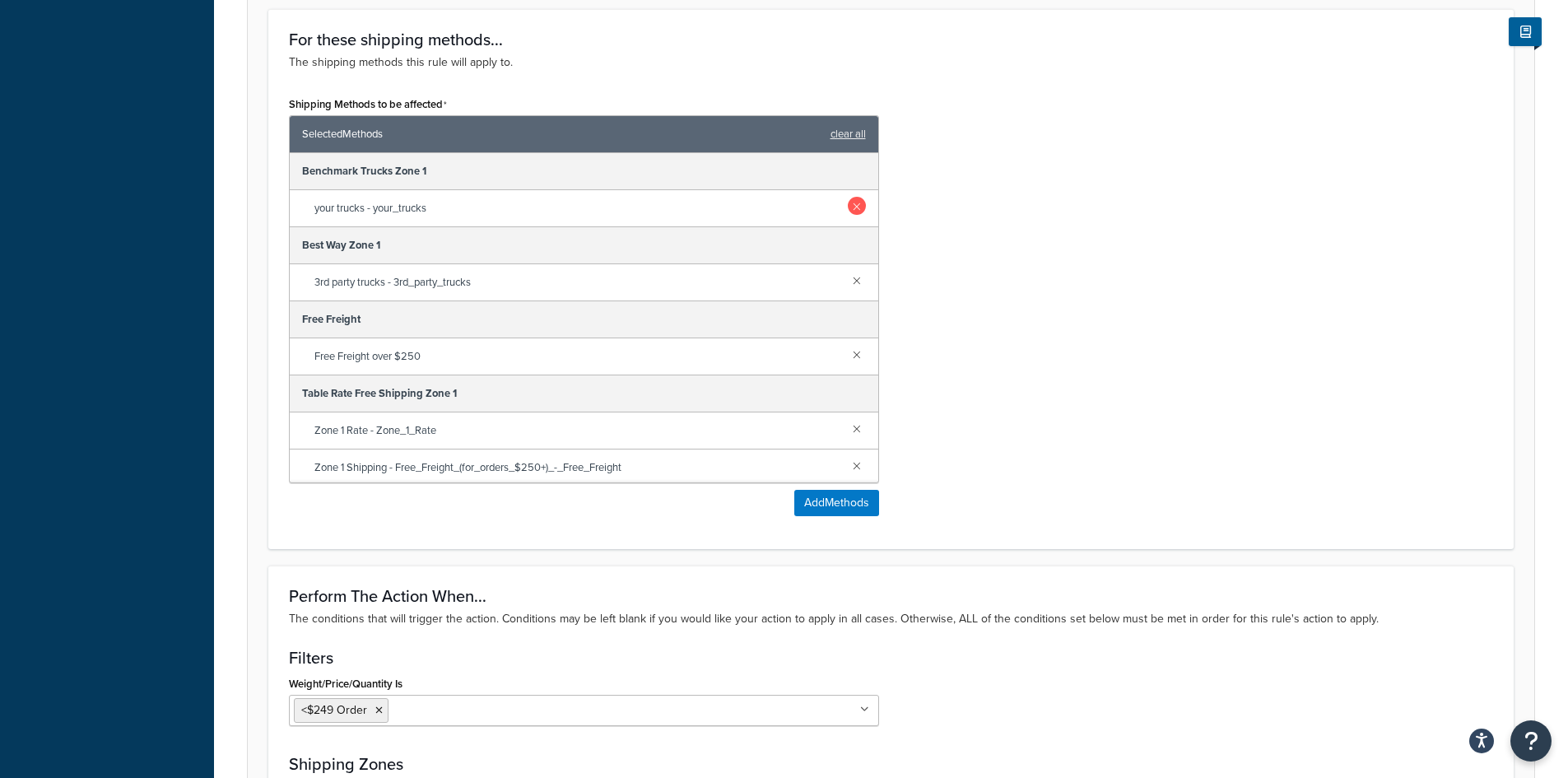
click at [847, 204] on link at bounding box center [856, 205] width 19 height 19
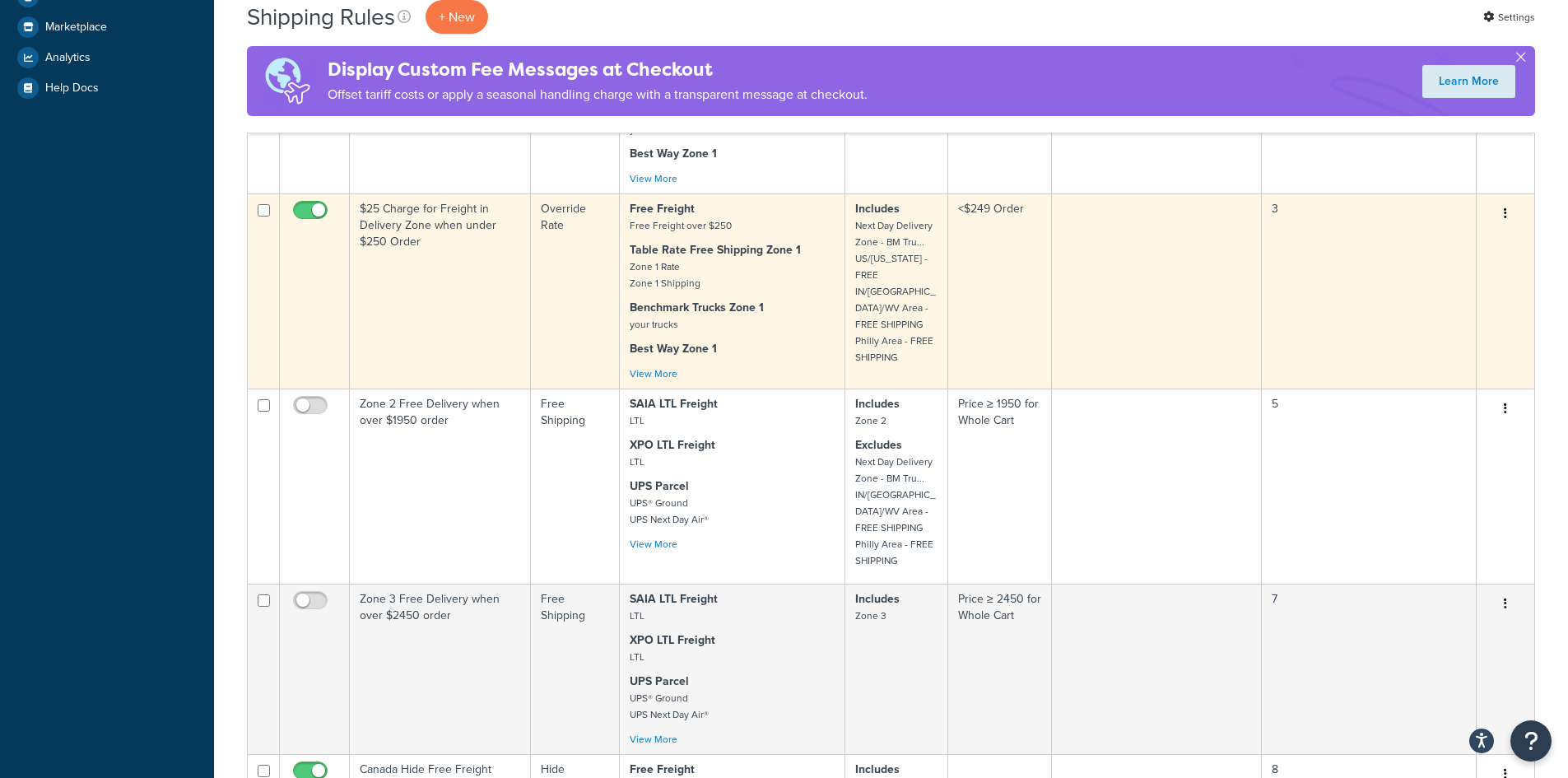
click at [440, 270] on td "$25 Charge for Freight in Delivery Zone when under $250 Order" at bounding box center [440, 291] width 181 height 195
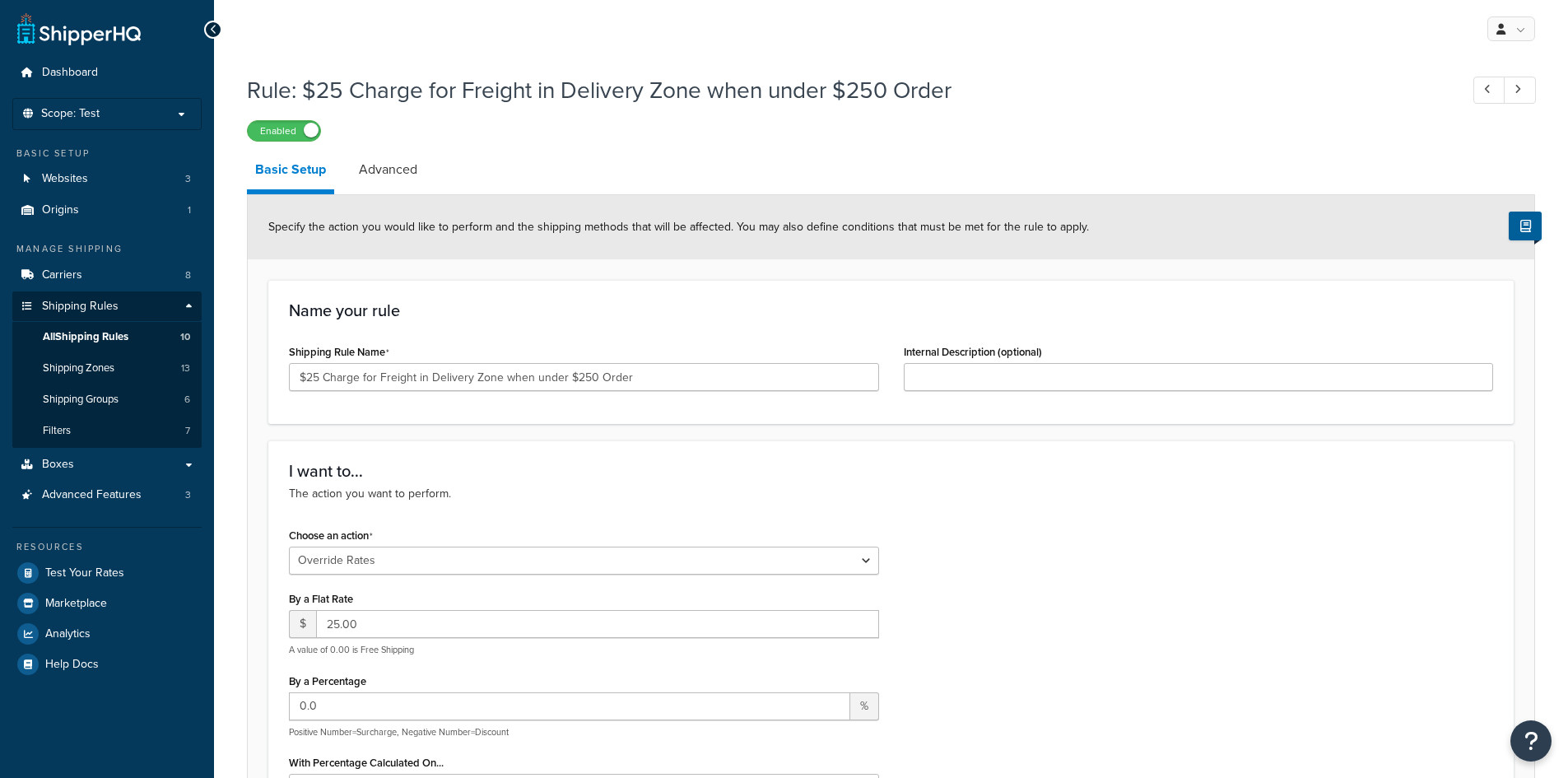
select select "OVERRIDE"
select select "LOCATION"
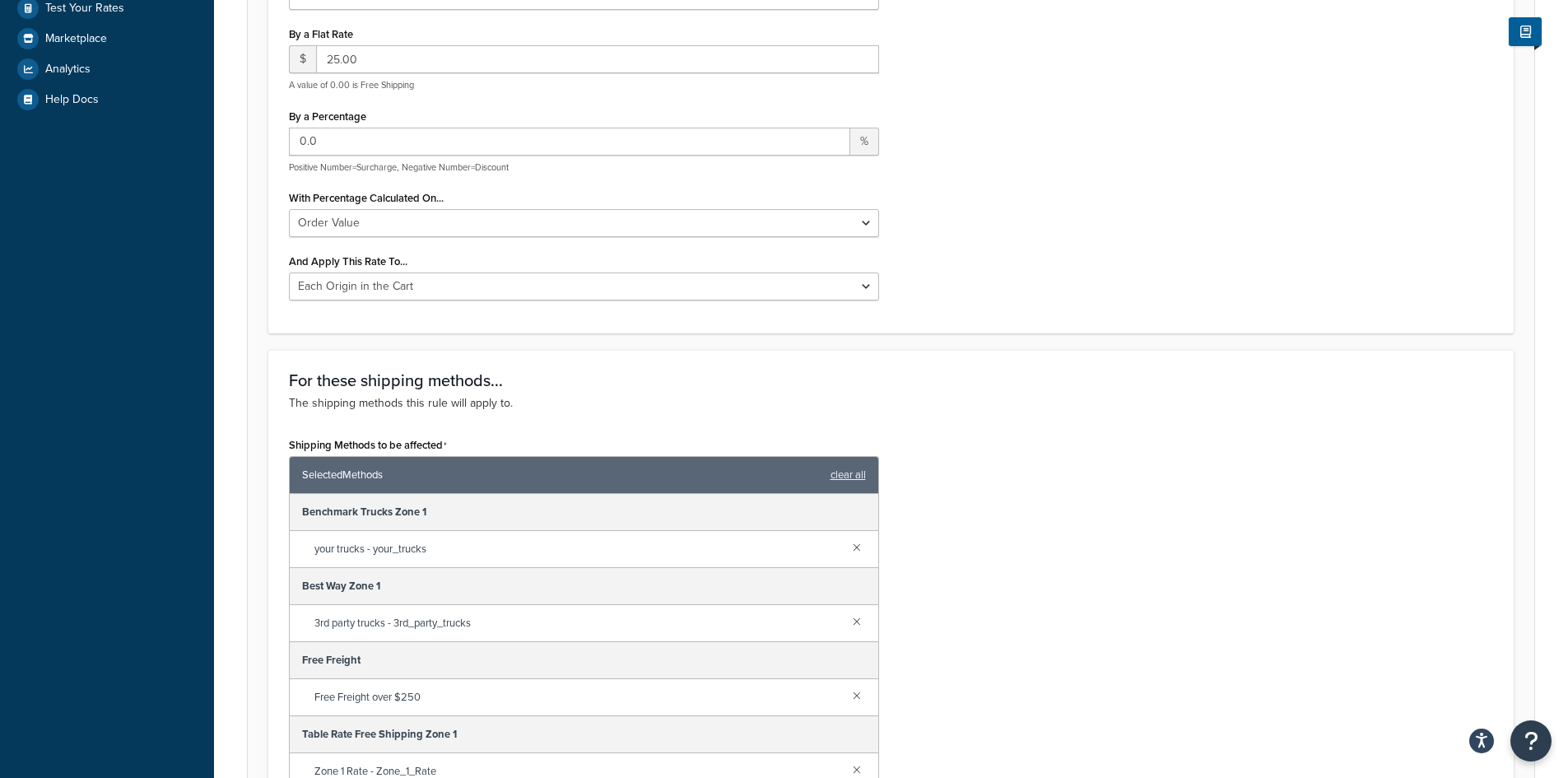
scroll to position [576, 0]
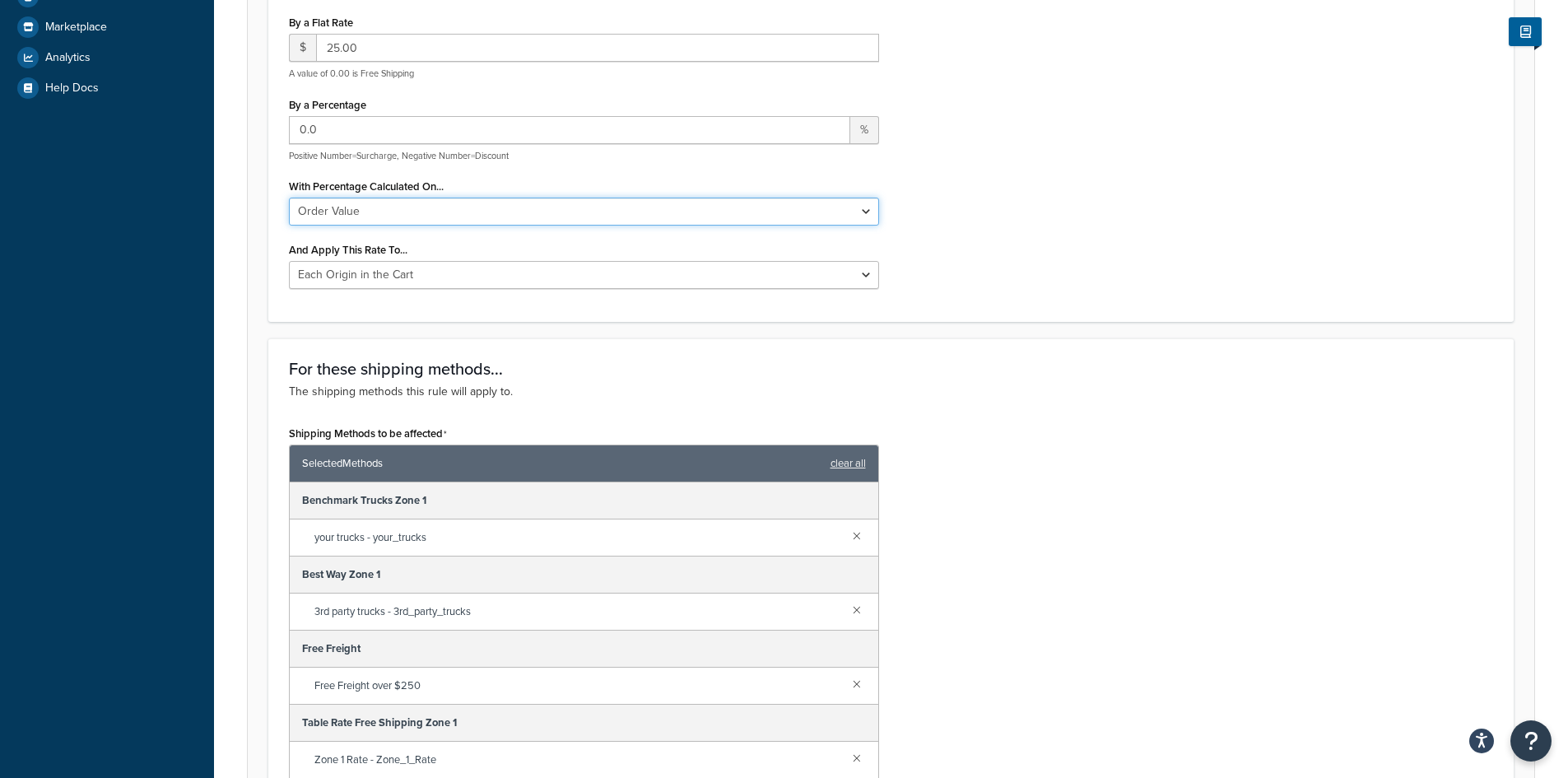
click at [412, 211] on select "Order Value" at bounding box center [584, 211] width 590 height 28
click at [932, 208] on div "Choose an action Choose an action Override Rates Surcharge or discount rates Hi…" at bounding box center [891, 124] width 1229 height 353
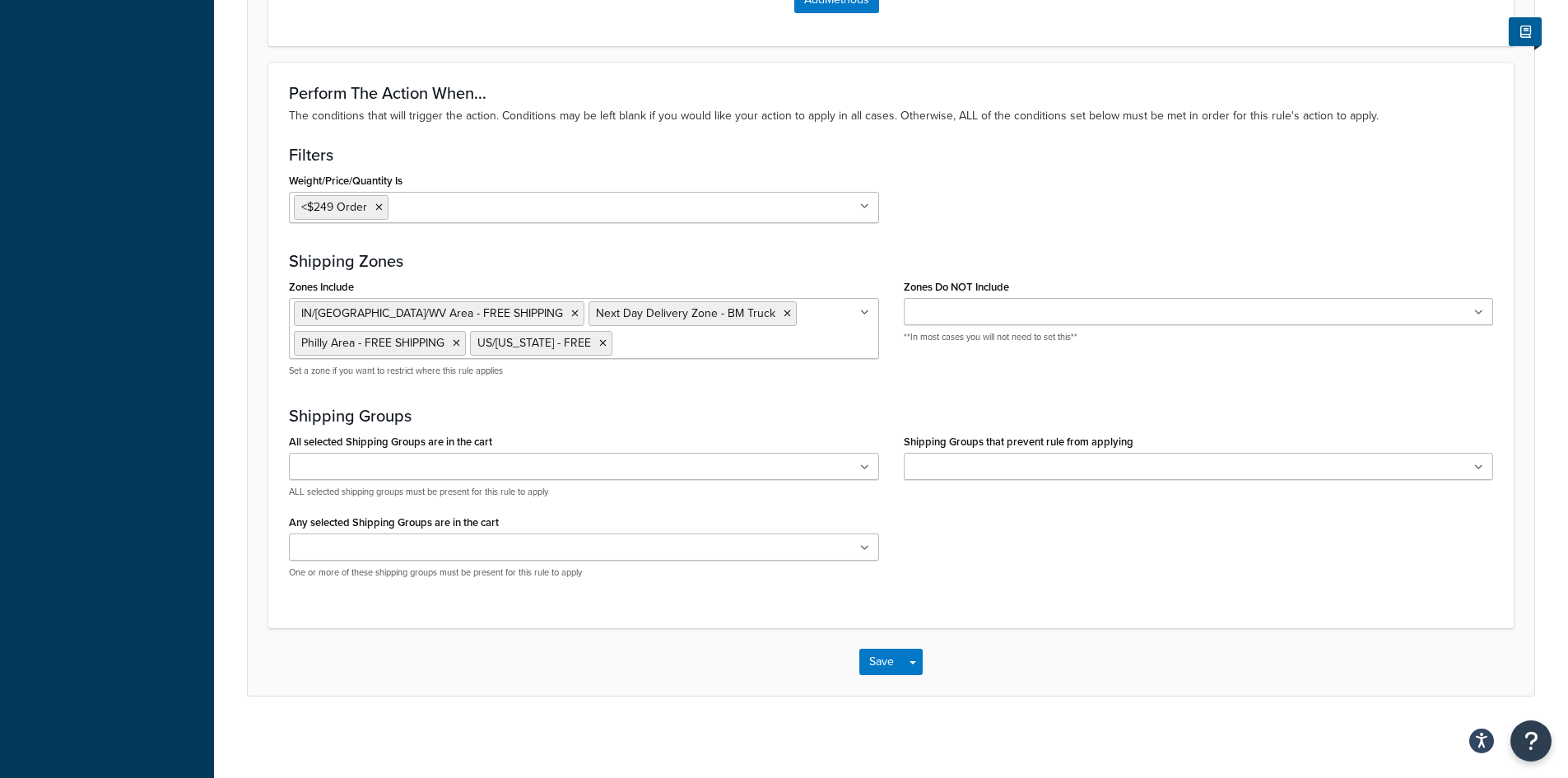
scroll to position [1409, 0]
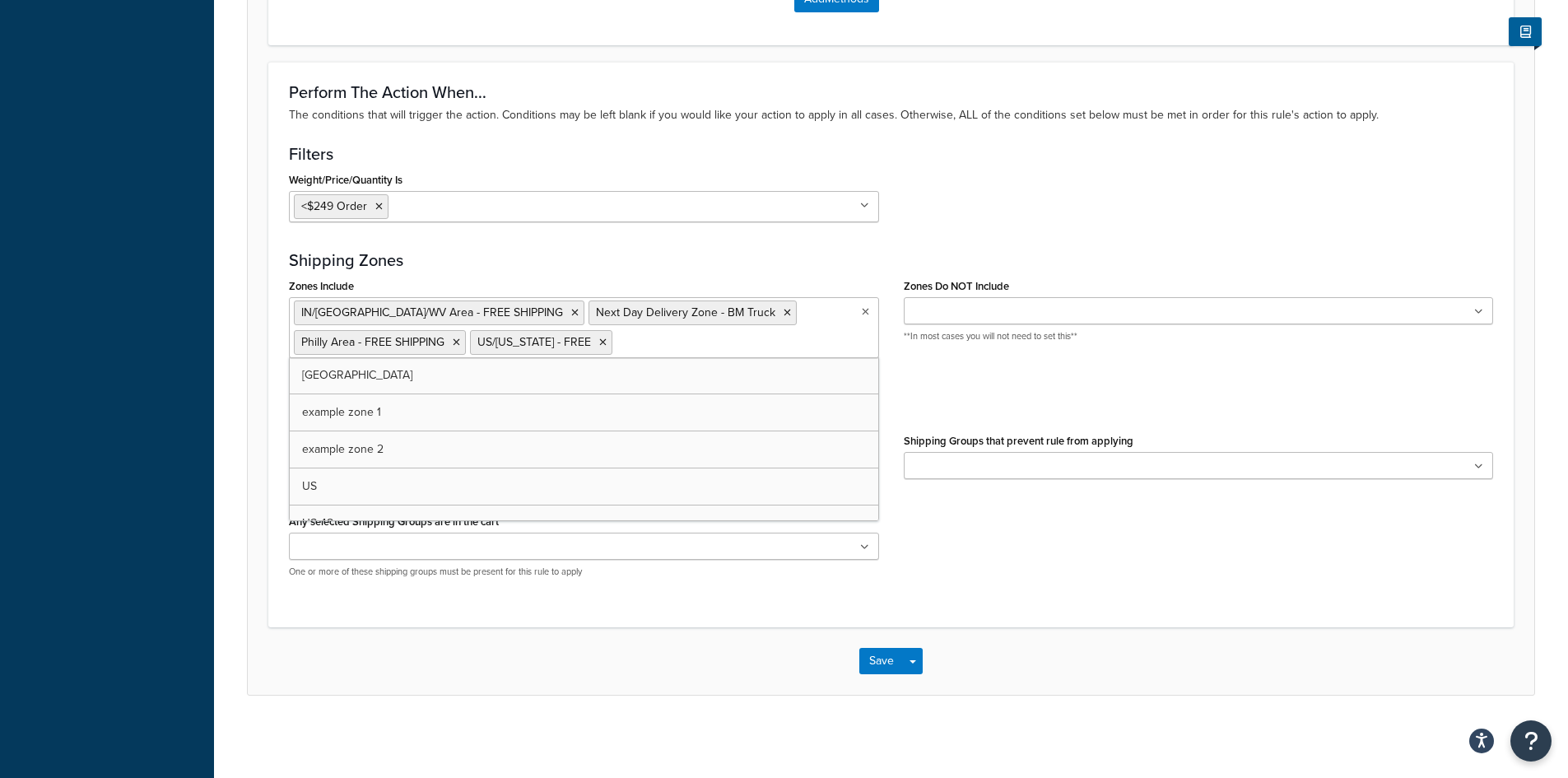
click at [864, 312] on icon at bounding box center [866, 312] width 8 height 10
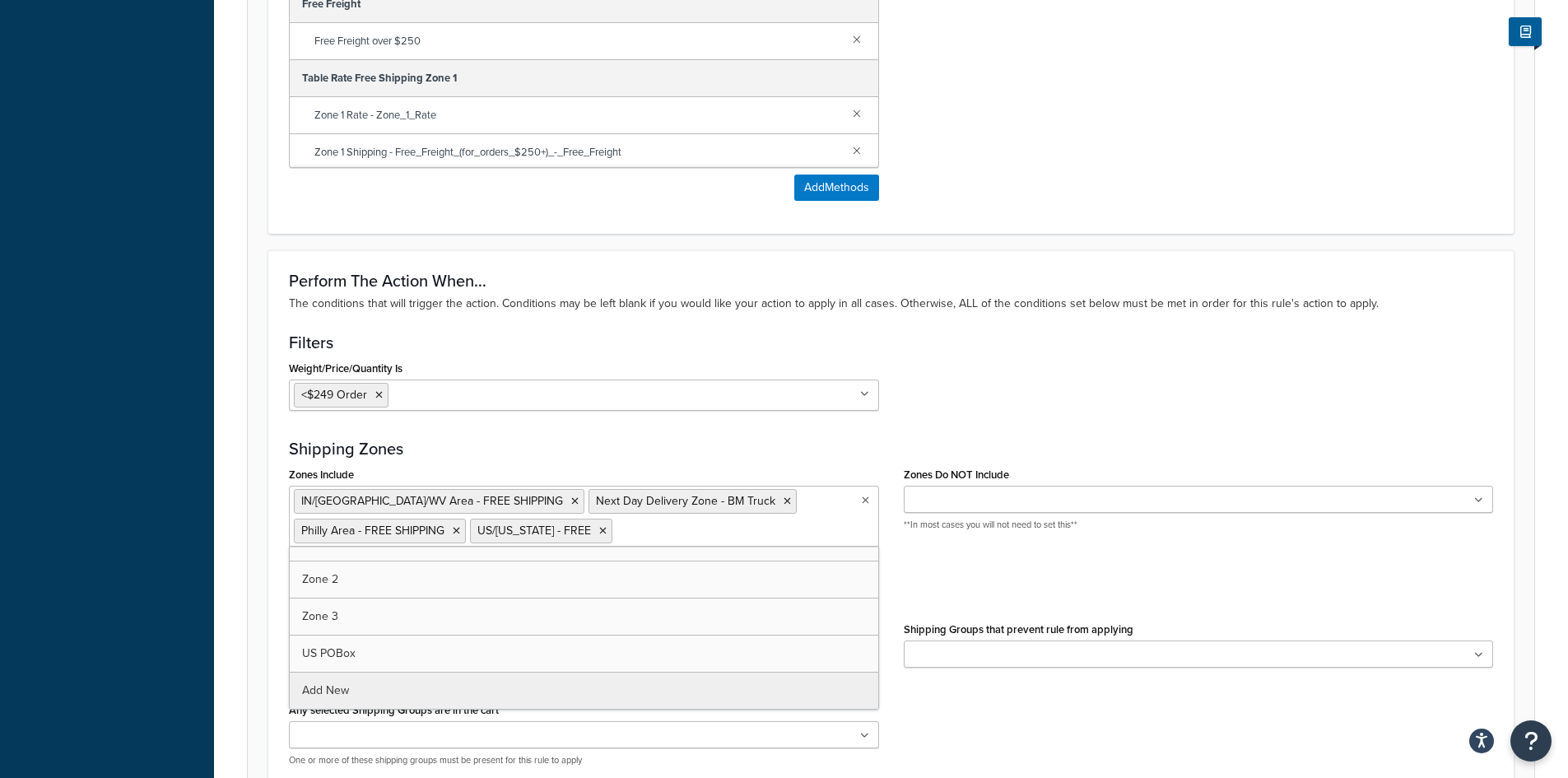
scroll to position [1326, 0]
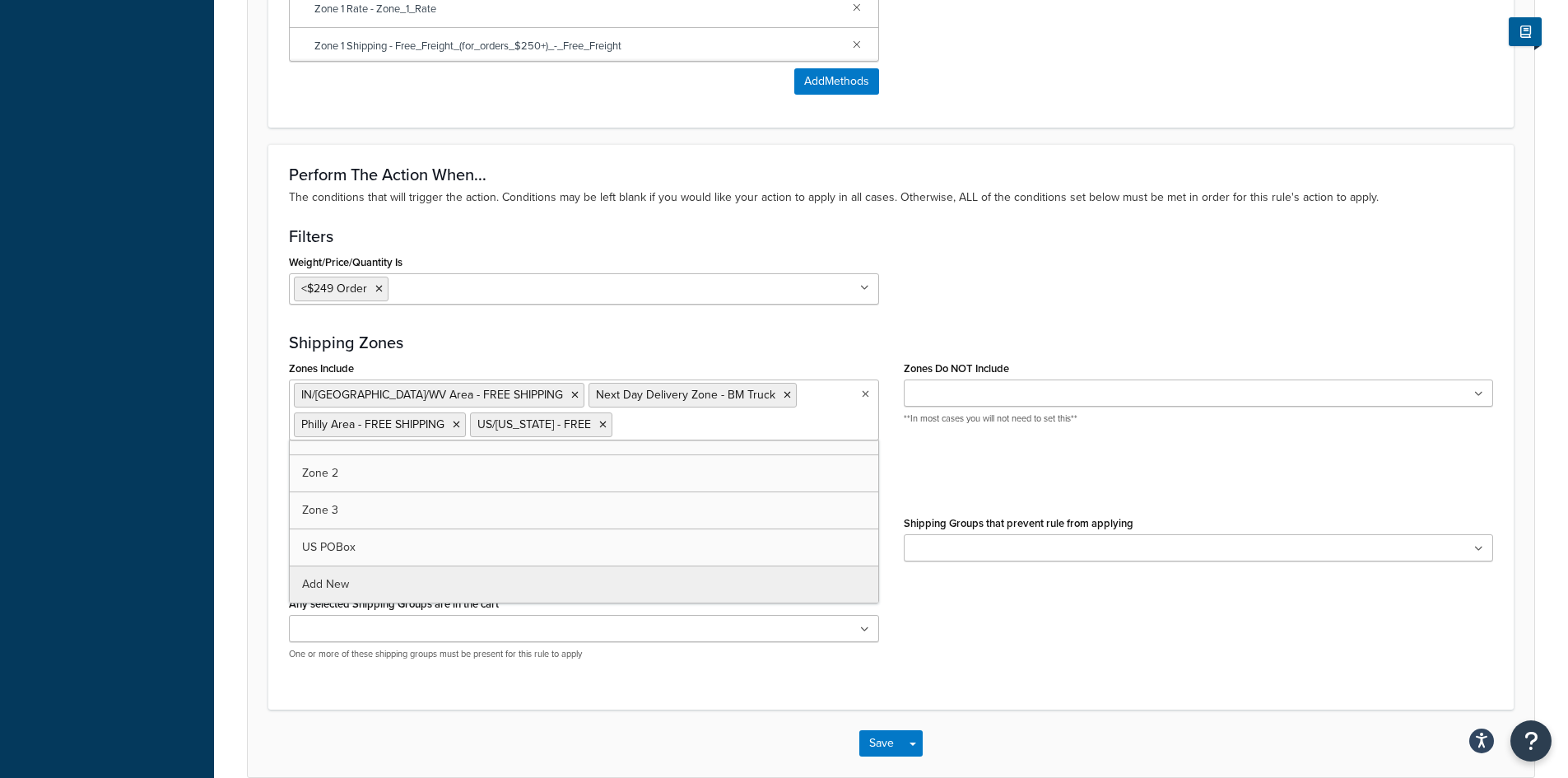
click at [1251, 274] on div "Weight/Price/Quantity Is <$249 Order $250 and up Cart weight < 500 lbs Price ≥ …" at bounding box center [891, 283] width 1229 height 66
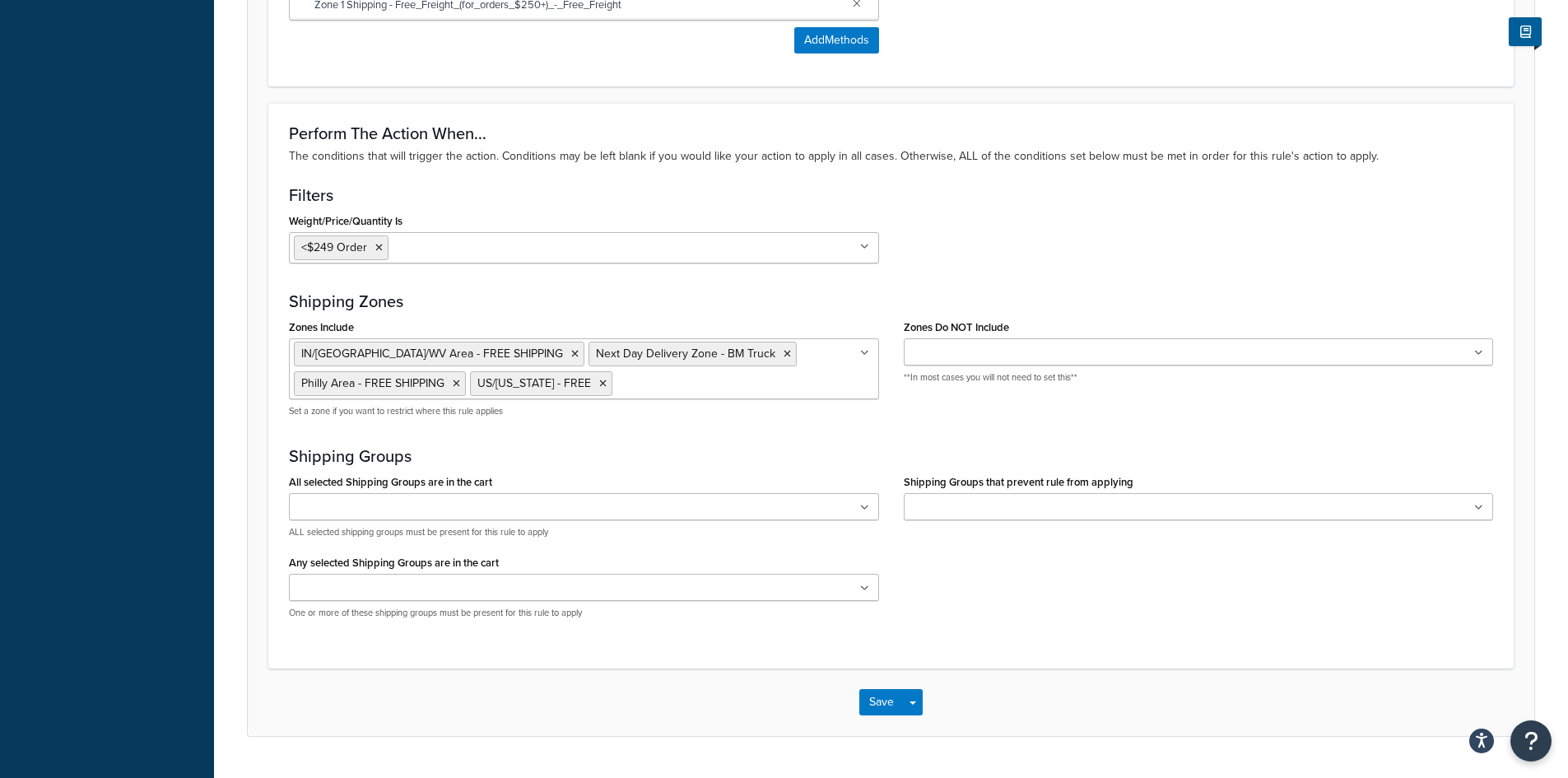
scroll to position [1409, 0]
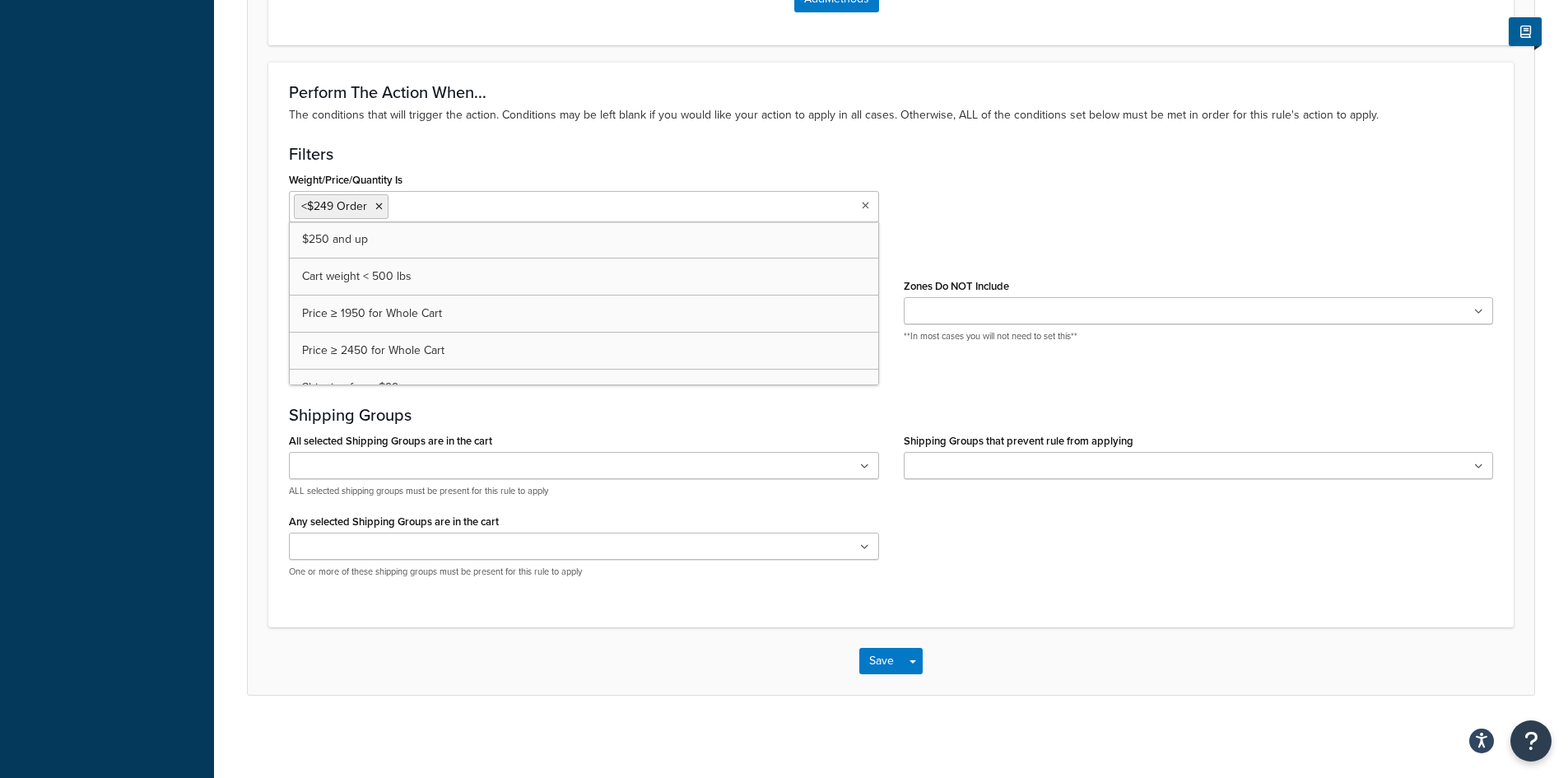
click at [863, 204] on icon at bounding box center [866, 205] width 8 height 10
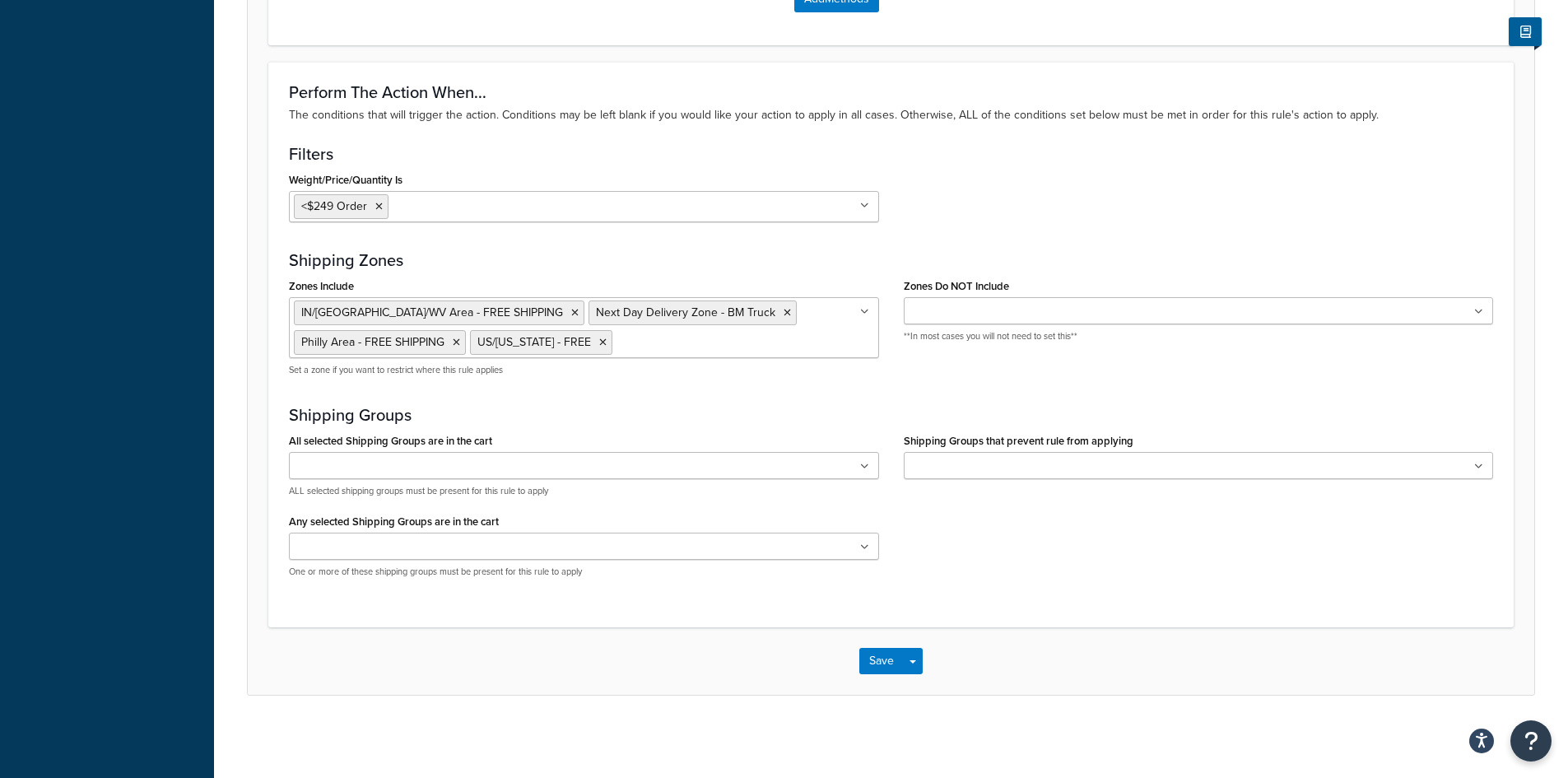
click at [932, 227] on div "Weight/Price/Quantity Is <$249 Order $250 and up Cart weight < 500 lbs Price ≥ …" at bounding box center [891, 201] width 1229 height 66
click at [865, 206] on icon at bounding box center [864, 205] width 9 height 10
click at [970, 210] on div "Weight/Price/Quantity Is <$249 Order $250 and up Cart weight < 500 lbs Price ≥ …" at bounding box center [891, 201] width 1229 height 66
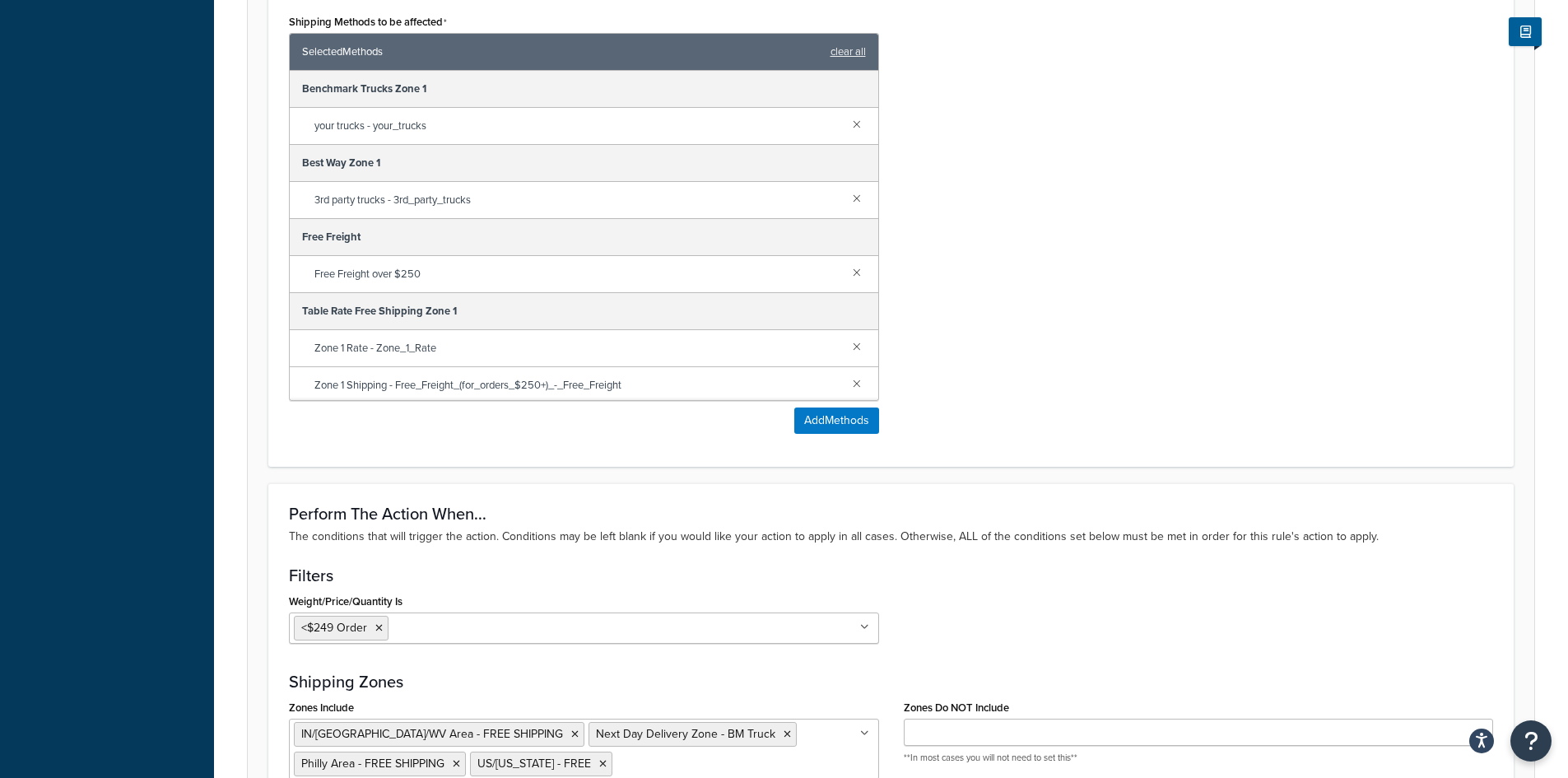
scroll to position [1235, 0]
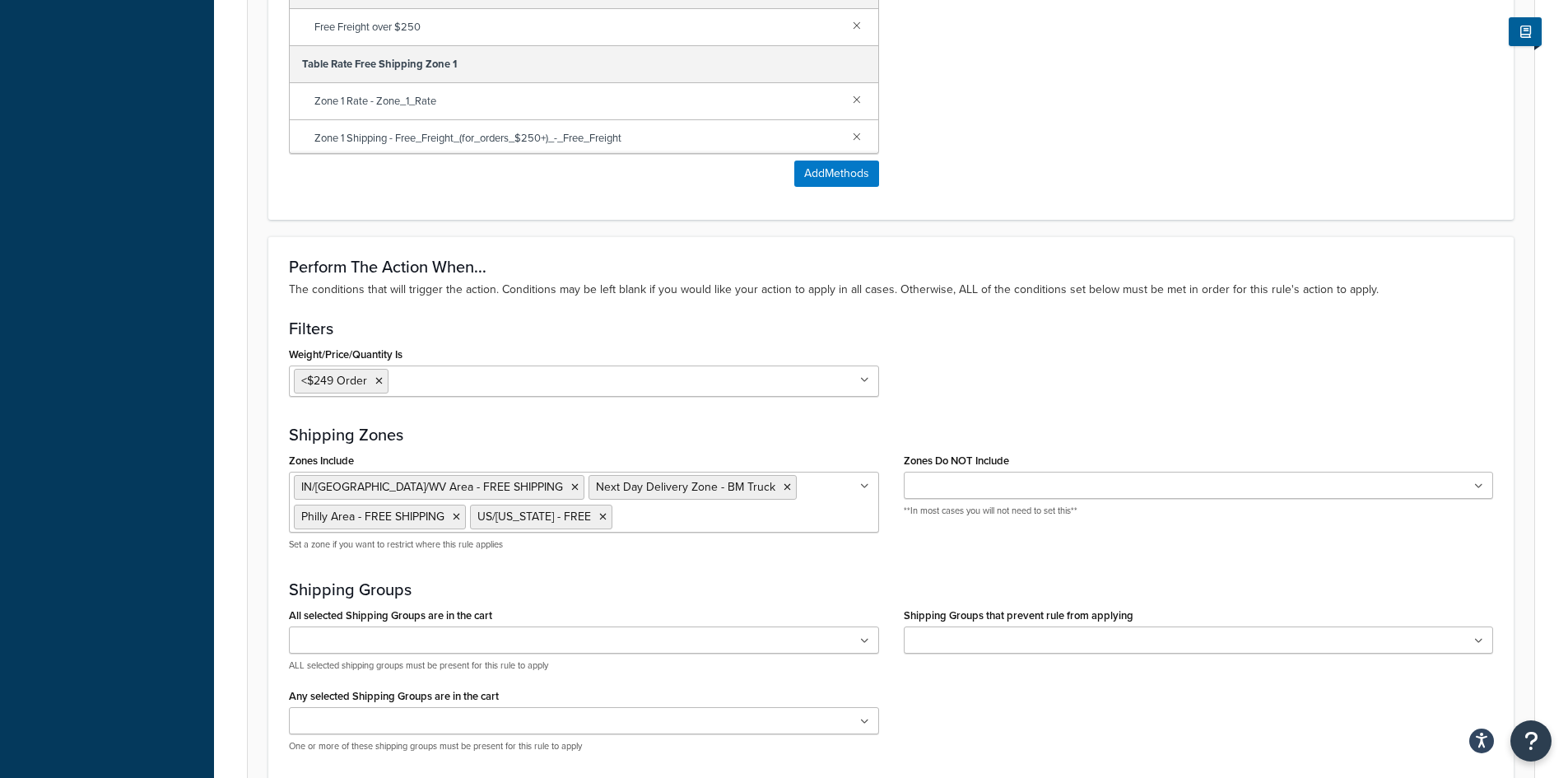
click at [865, 483] on icon at bounding box center [864, 486] width 9 height 10
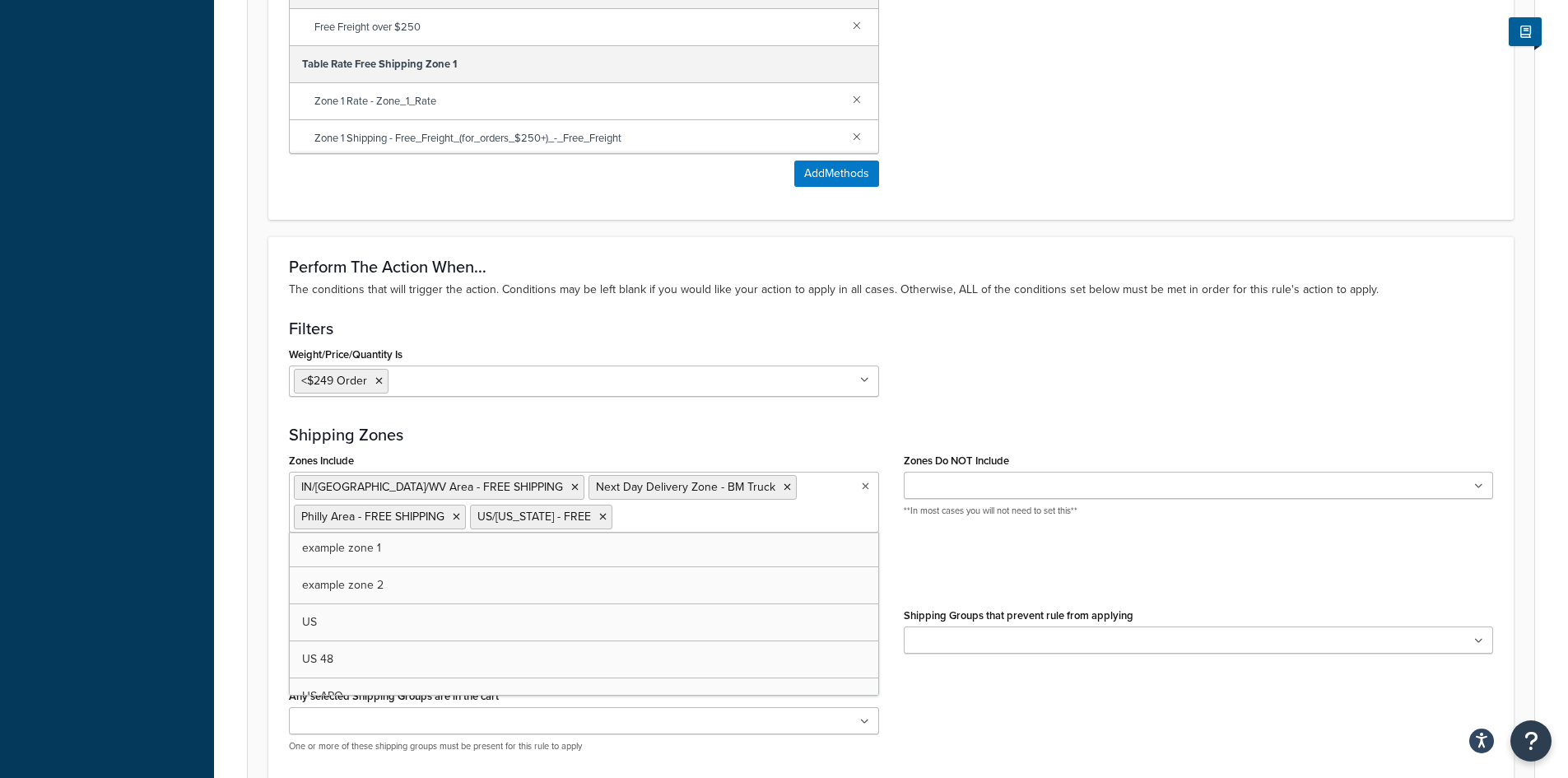
scroll to position [0, 0]
click at [455, 514] on icon at bounding box center [457, 517] width 8 height 10
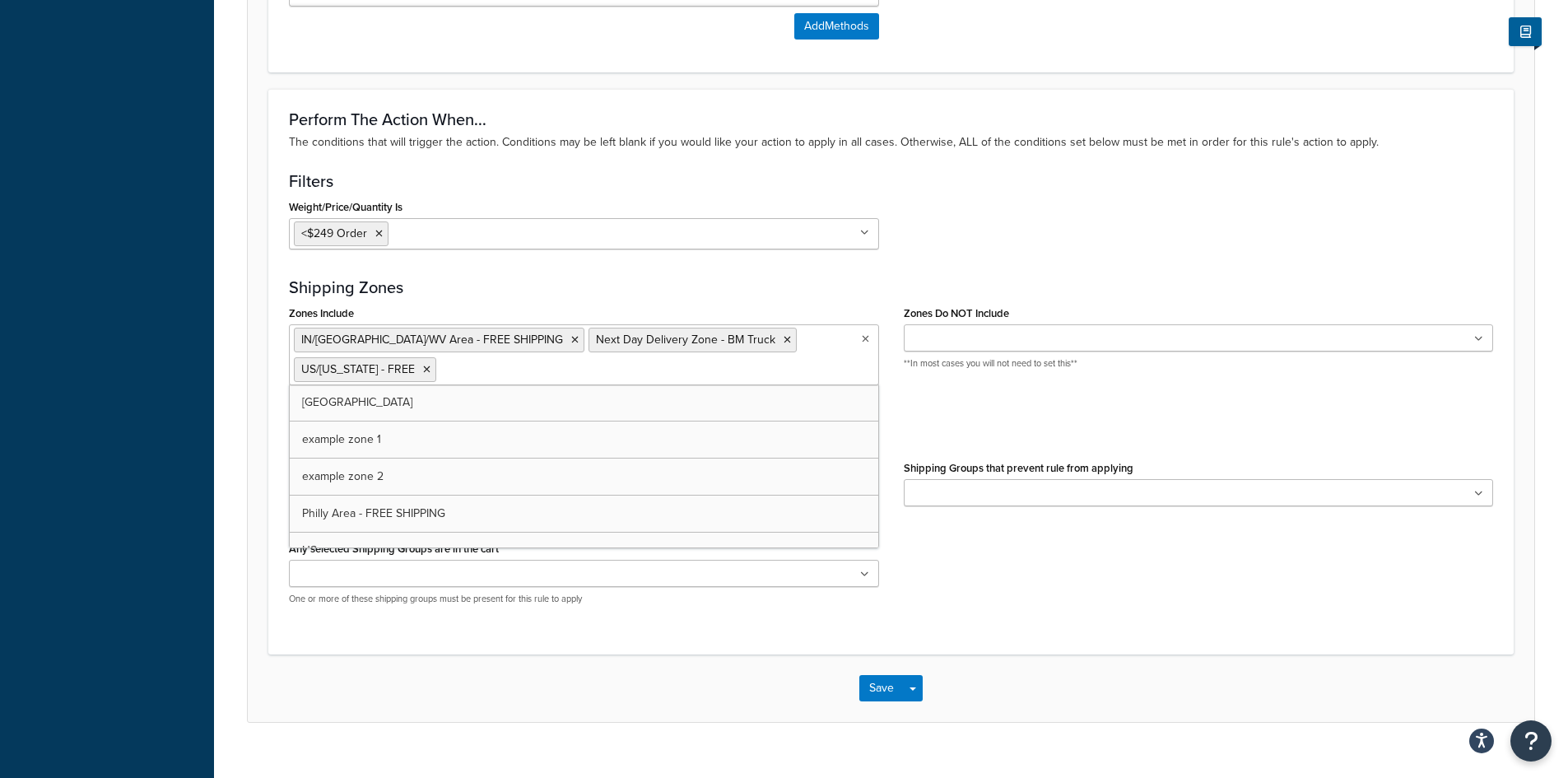
scroll to position [1404, 0]
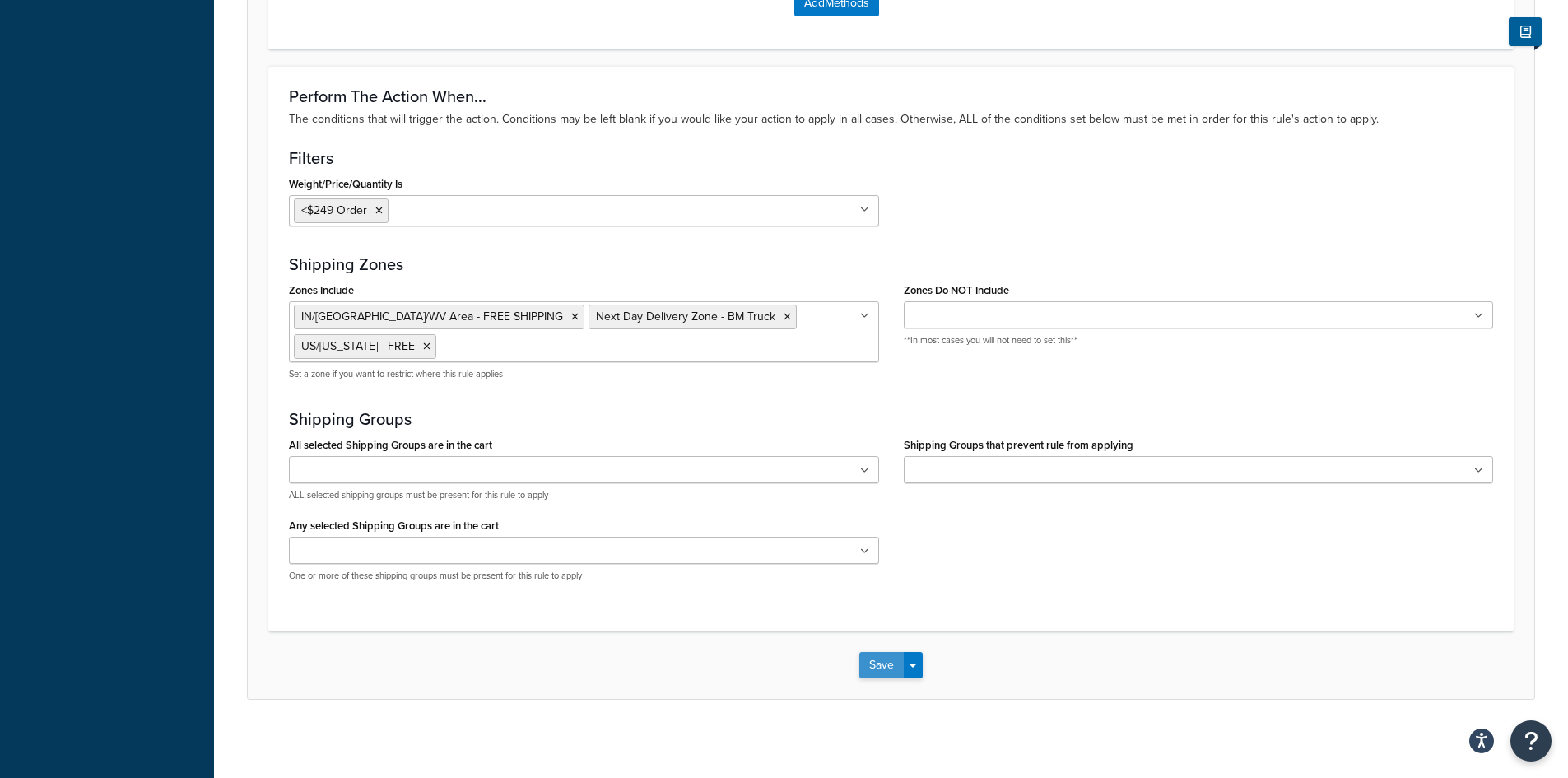
click at [881, 660] on button "Save" at bounding box center [881, 664] width 45 height 26
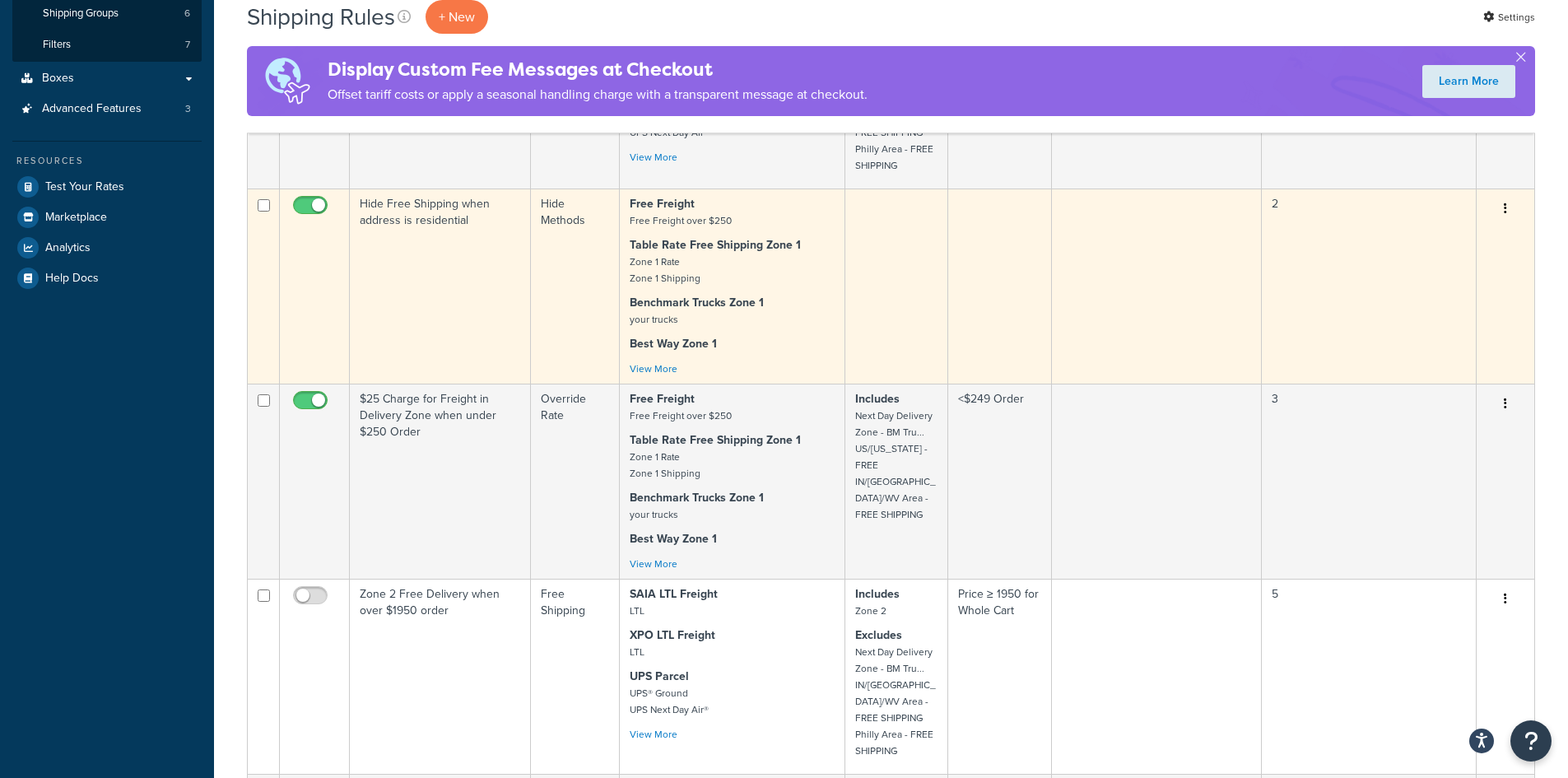
scroll to position [494, 0]
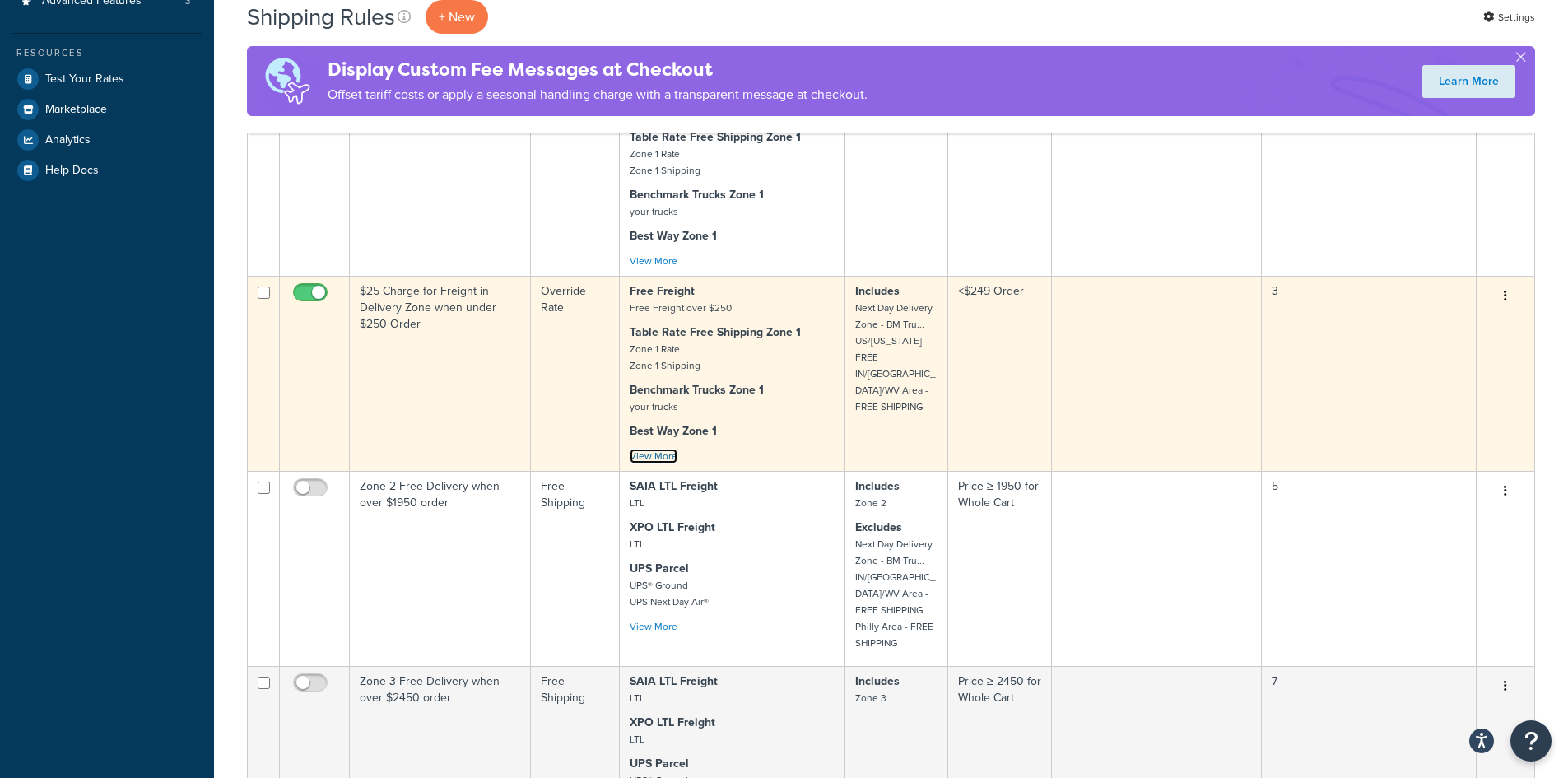
click at [670, 449] on link "View More" at bounding box center [653, 456] width 48 height 15
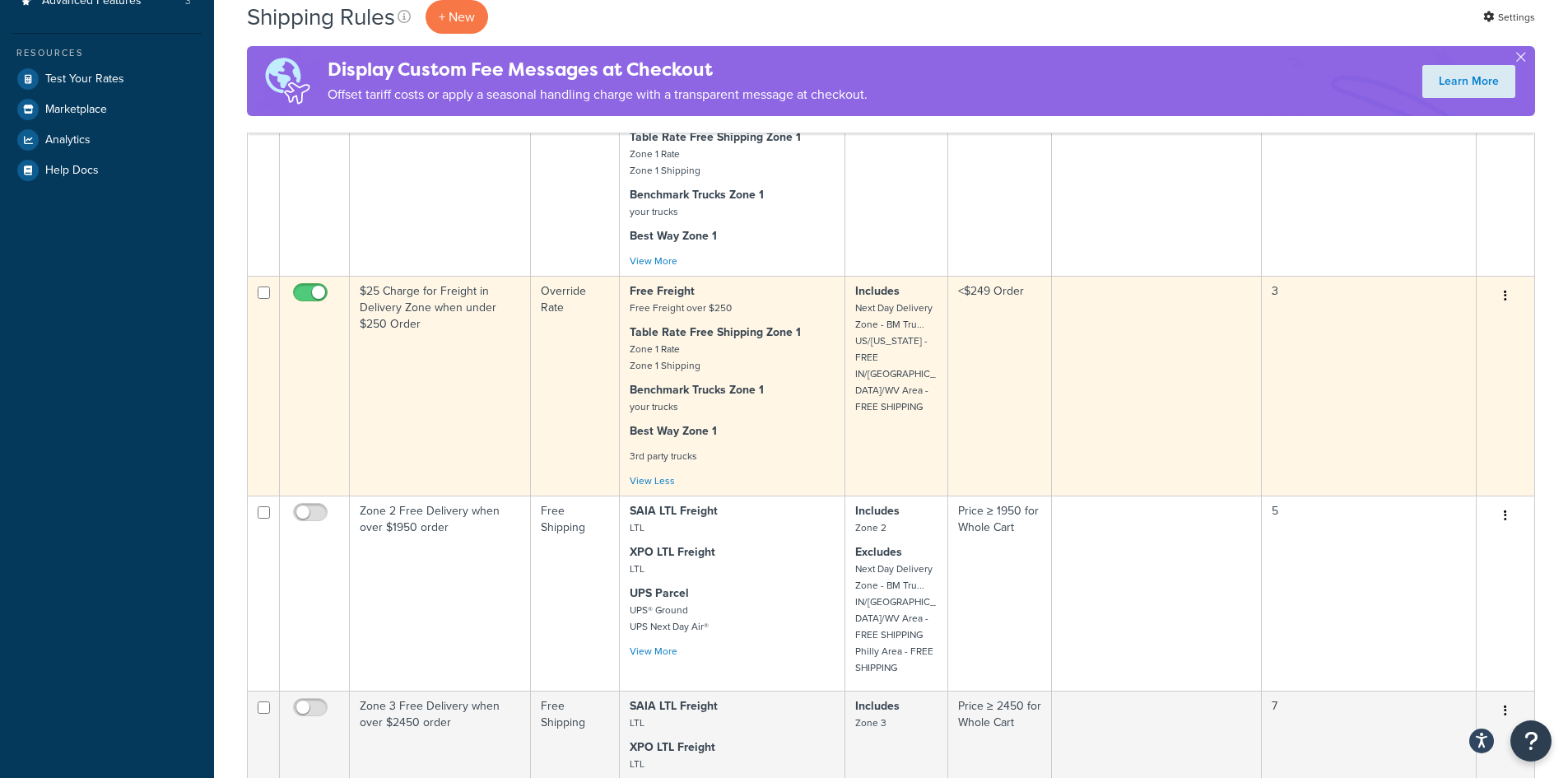
click at [884, 398] on td "Includes Next Day Delivery Zone - BM Tru... [GEOGRAPHIC_DATA]/[US_STATE] - FREE…" at bounding box center [897, 386] width 103 height 220
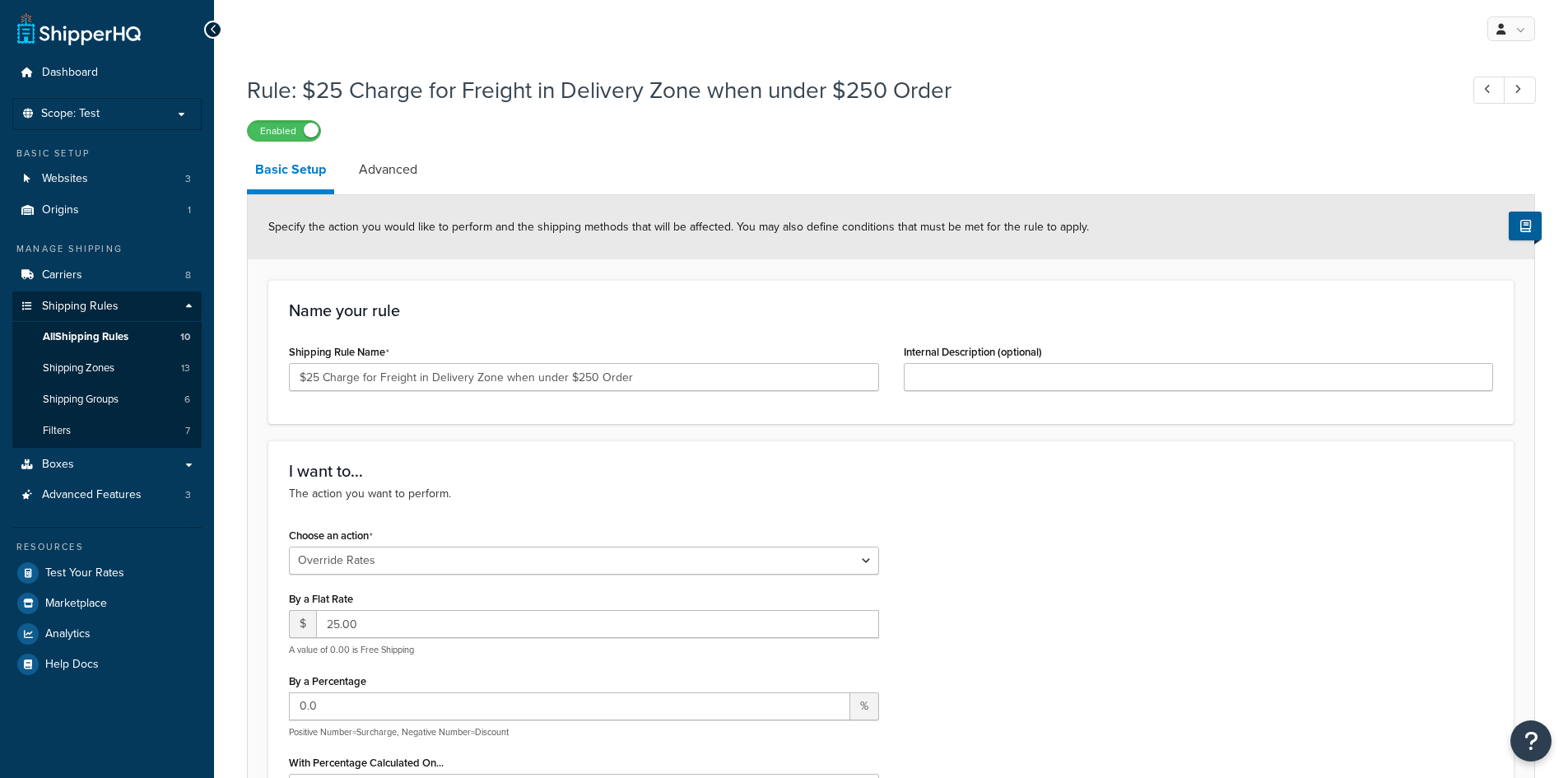
select select "OVERRIDE"
select select "LOCATION"
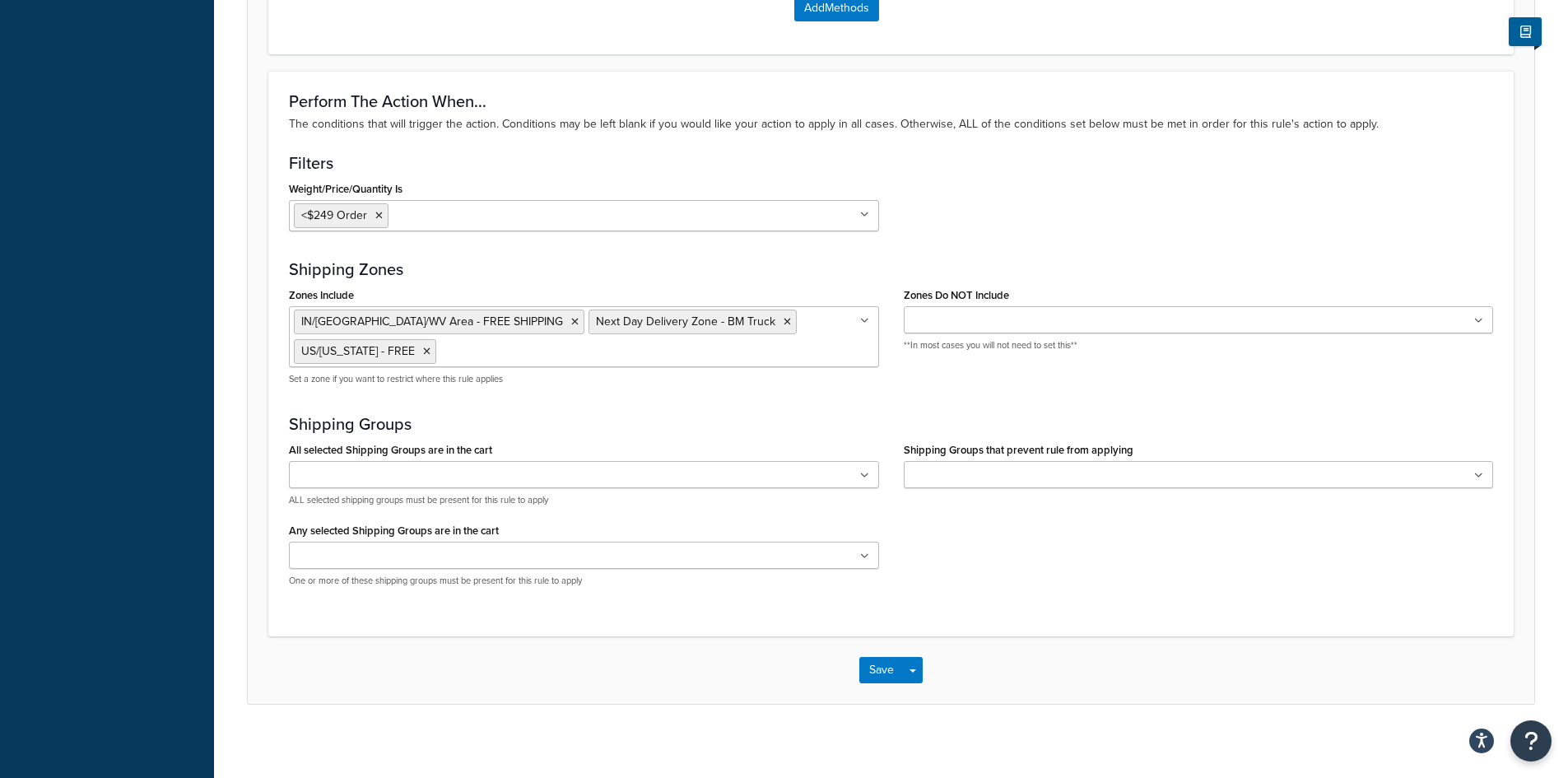
scroll to position [1404, 0]
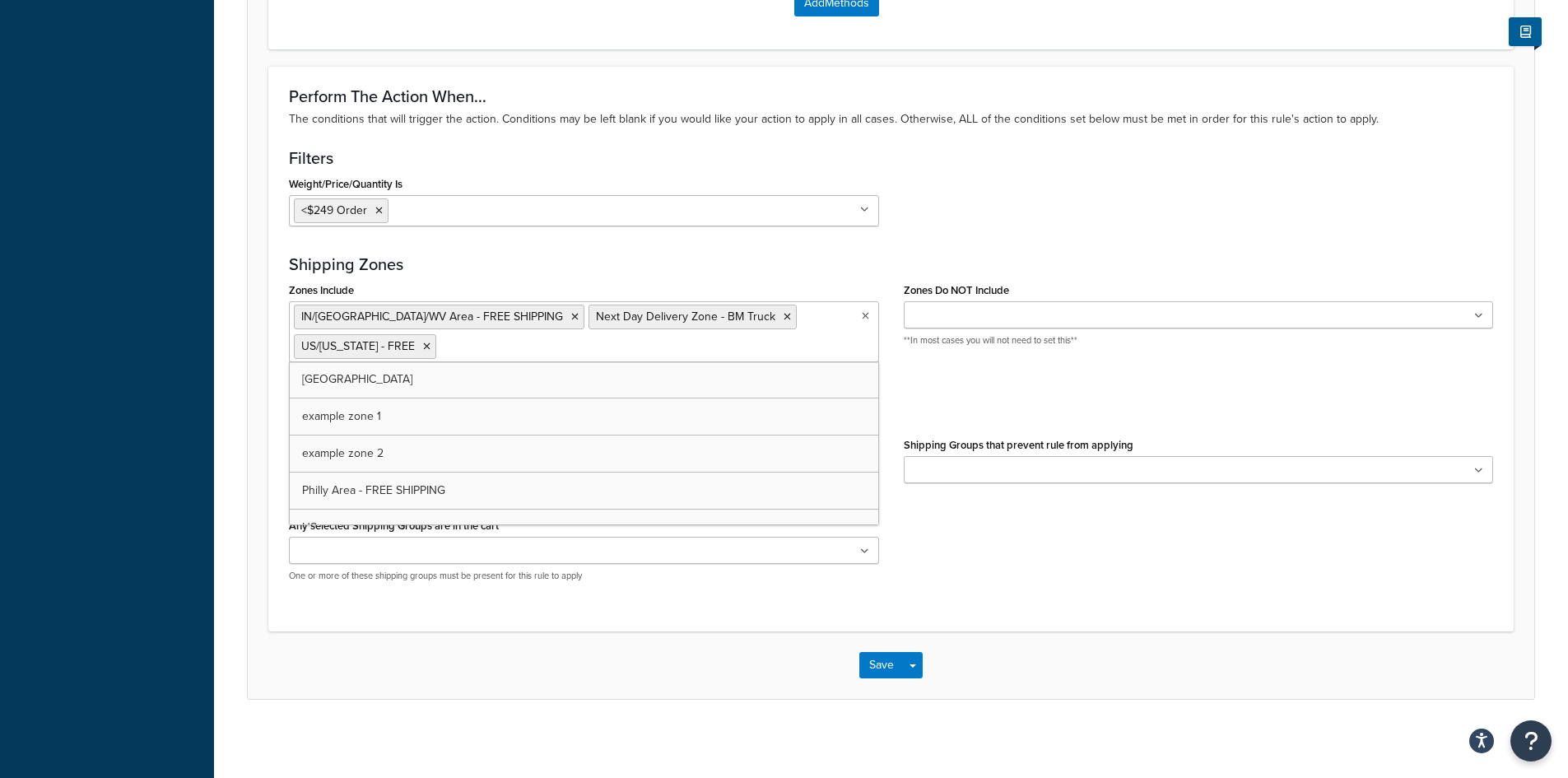
click at [867, 315] on icon at bounding box center [866, 315] width 8 height 10
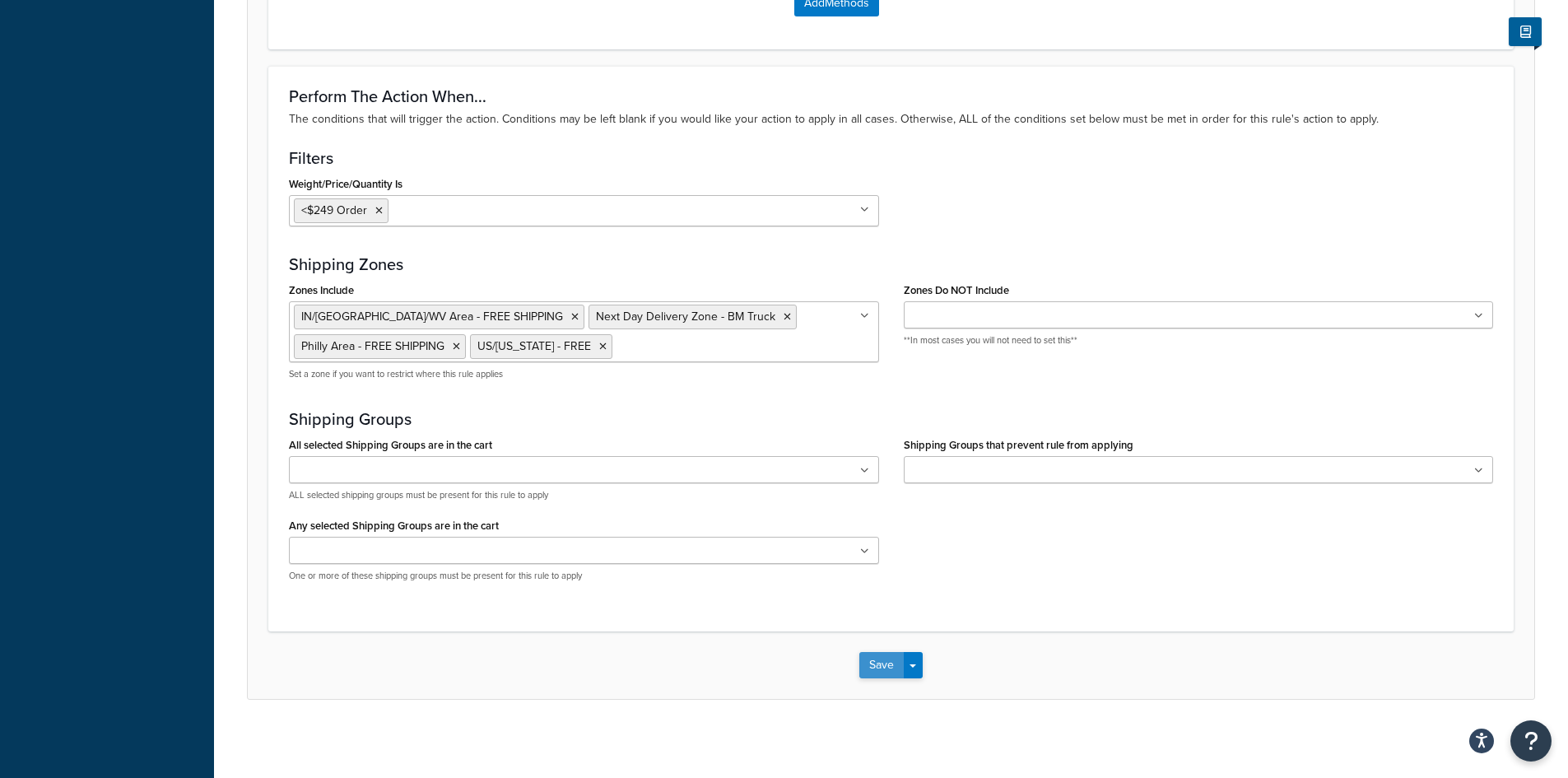
click at [871, 666] on button "Save" at bounding box center [881, 664] width 45 height 26
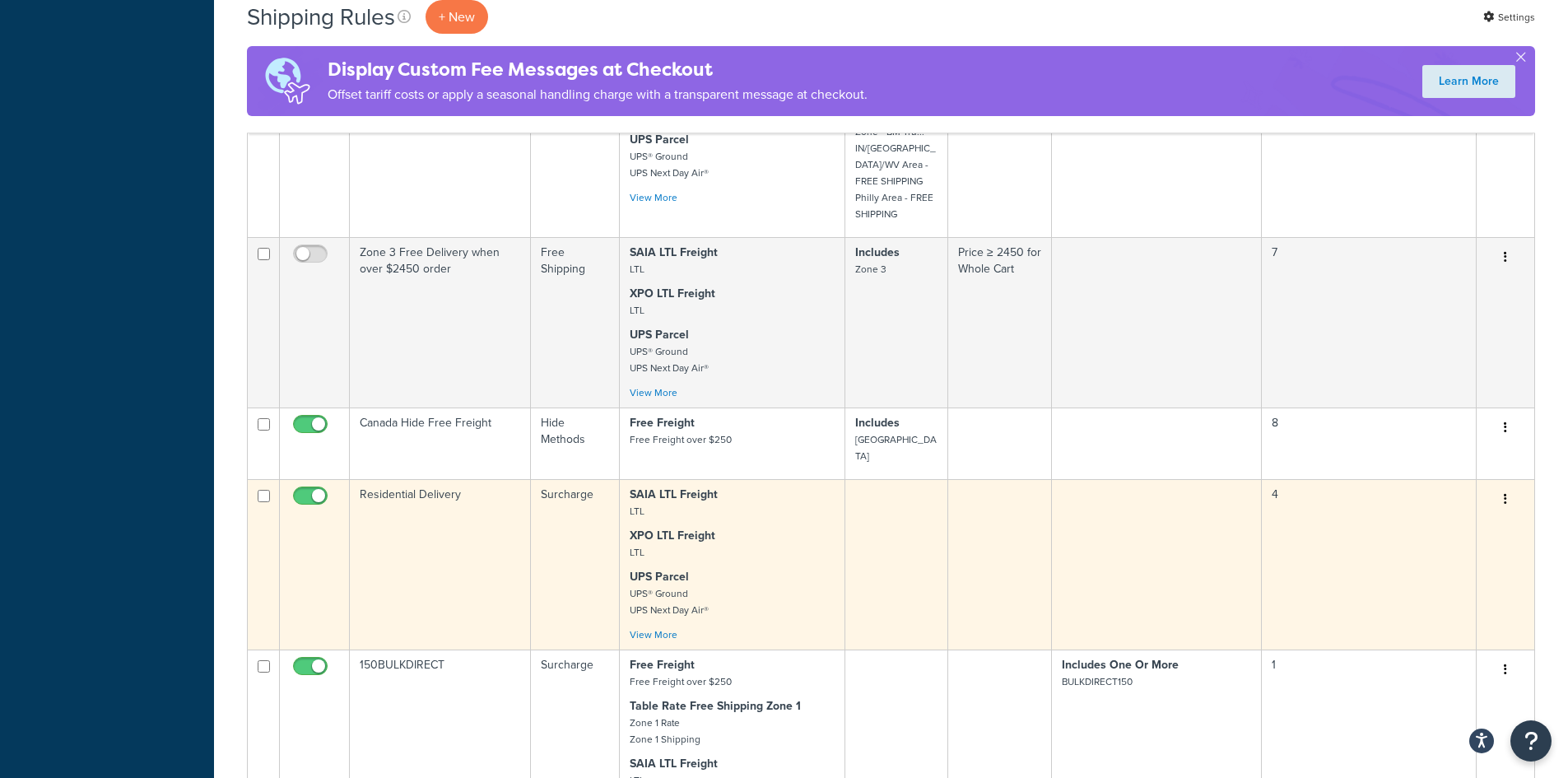
scroll to position [329, 0]
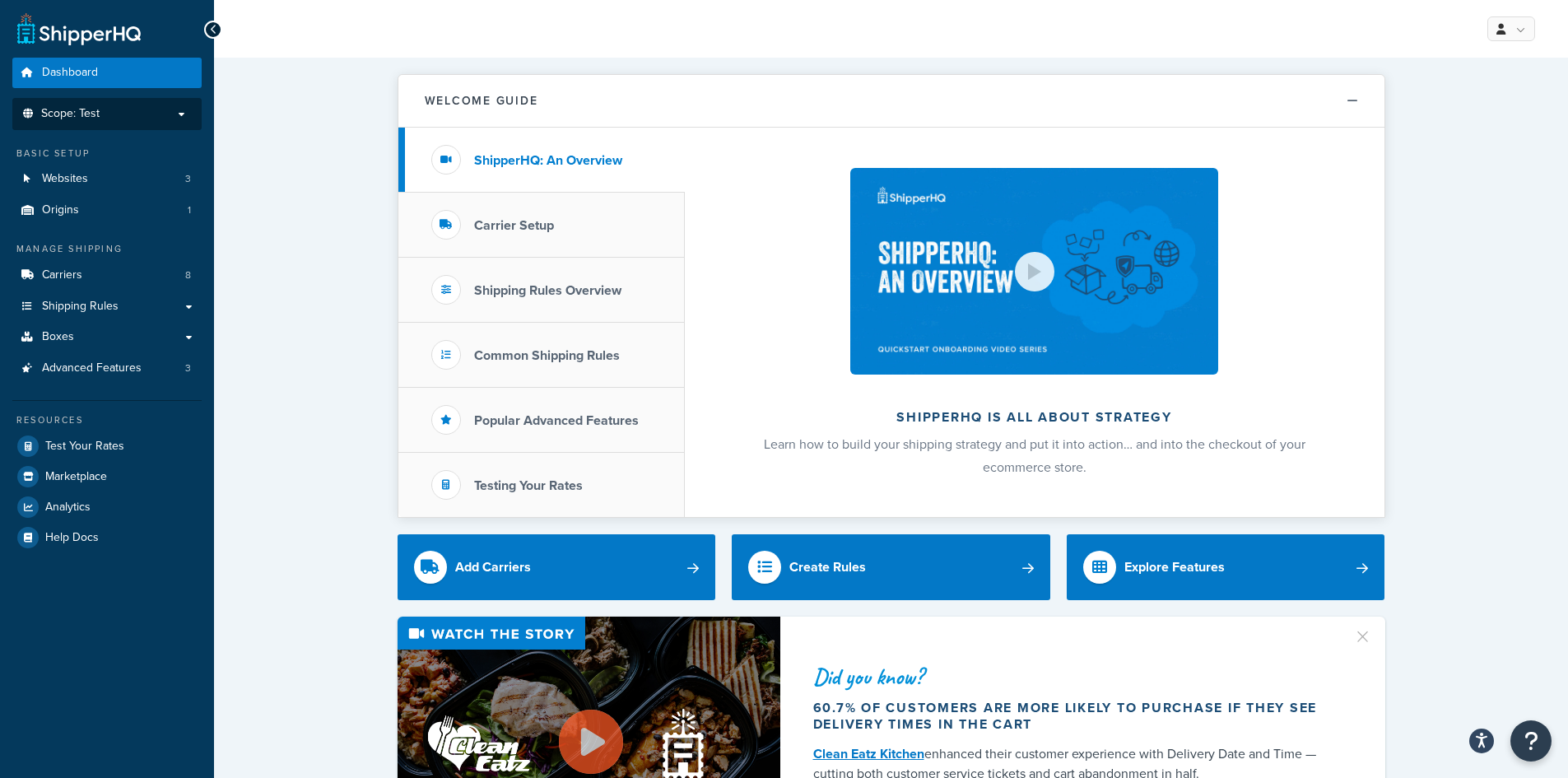
click at [127, 115] on p "Scope: Test" at bounding box center [106, 114] width 174 height 14
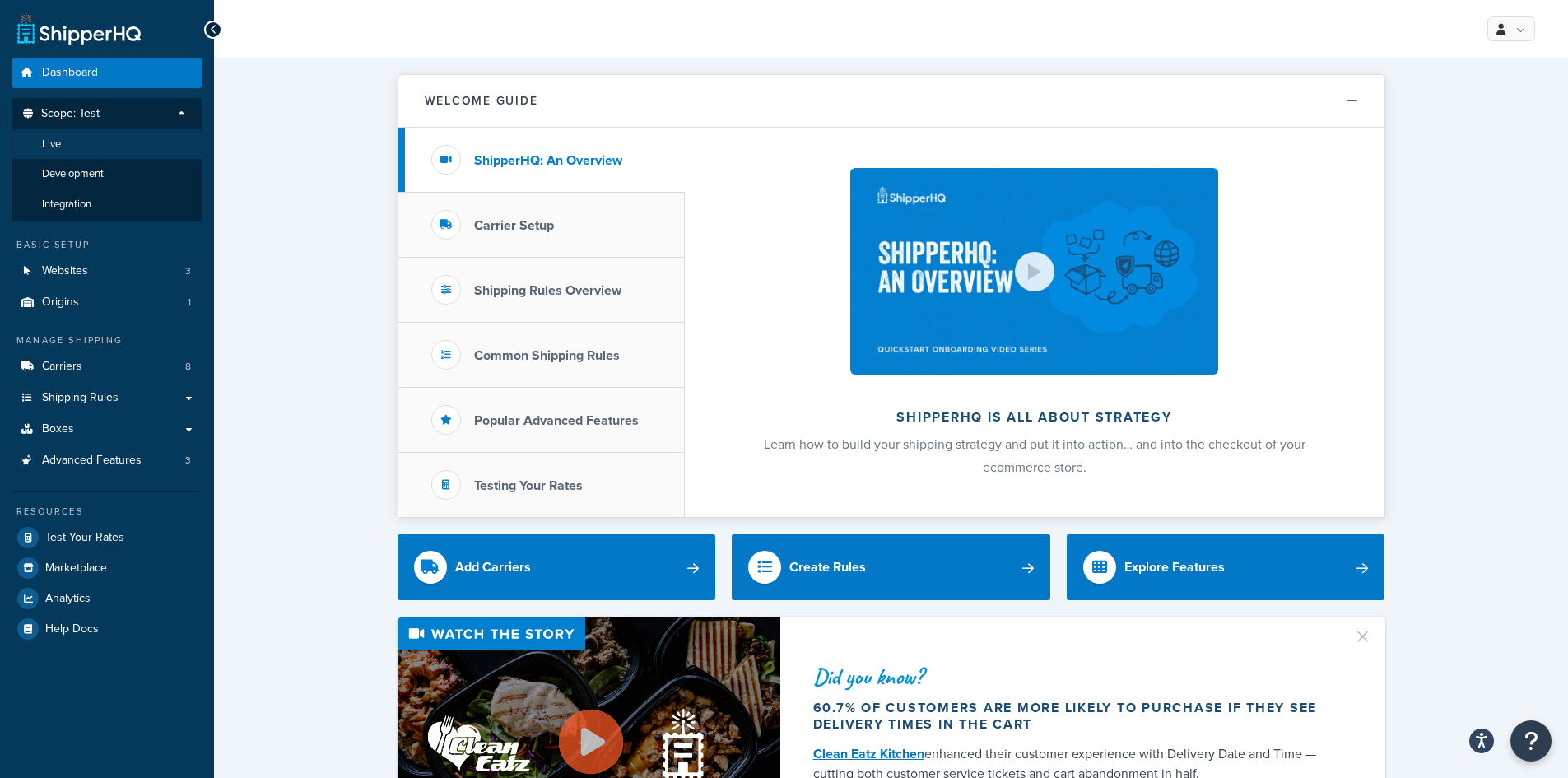
click at [105, 141] on li "Live" at bounding box center [107, 144] width 191 height 30
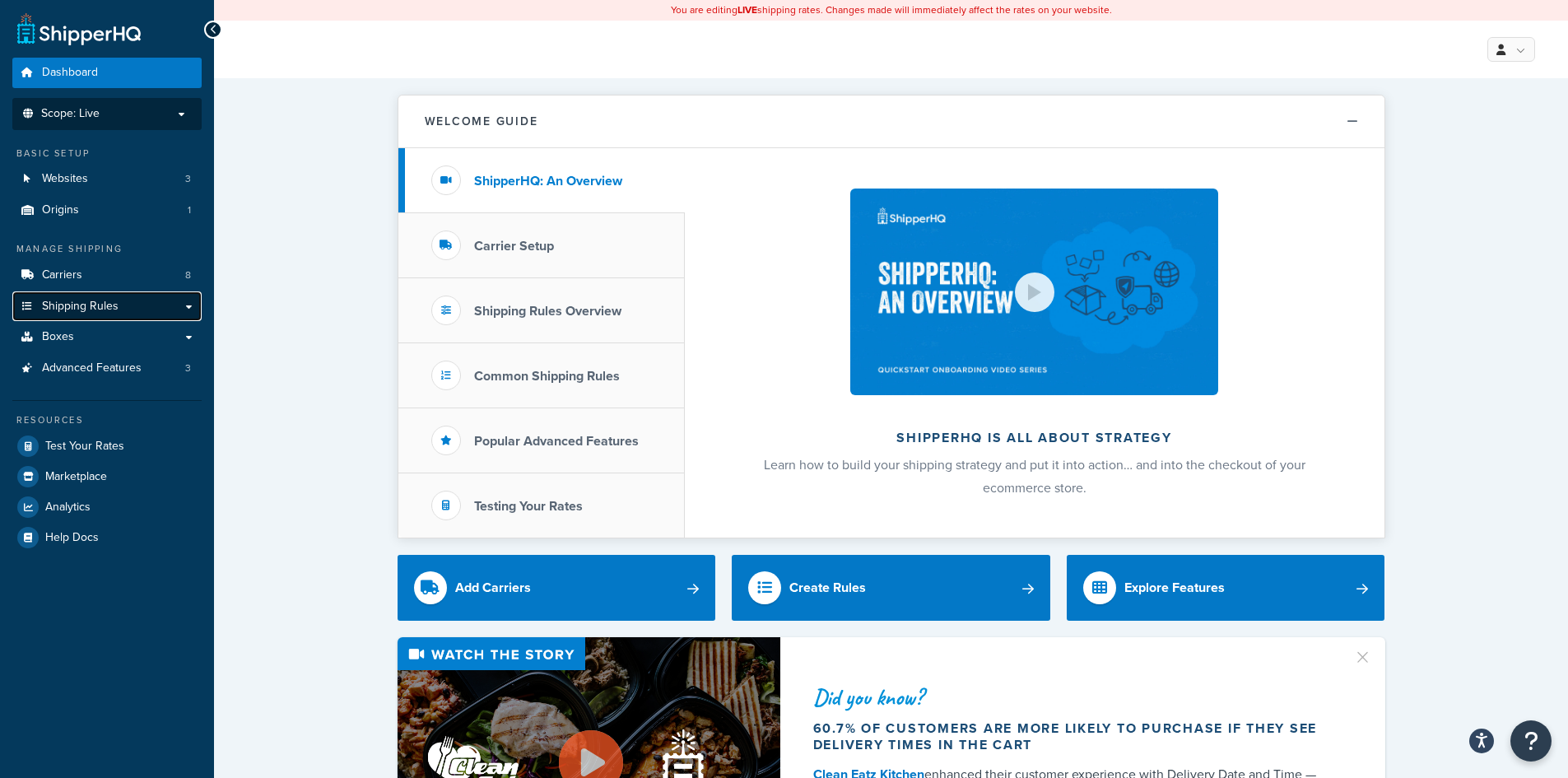
click at [103, 300] on span "Shipping Rules" at bounding box center [80, 307] width 77 height 14
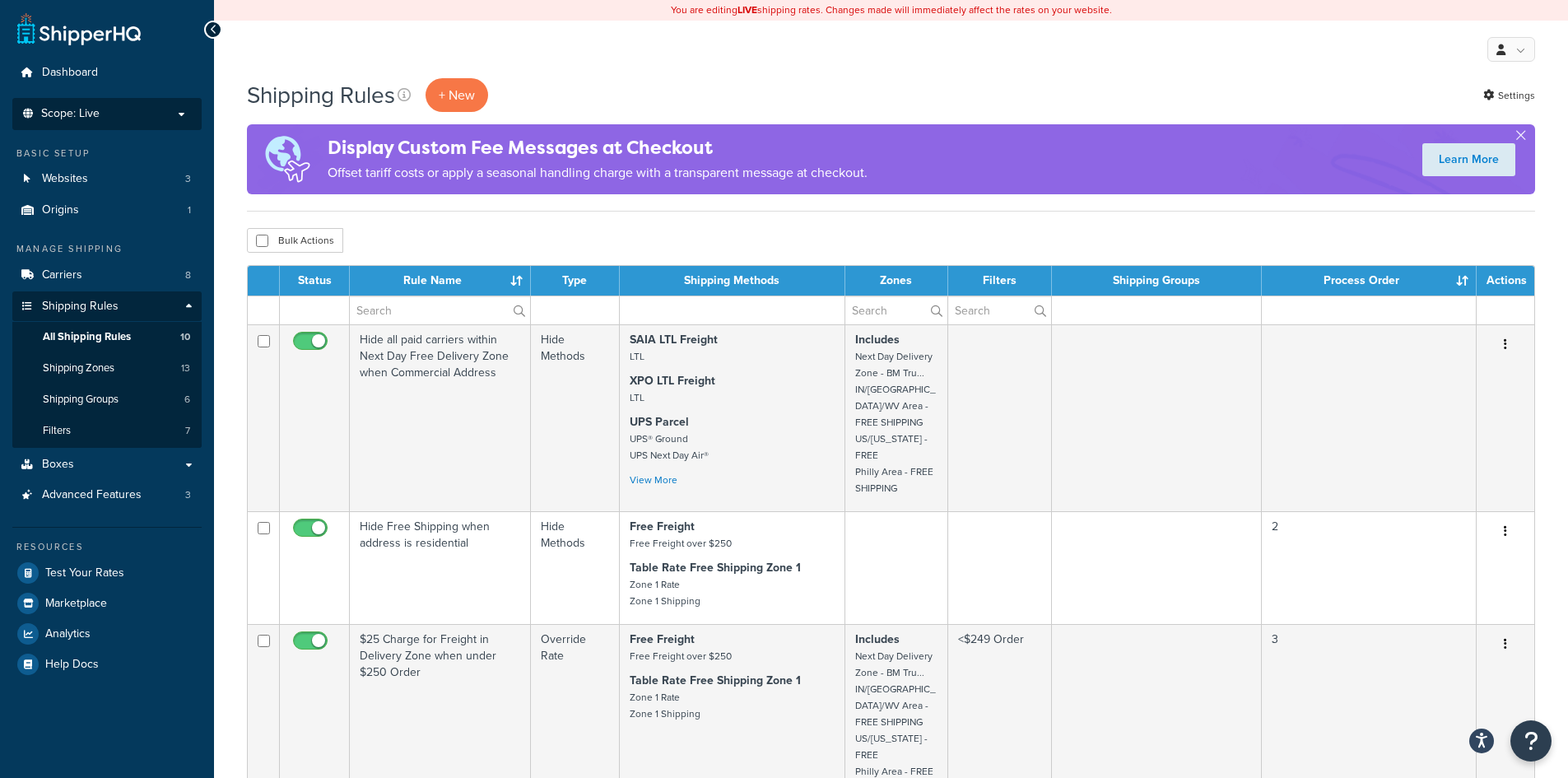
click at [104, 111] on p "Scope: Live" at bounding box center [106, 114] width 174 height 14
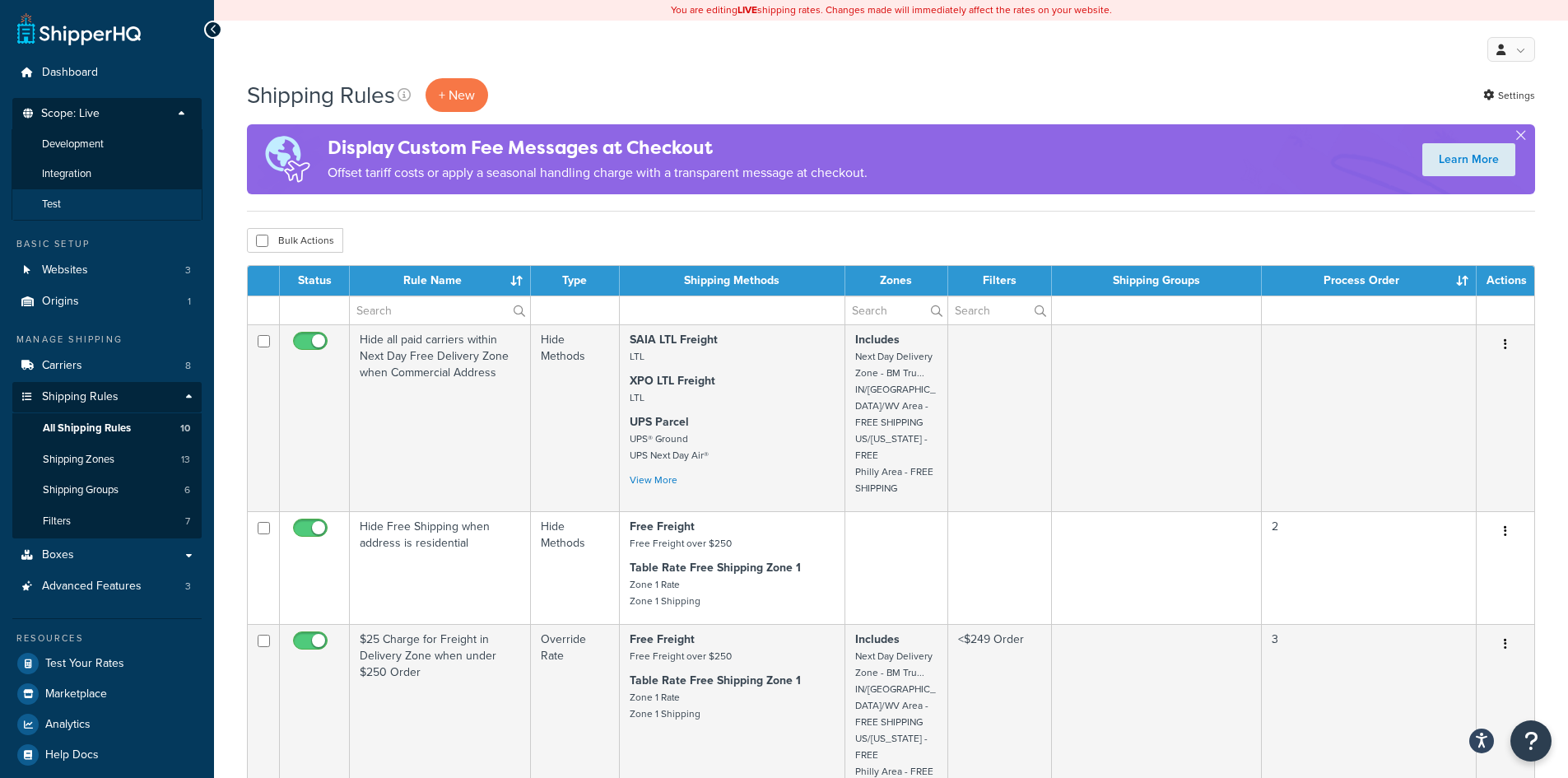
click at [72, 195] on li "Test" at bounding box center [107, 204] width 191 height 30
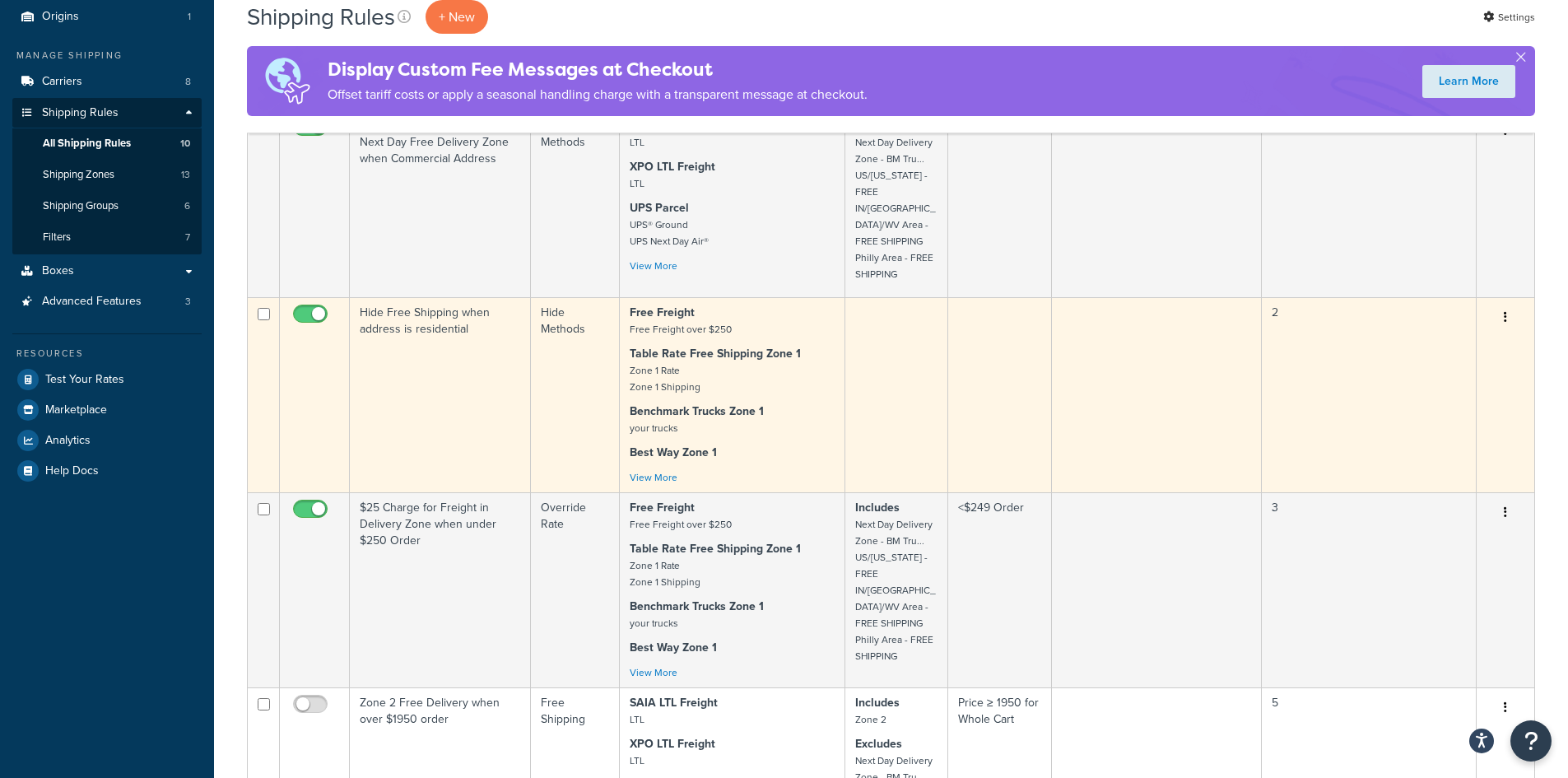
scroll to position [165, 0]
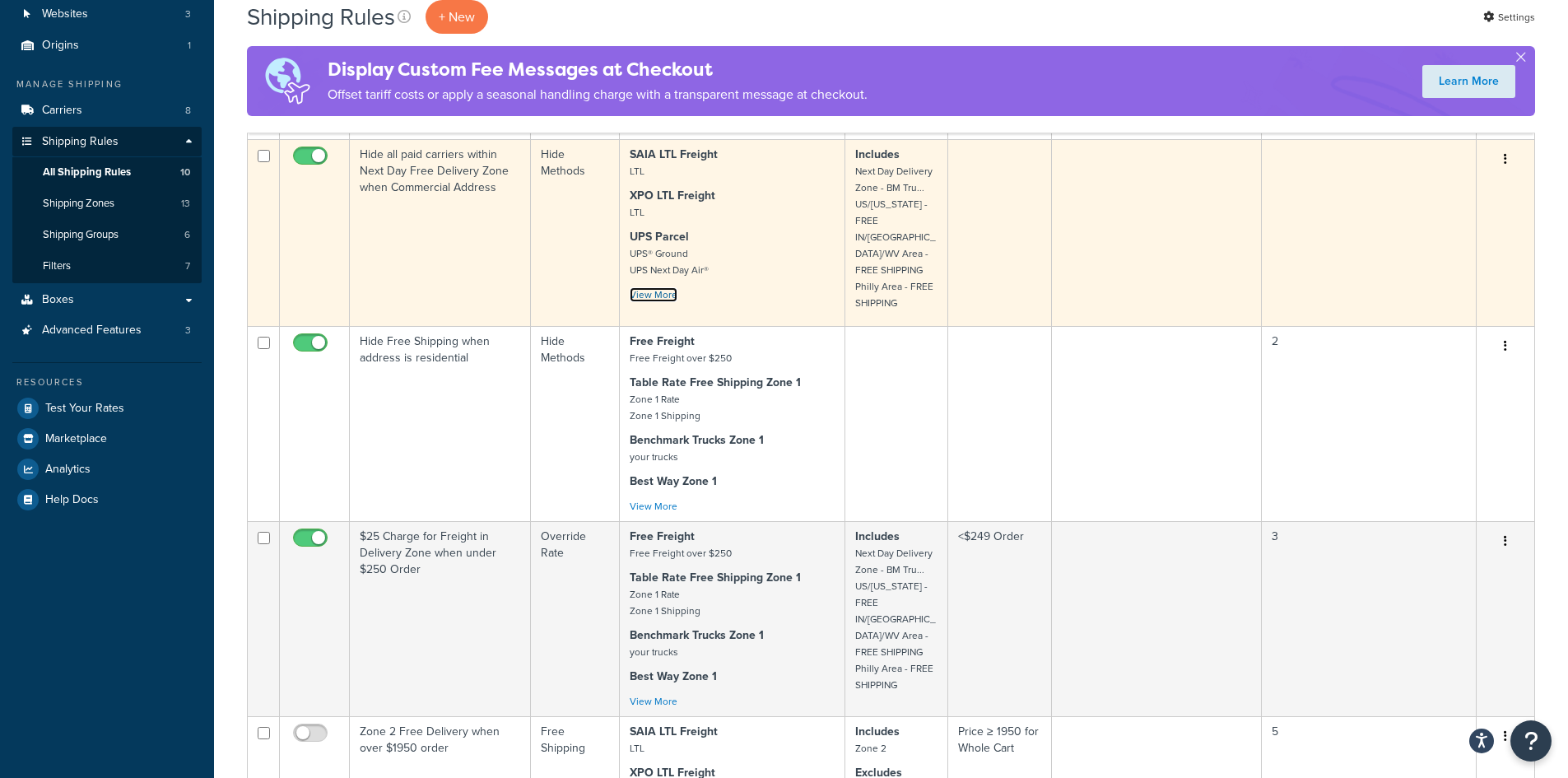
click at [667, 293] on link "View More" at bounding box center [653, 294] width 48 height 15
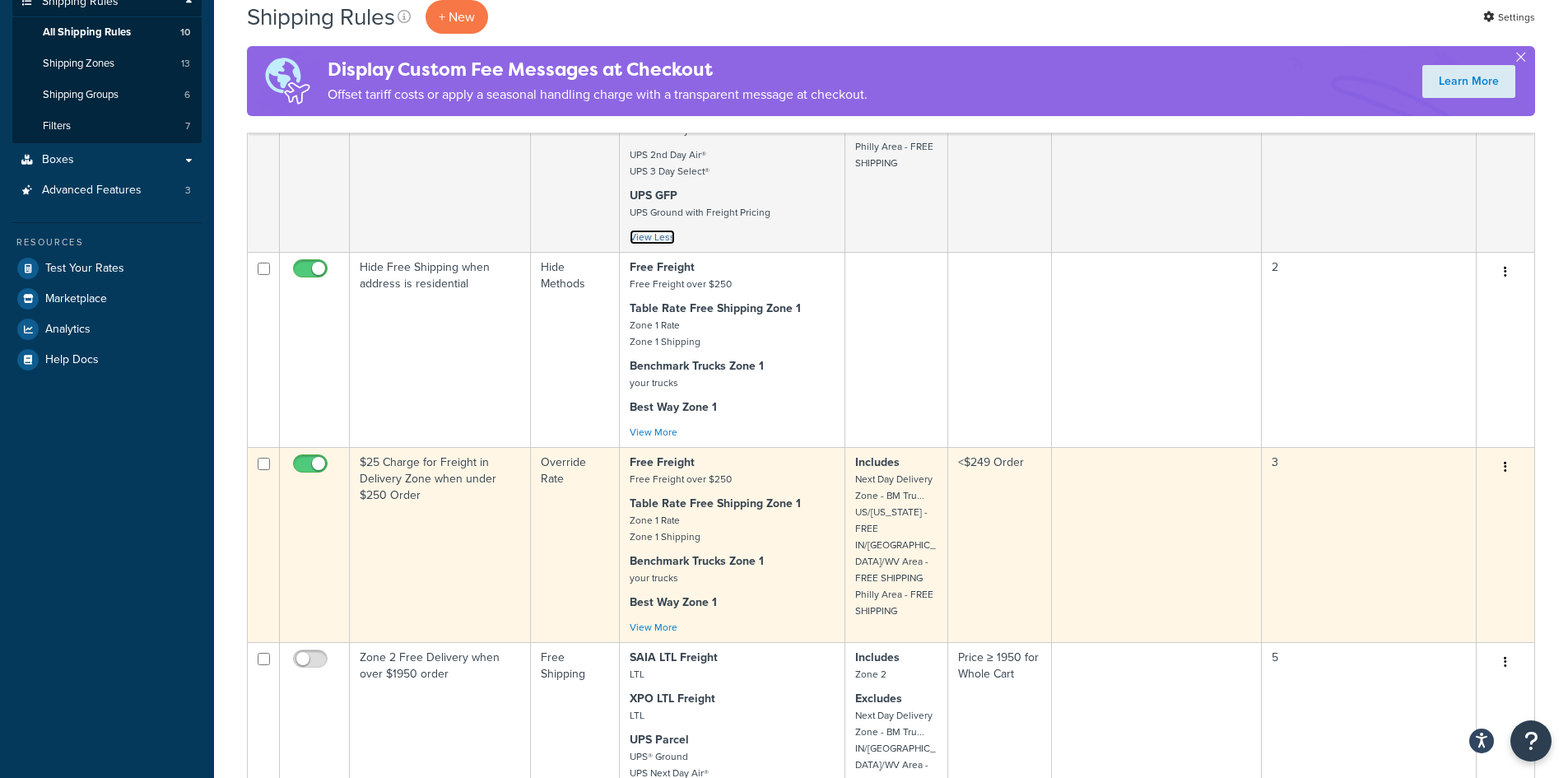
scroll to position [0, 0]
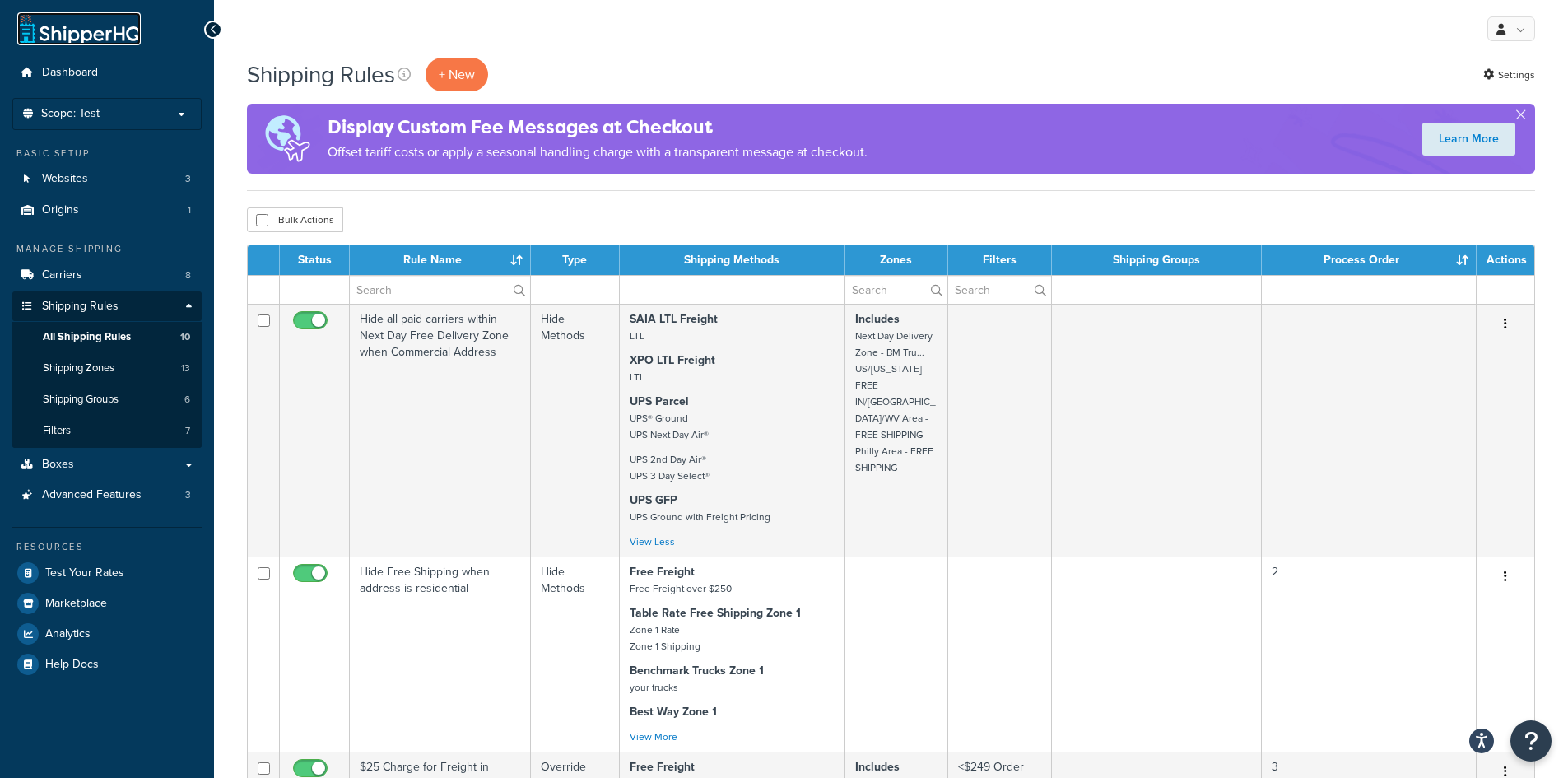
click at [98, 38] on link at bounding box center [79, 29] width 124 height 33
